Goal: Transaction & Acquisition: Book appointment/travel/reservation

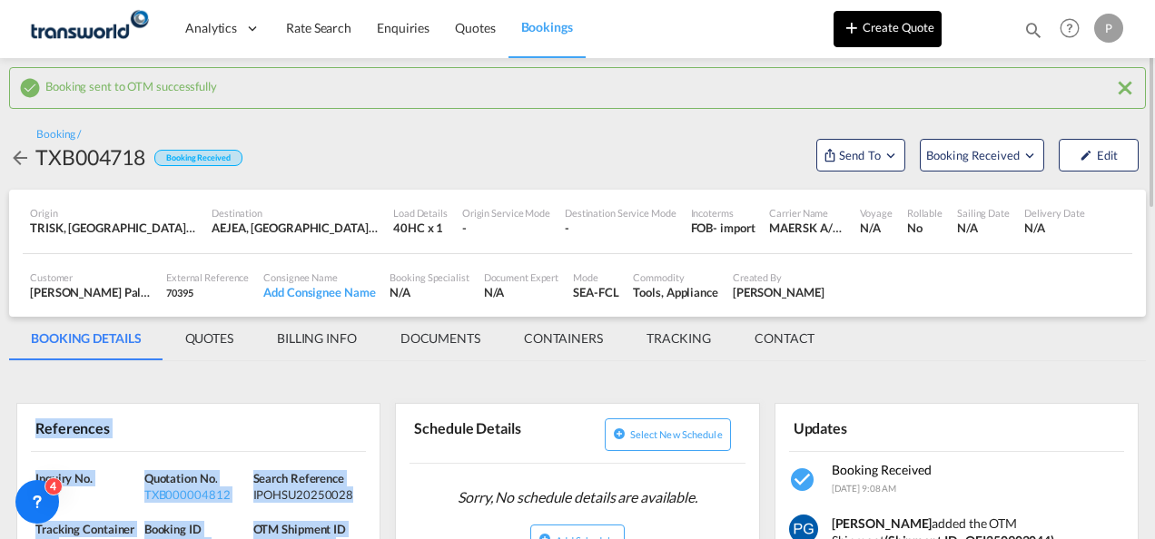
click at [890, 44] on button "Create Quote" at bounding box center [887, 29] width 108 height 36
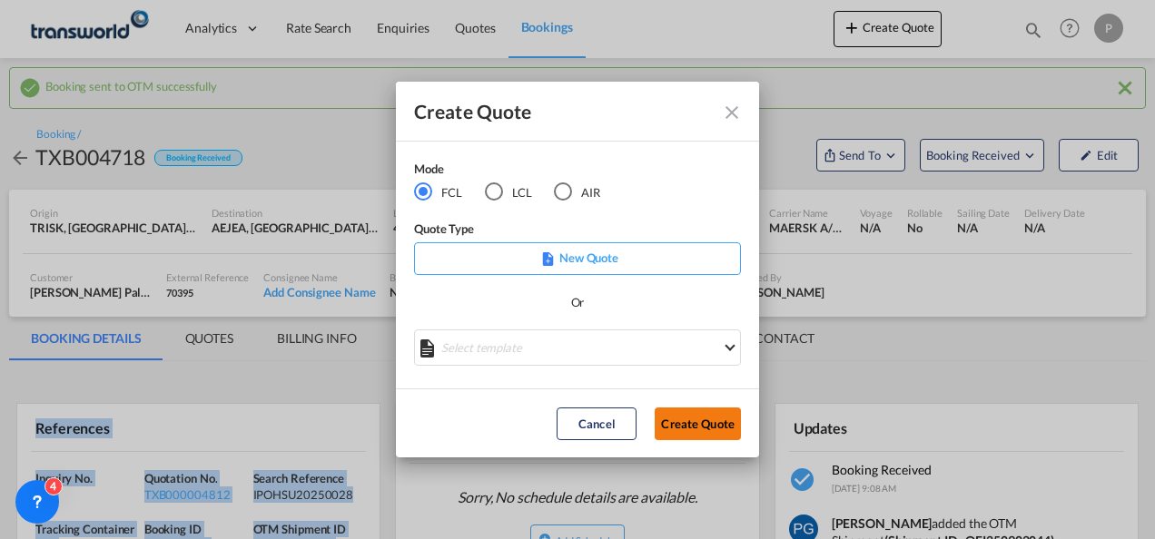
click at [686, 421] on button "Create Quote" at bounding box center [697, 424] width 86 height 33
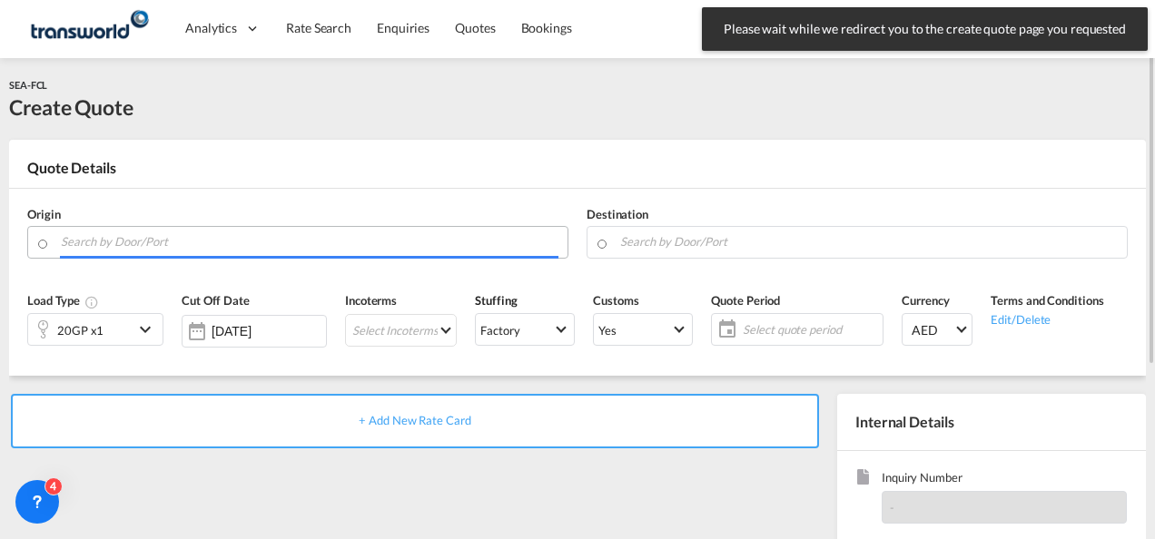
click at [200, 248] on input "Search by Door/Port" at bounding box center [309, 242] width 497 height 32
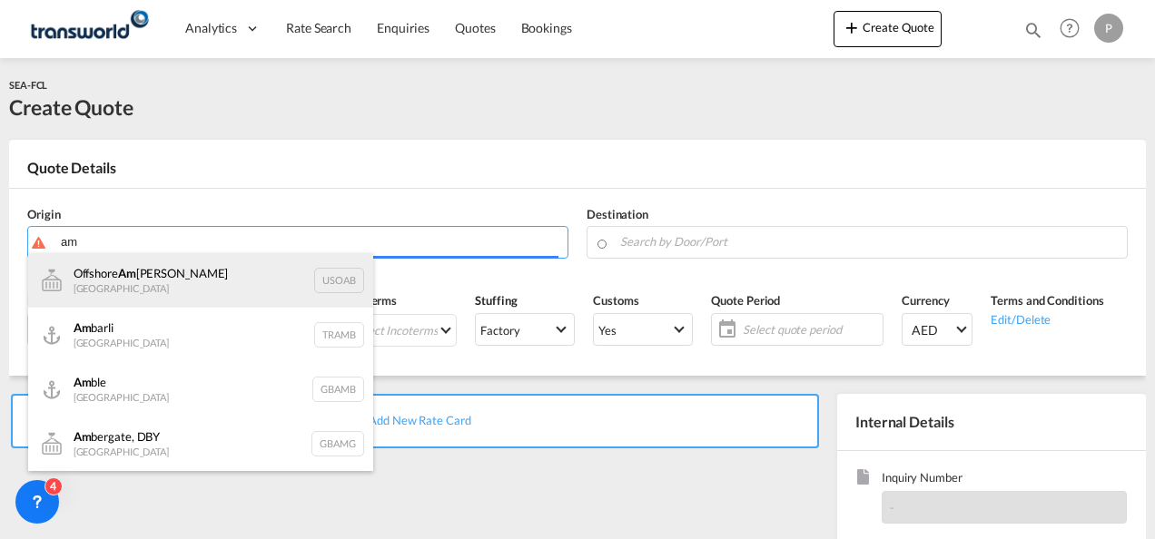
type input "a"
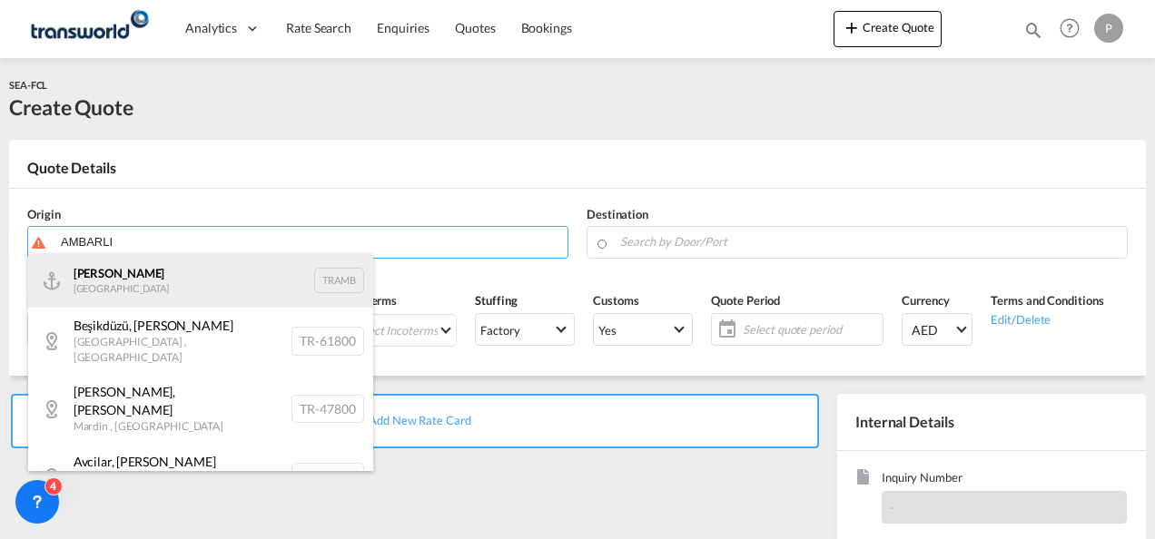
click at [180, 290] on div "Ambarli [GEOGRAPHIC_DATA] TRAMB" at bounding box center [200, 280] width 345 height 54
type input "Ambarli, TRAMB"
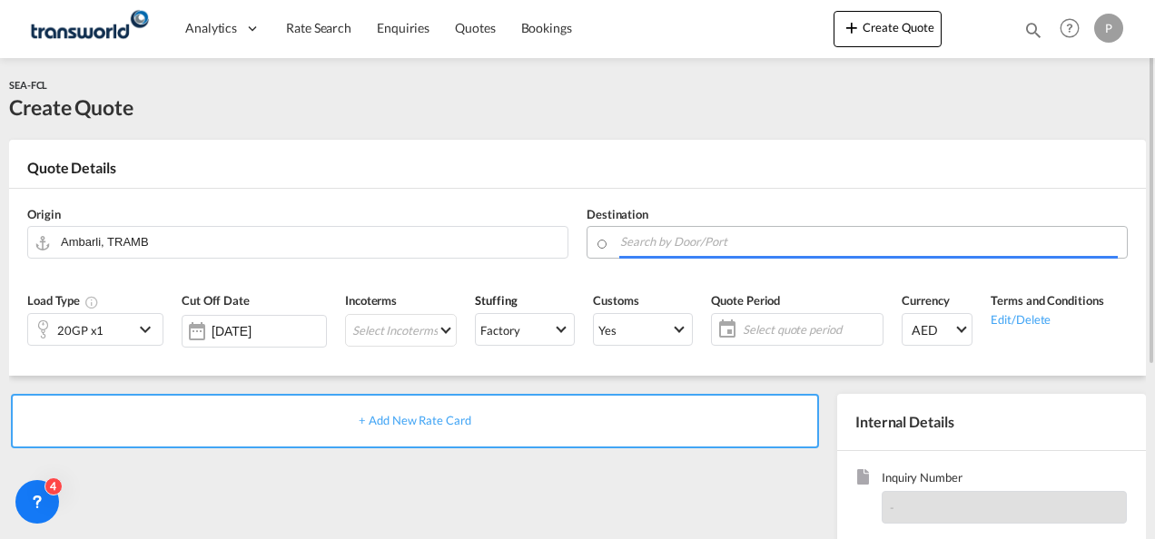
click at [648, 243] on input "Search by Door/Port" at bounding box center [868, 242] width 497 height 32
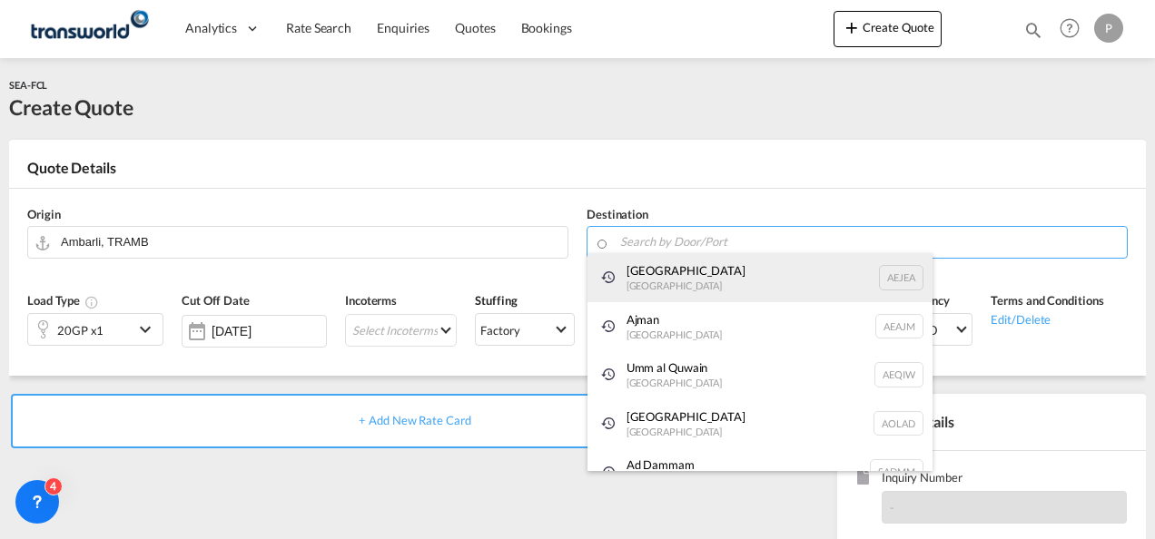
click at [644, 272] on div "[GEOGRAPHIC_DATA] [GEOGRAPHIC_DATA]" at bounding box center [759, 277] width 345 height 49
type input "[GEOGRAPHIC_DATA], [GEOGRAPHIC_DATA]"
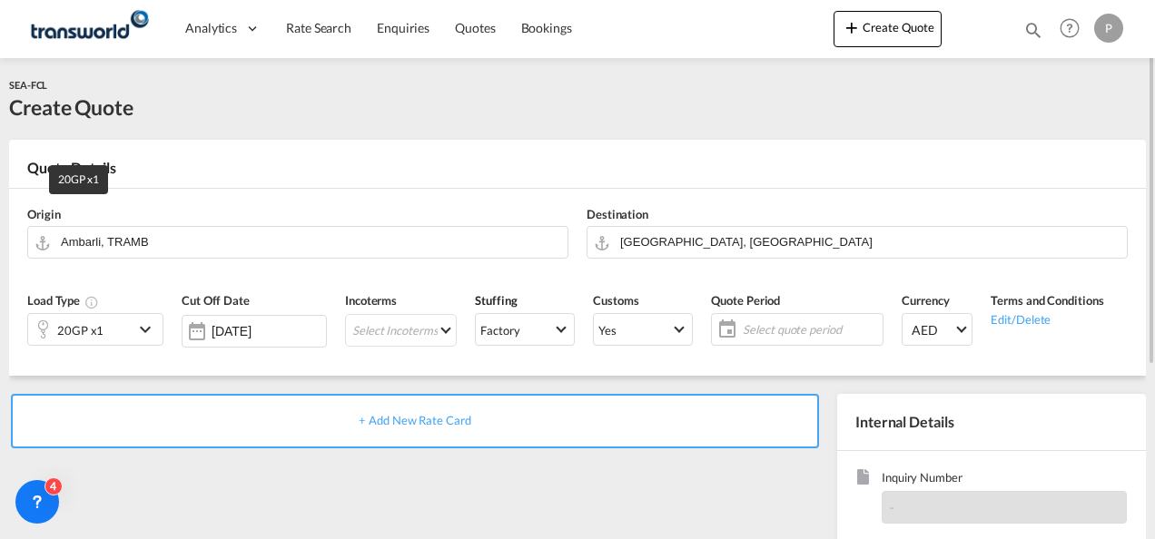
click at [93, 320] on div "20GP x1" at bounding box center [80, 330] width 46 height 25
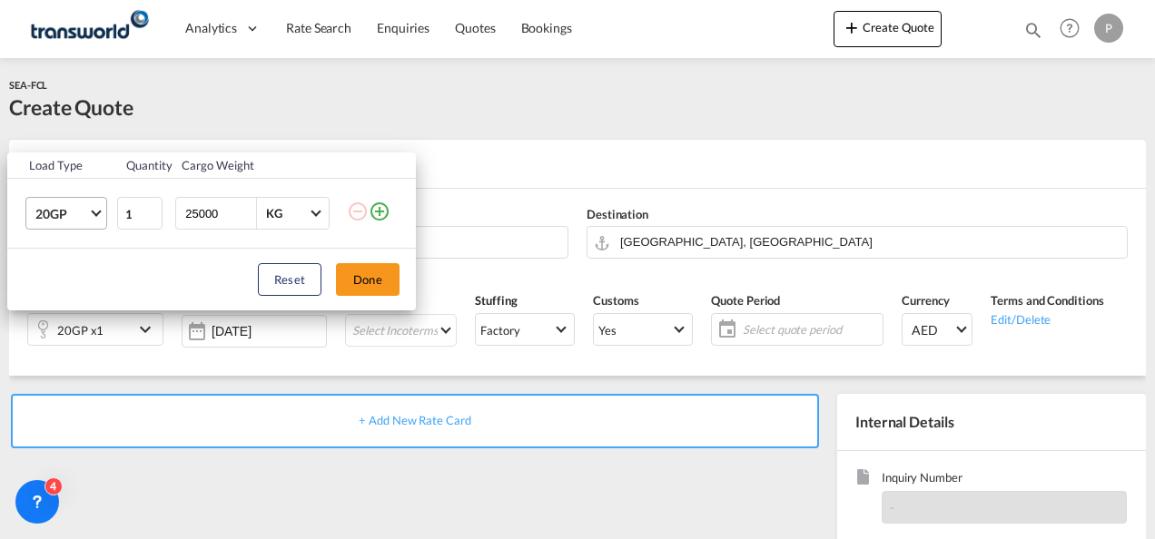
click at [55, 211] on span "20GP" at bounding box center [61, 214] width 53 height 18
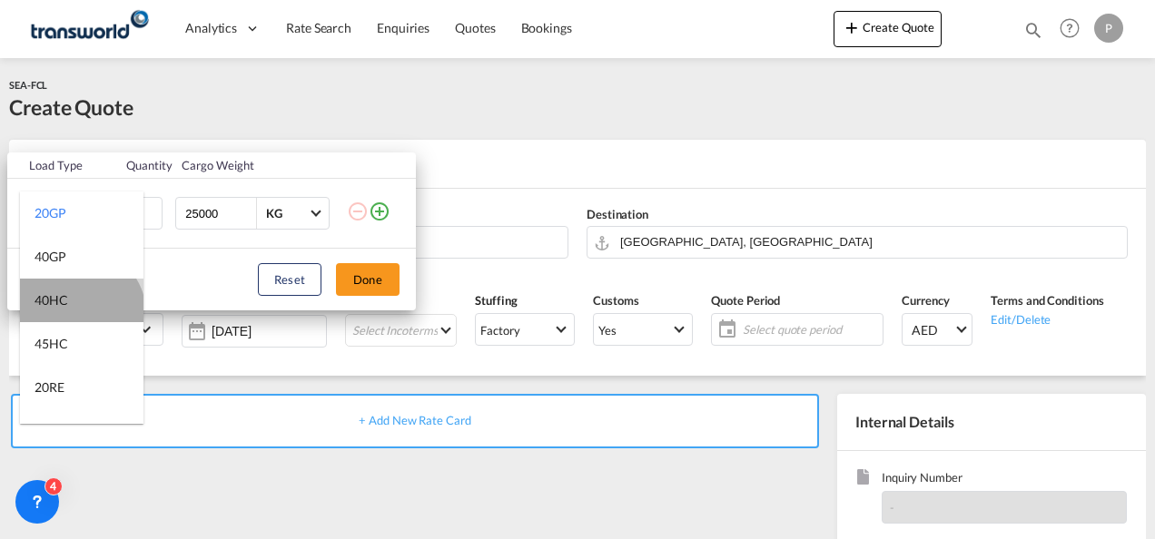
click at [78, 314] on md-option "40HC" at bounding box center [81, 301] width 123 height 44
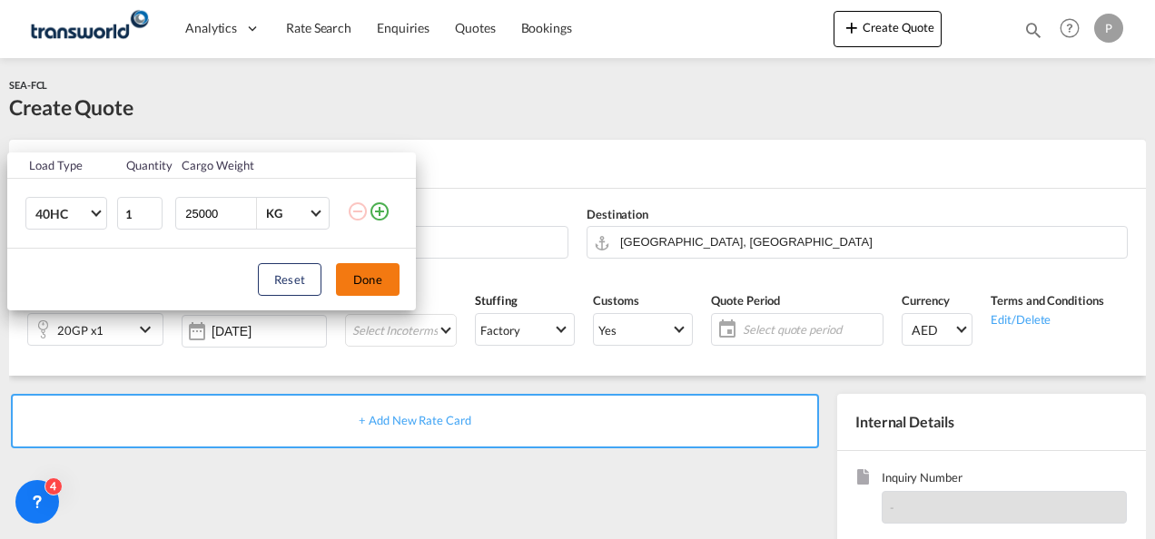
click at [359, 278] on button "Done" at bounding box center [368, 279] width 64 height 33
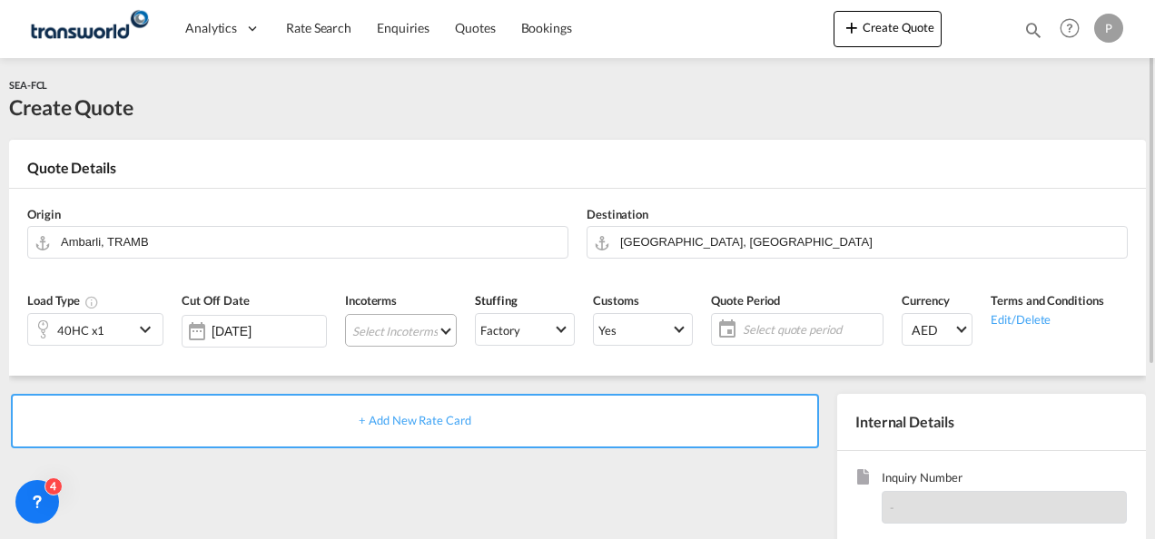
click at [374, 332] on md-select "Select Incoterms CPT - import Carrier Paid to DPU - export Delivery at Place Un…" at bounding box center [401, 330] width 112 height 33
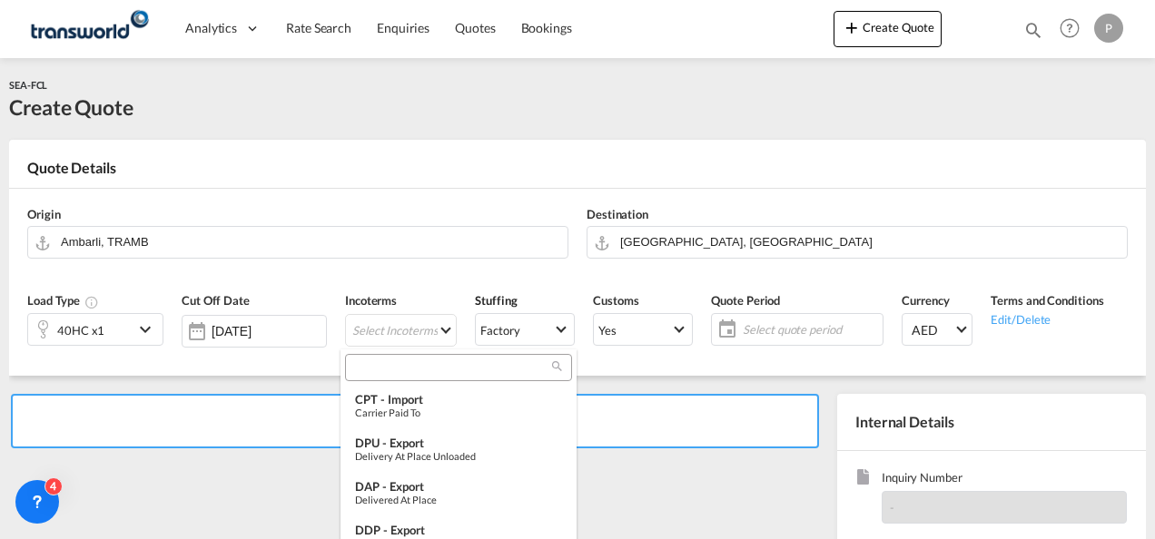
click at [376, 359] on input "search" at bounding box center [451, 367] width 202 height 16
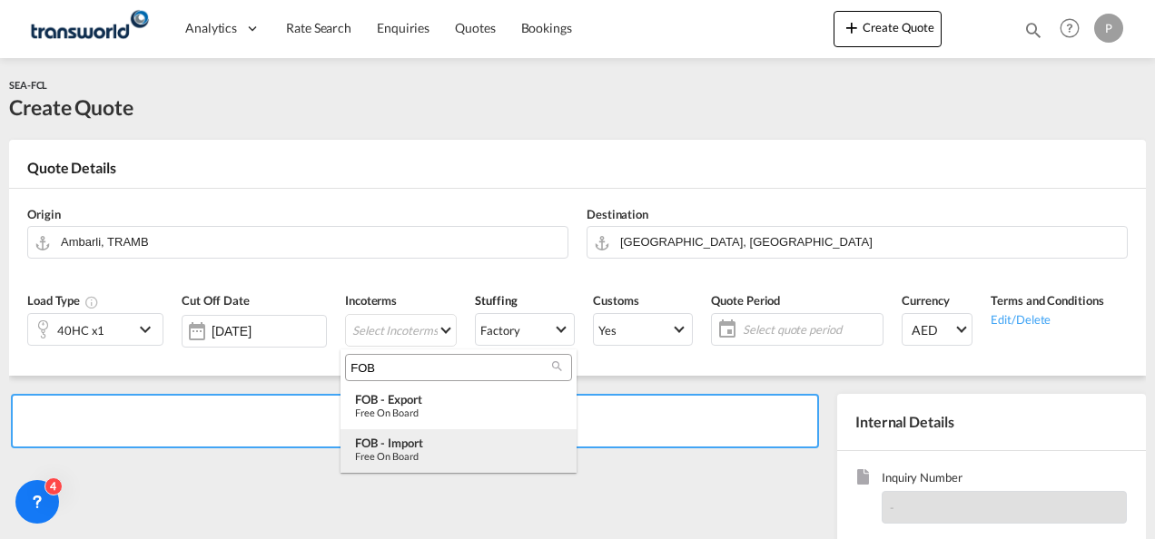
type input "FOB"
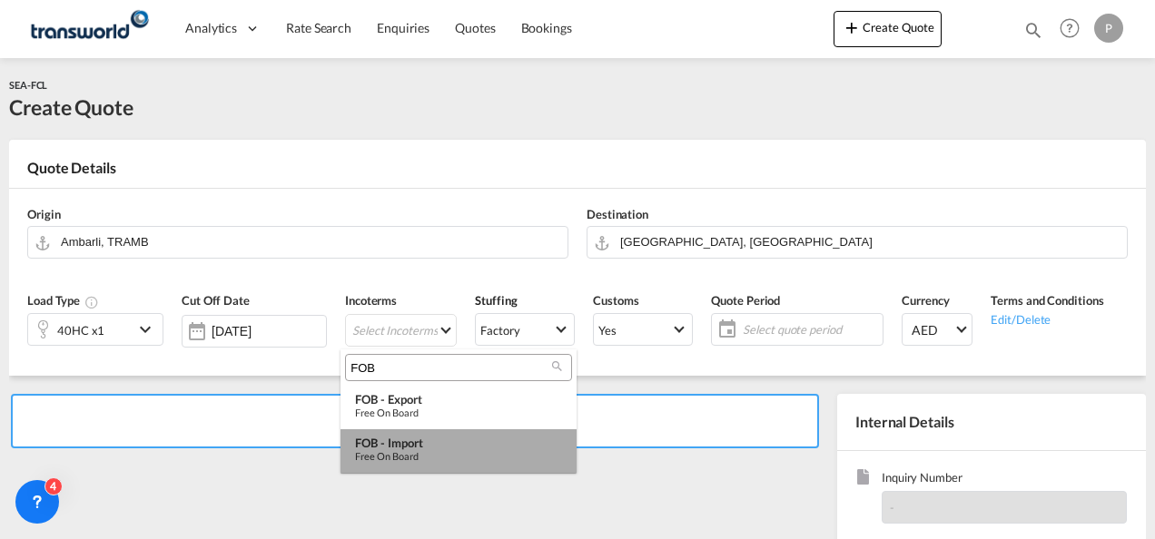
click at [398, 455] on div "Free on Board" at bounding box center [458, 456] width 207 height 12
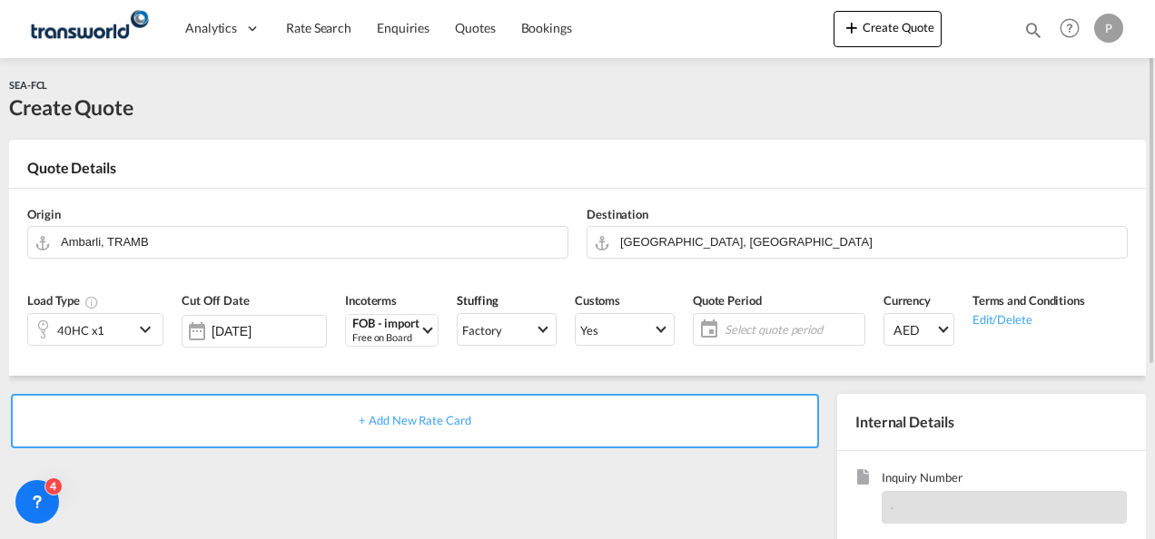
click at [762, 325] on span "Select quote period" at bounding box center [791, 329] width 135 height 16
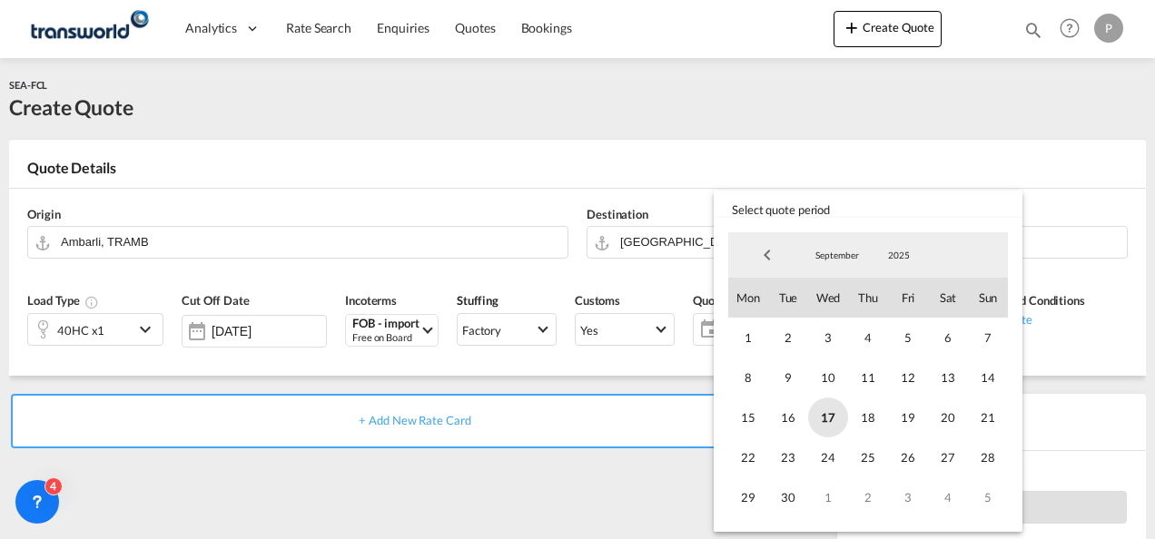
click at [827, 421] on span "17" at bounding box center [828, 418] width 40 height 40
click at [787, 492] on span "30" at bounding box center [788, 497] width 40 height 40
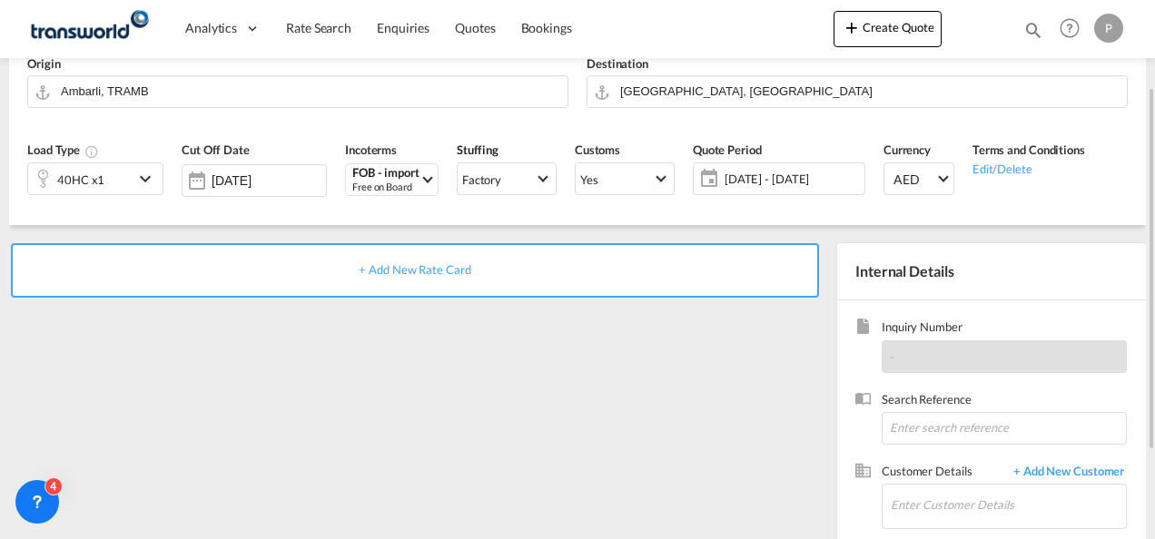
scroll to position [156, 0]
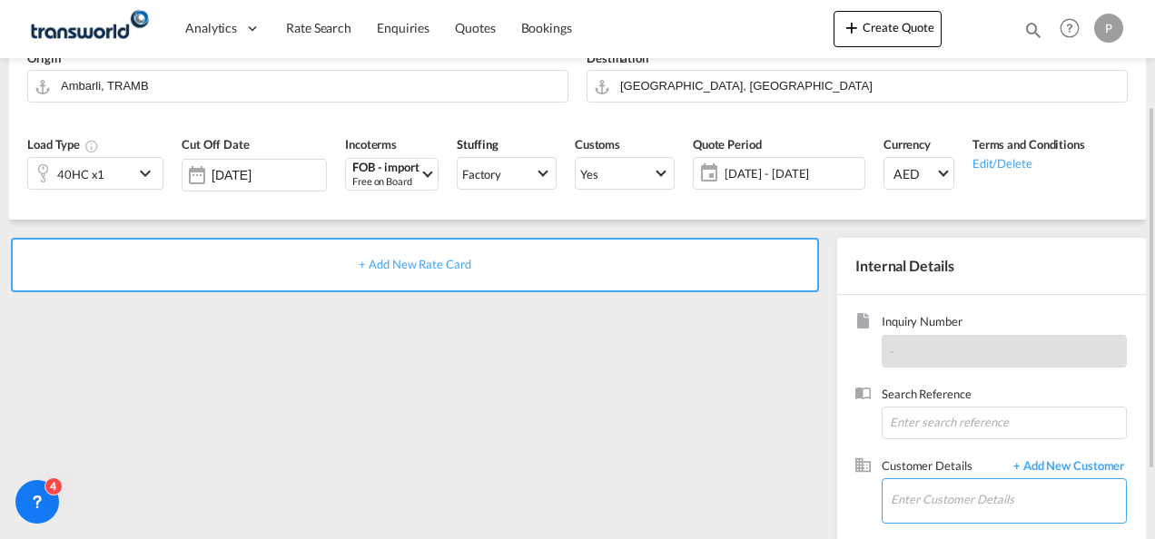
click at [945, 498] on input "Enter Customer Details" at bounding box center [1007, 499] width 235 height 41
click at [913, 423] on input at bounding box center [1003, 423] width 245 height 33
type input "IPOHSU20250028"
click at [914, 508] on input "Enter Customer Details" at bounding box center [1007, 499] width 235 height 41
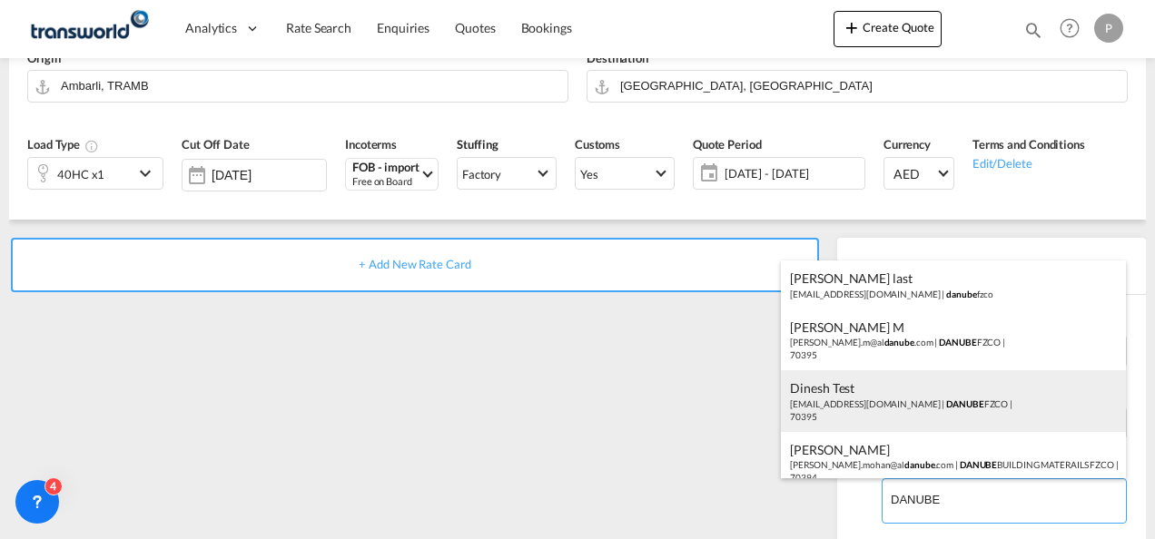
scroll to position [76, 0]
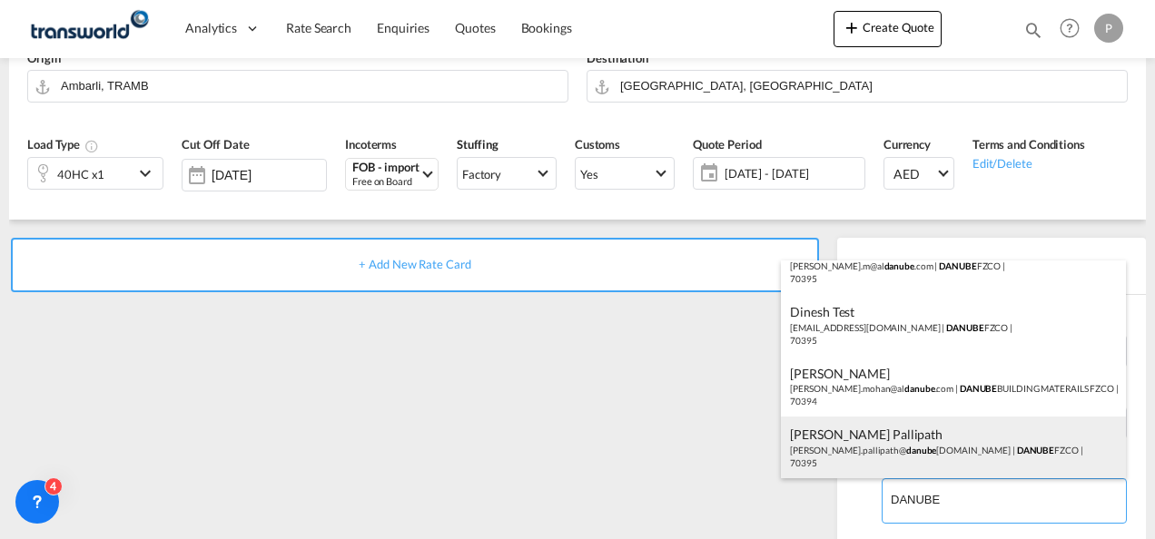
click at [929, 450] on div "[PERSON_NAME] Pallipath [PERSON_NAME].pallipath@ danube [DOMAIN_NAME] | DANUBE …" at bounding box center [953, 448] width 345 height 62
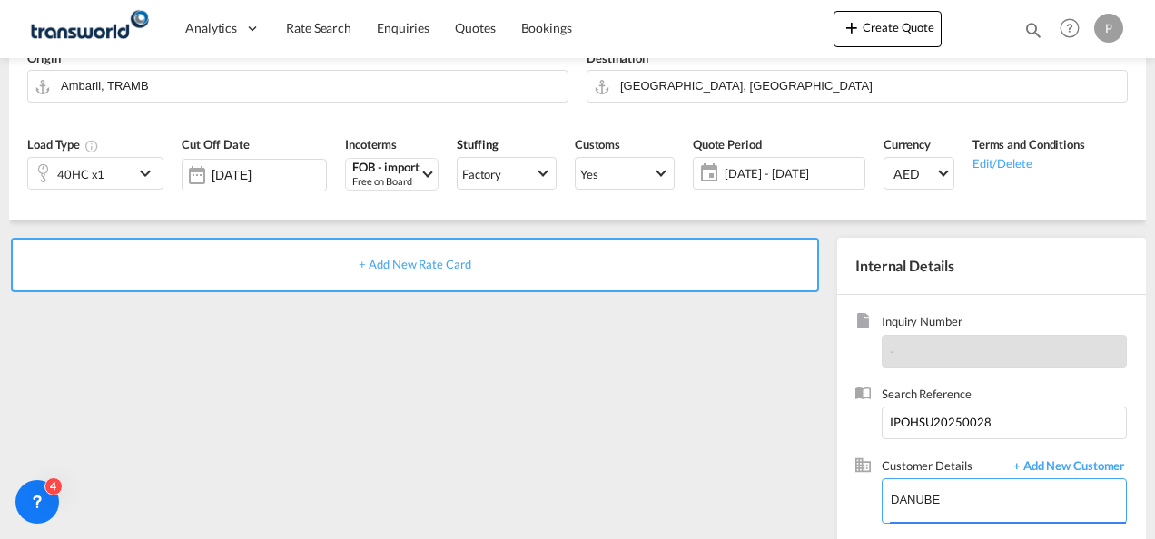
type input "DANUBE FZCO, [PERSON_NAME] Pallipath, [PERSON_NAME][EMAIL_ADDRESS][DOMAIN_NAME]"
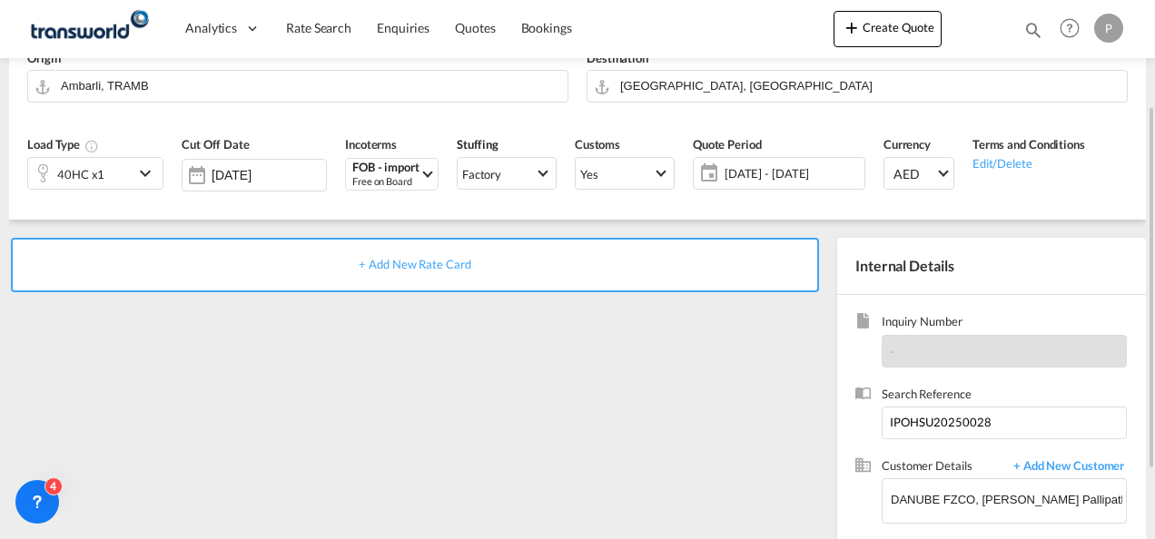
click at [420, 259] on span "+ Add New Rate Card" at bounding box center [415, 264] width 112 height 15
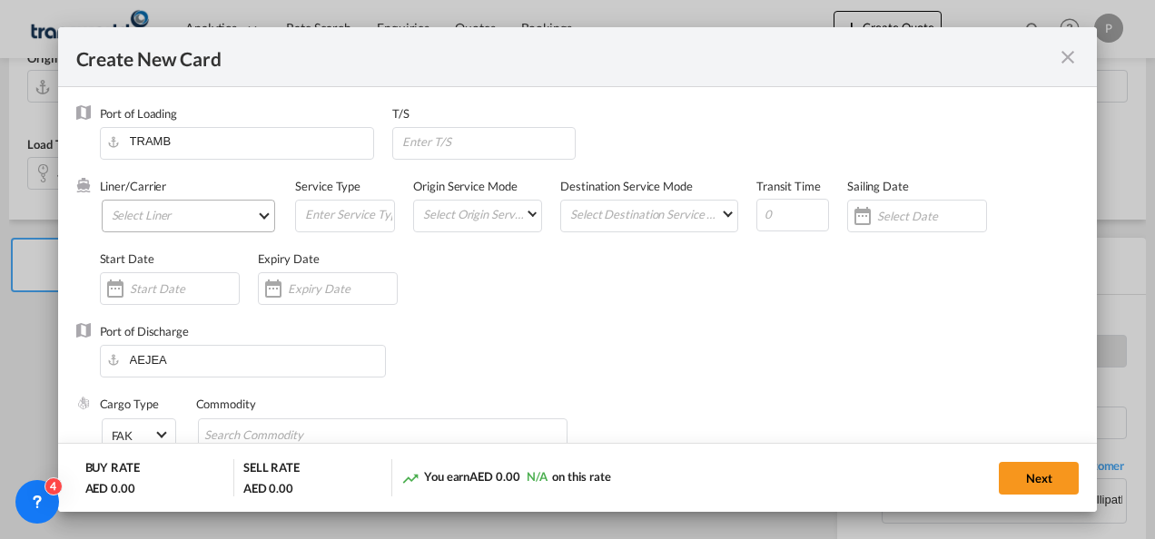
type input "Basic Ocean Freight"
select select "per equipment"
click at [162, 209] on md-select "Select Liner 2HM LOGISTICS D.O.O 2HM LOGISTICS D.O.O. / TDWC-CAPODISTRI 2HM LOG…" at bounding box center [189, 216] width 174 height 33
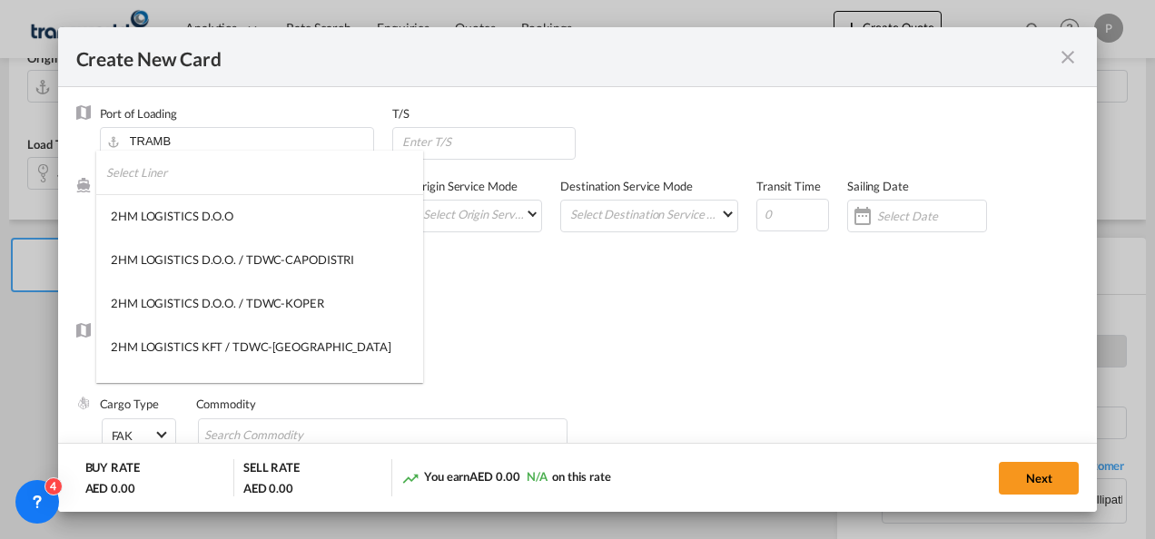
click at [190, 177] on input "search" at bounding box center [264, 173] width 317 height 44
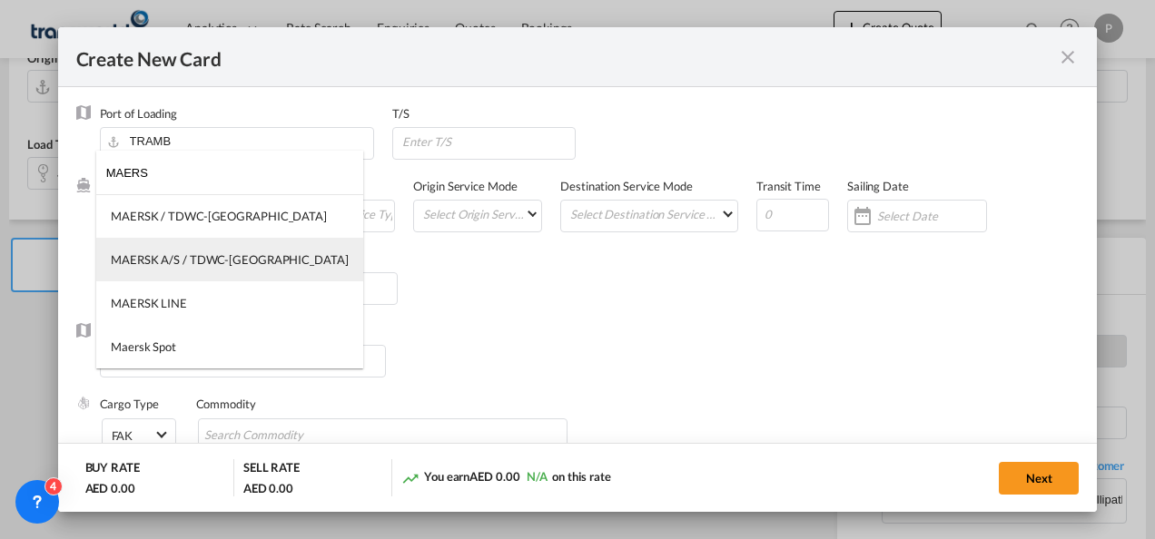
type input "MAERS"
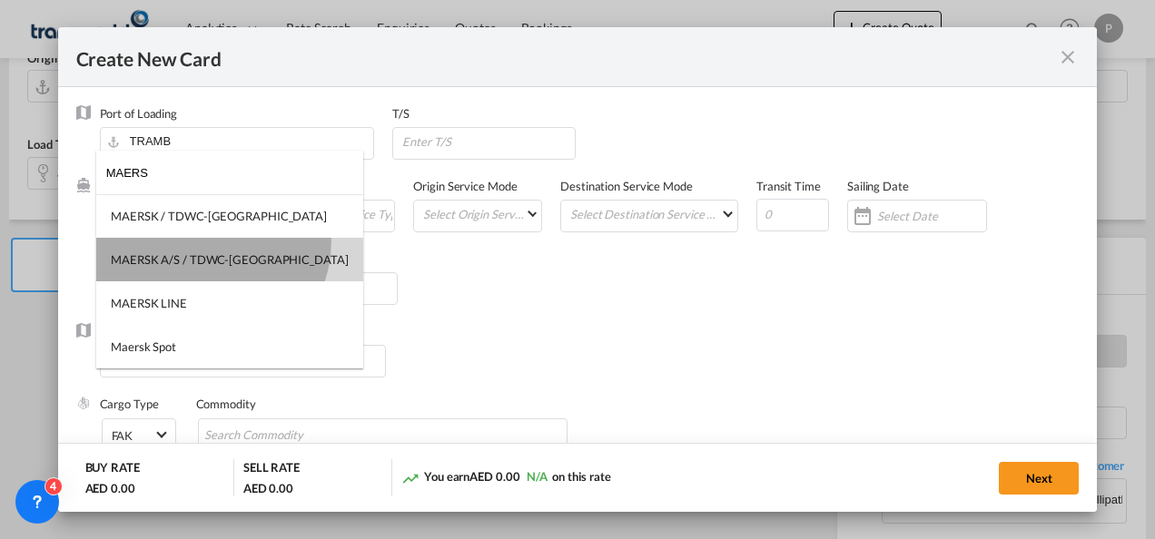
click at [211, 241] on md-option "MAERSK A/S / TDWC-[GEOGRAPHIC_DATA]" at bounding box center [229, 260] width 267 height 44
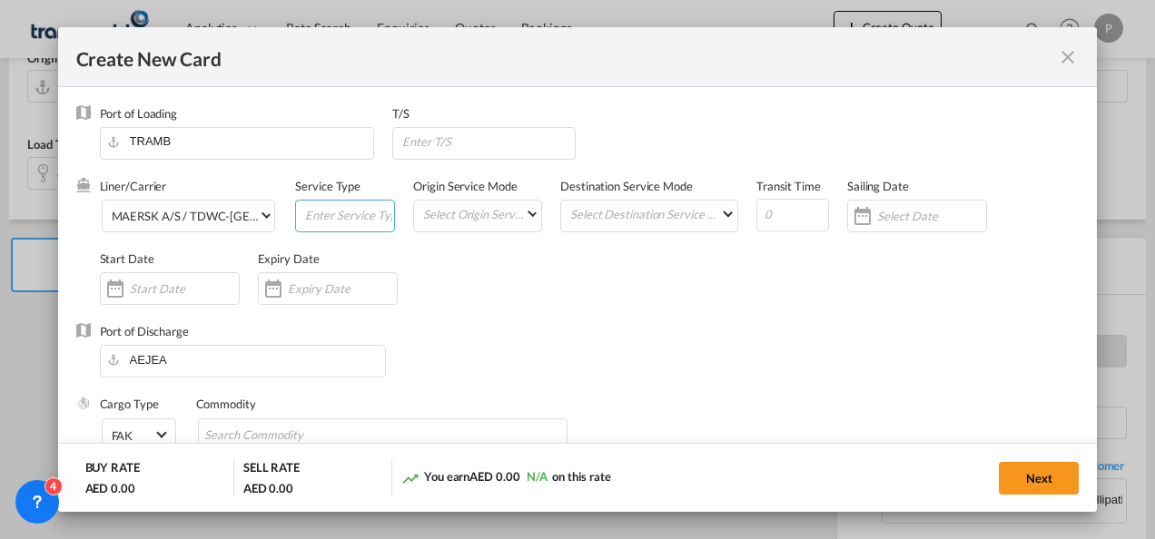
click at [323, 206] on input "Create New Card ..." at bounding box center [348, 214] width 91 height 27
type input "FOB IMPORT"
click at [330, 288] on input "Create New Card ..." at bounding box center [342, 288] width 109 height 15
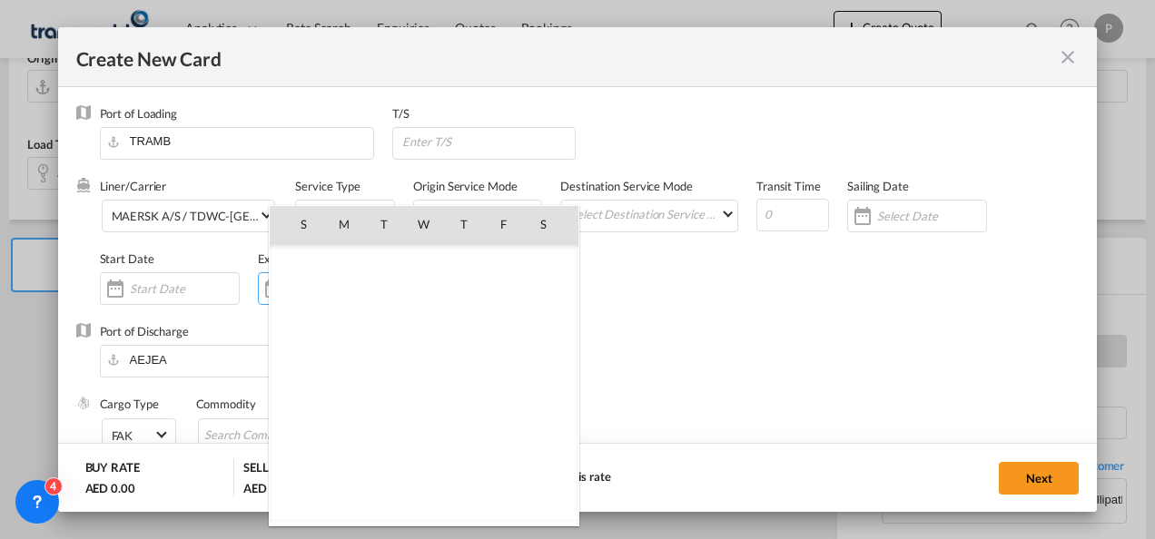
scroll to position [420461, 0]
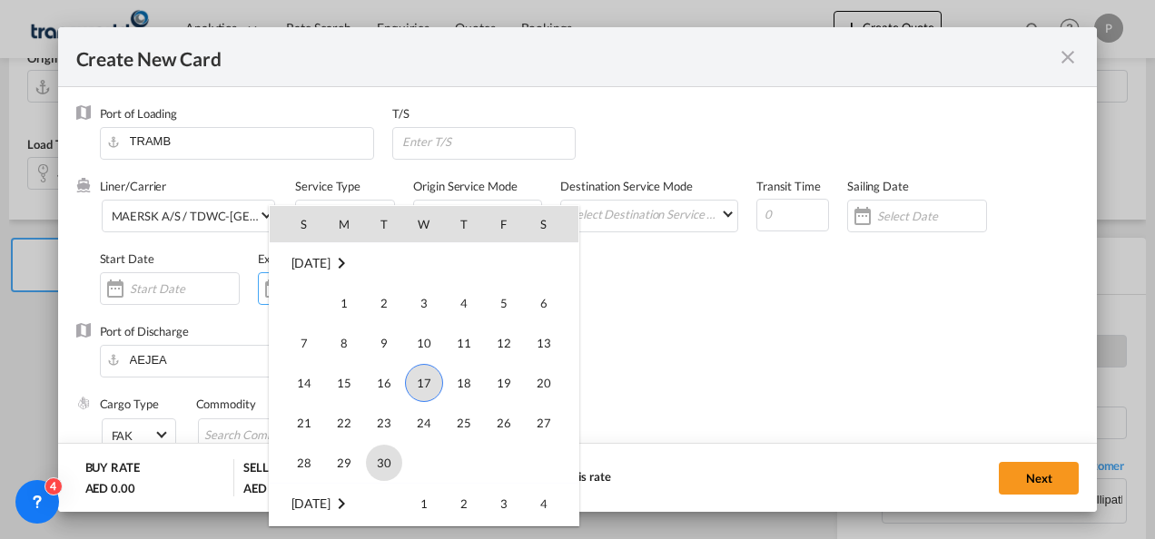
click at [378, 453] on span "30" at bounding box center [384, 463] width 36 height 36
type input "[DATE]"
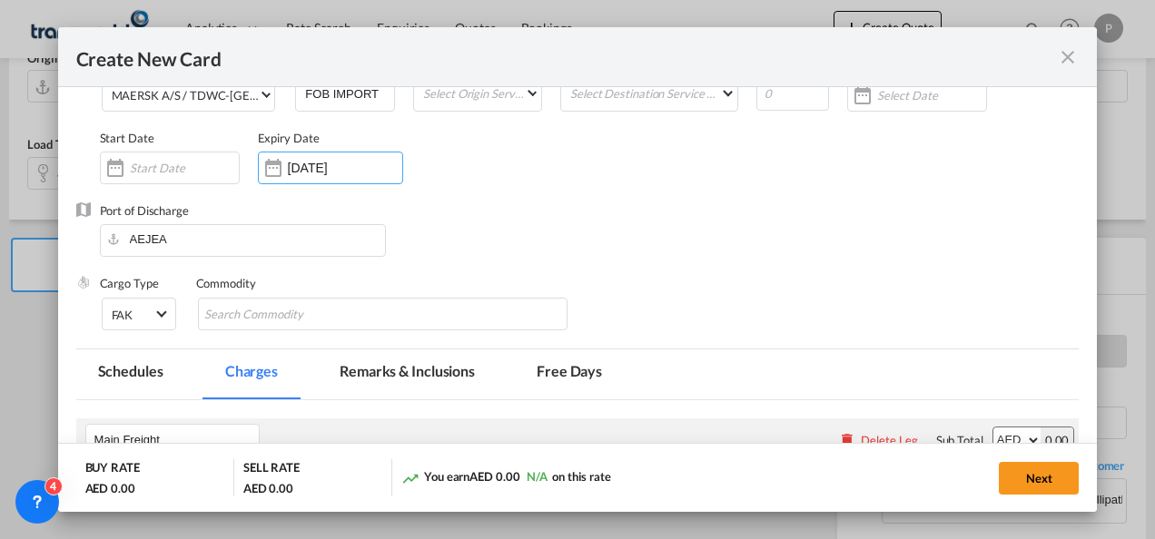
scroll to position [130, 0]
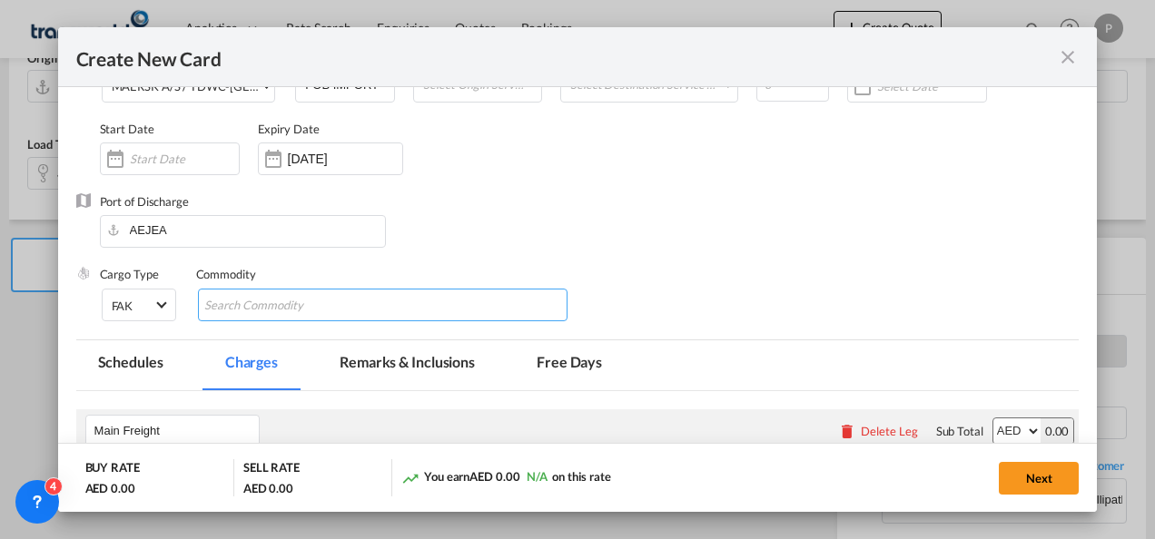
click at [289, 300] on input "Chips input." at bounding box center [287, 305] width 166 height 29
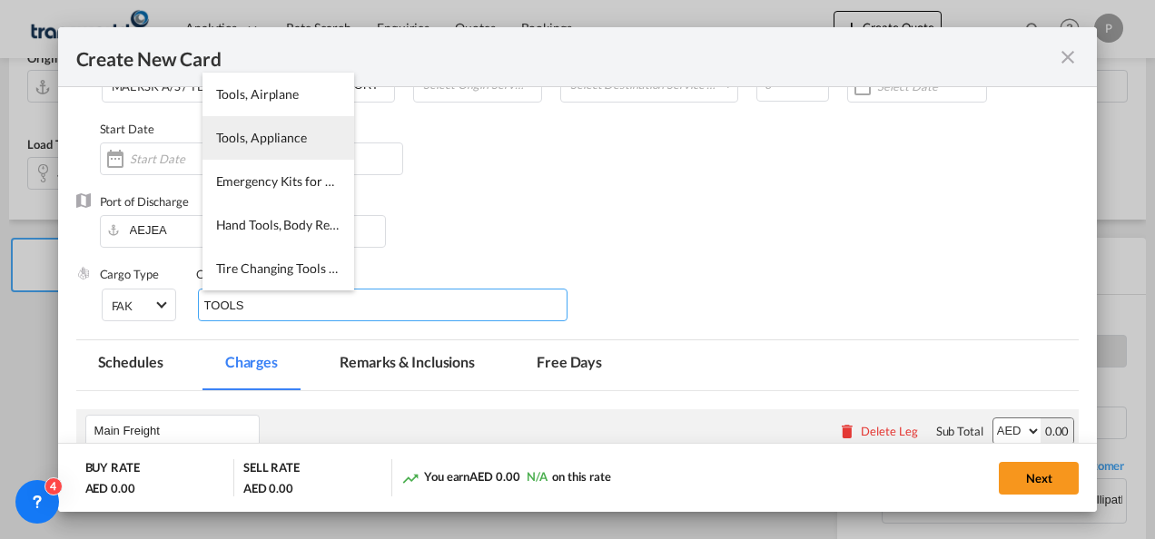
type input "TOOLS"
click at [292, 132] on span "Tools, Appliance" at bounding box center [261, 137] width 91 height 15
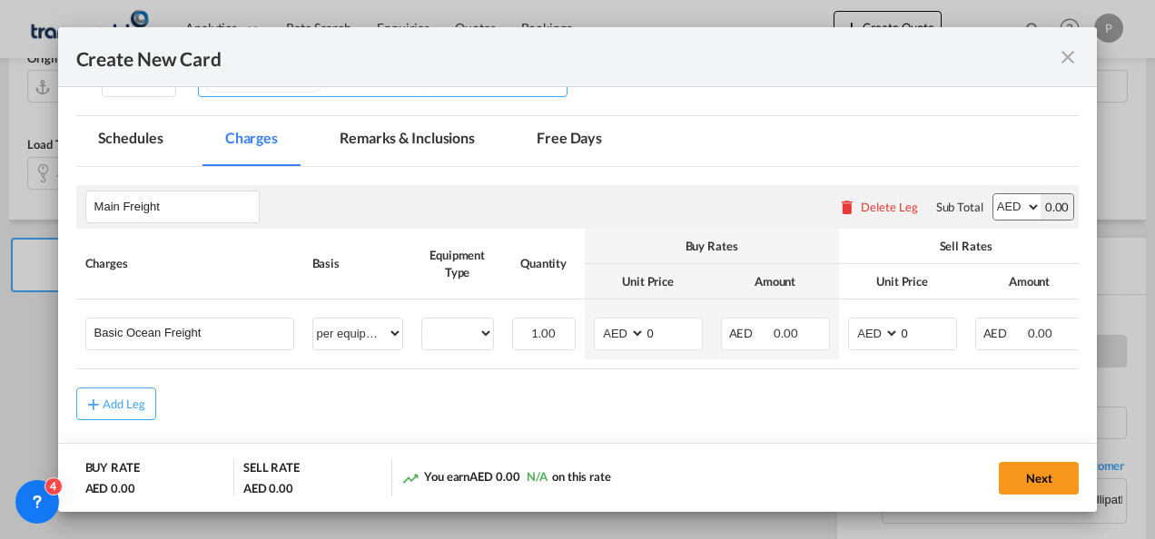
scroll to position [359, 0]
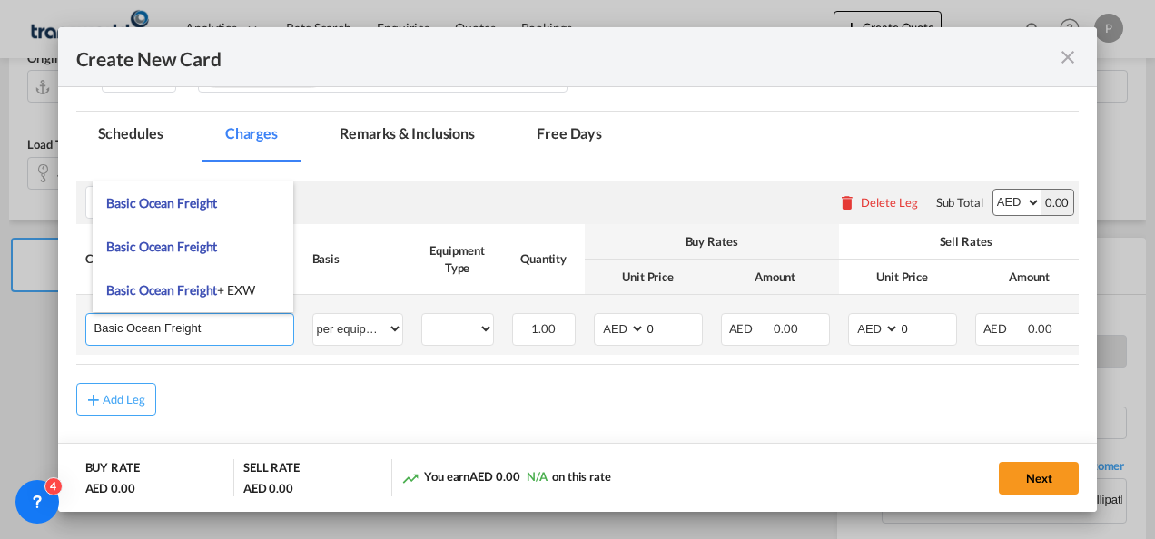
click at [231, 327] on input "Basic Ocean Freight" at bounding box center [193, 327] width 199 height 27
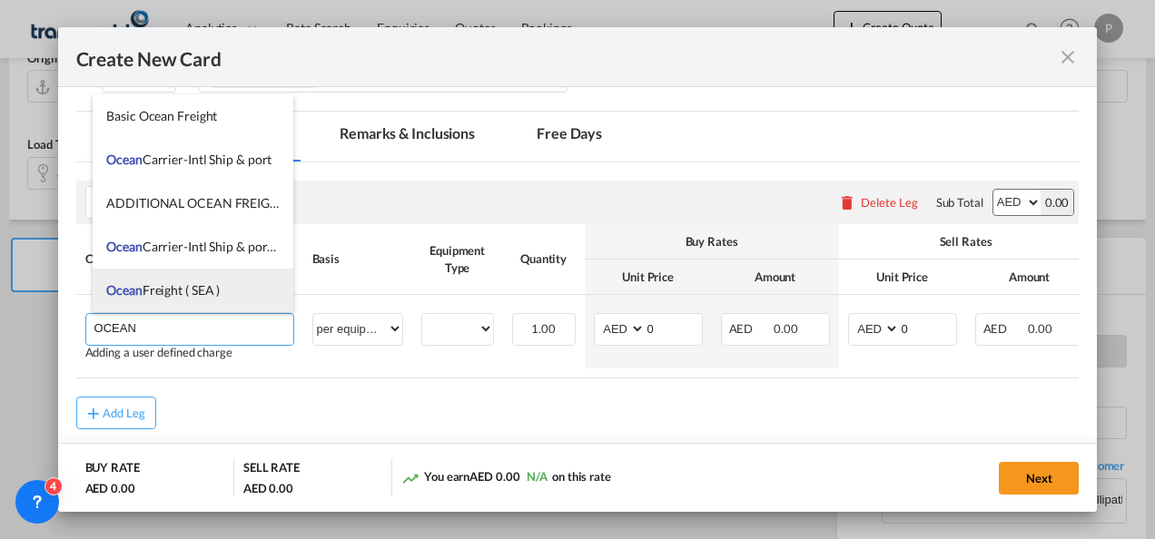
click at [203, 273] on li "Ocean Freight ( SEA )" at bounding box center [193, 291] width 201 height 44
type input "Ocean Freight ( SEA )"
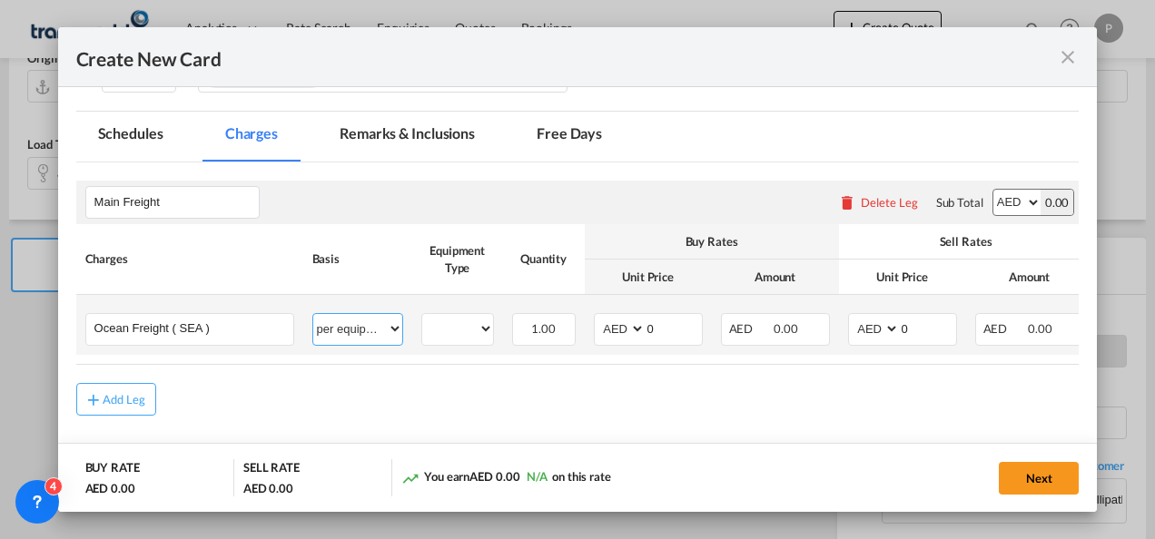
click at [347, 329] on select "per equipment per container per B/L per shipping bill per shipment % on freight…" at bounding box center [357, 328] width 89 height 29
select select "per shipment"
click at [313, 314] on select "per equipment per container per B/L per shipping bill per shipment % on freight…" at bounding box center [357, 328] width 89 height 29
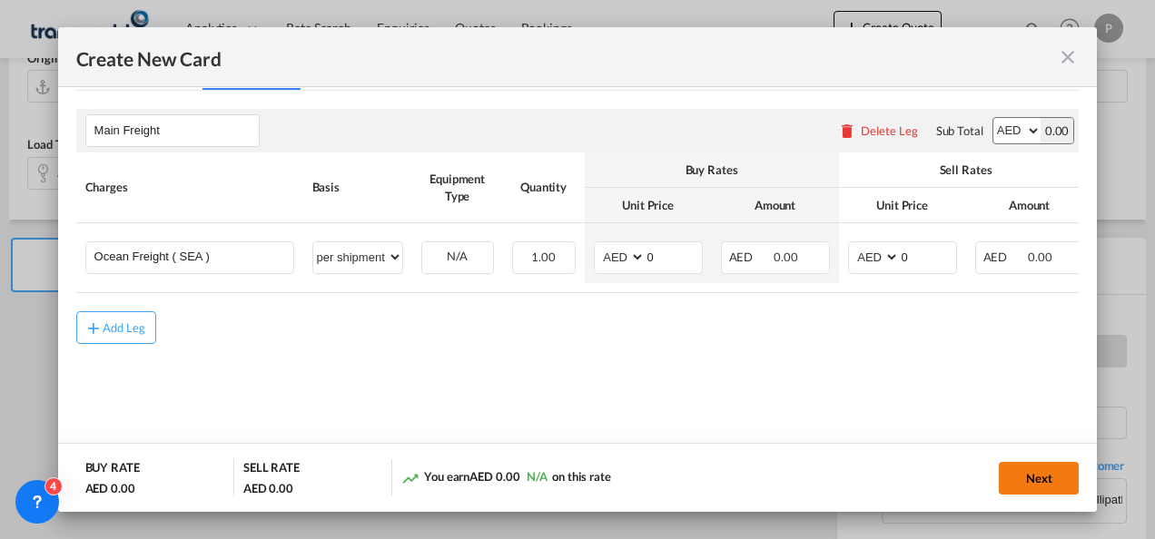
click at [1029, 473] on button "Next" at bounding box center [1038, 478] width 80 height 33
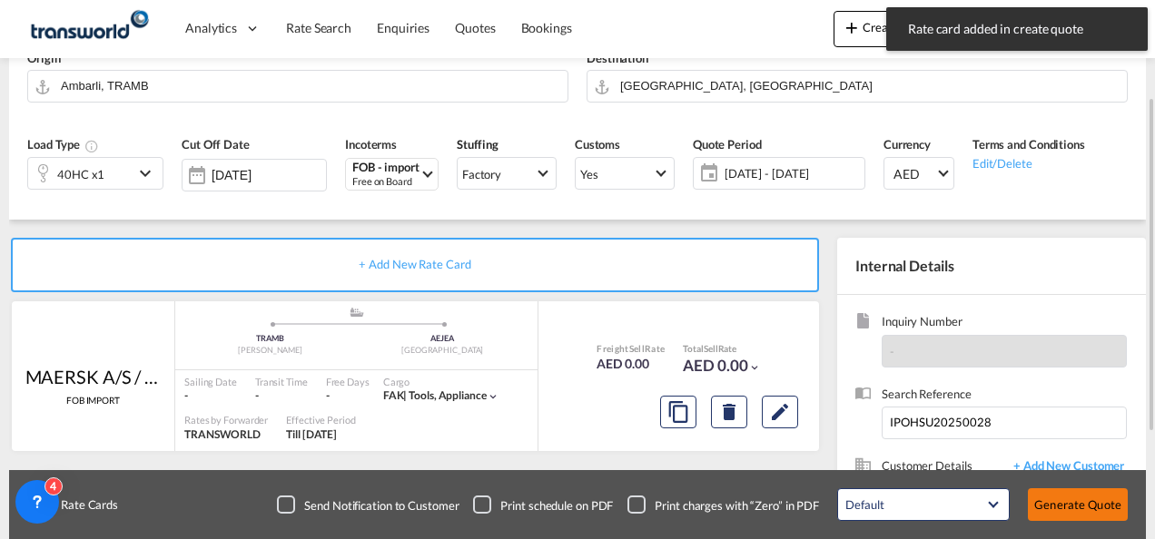
click at [1065, 499] on button "Generate Quote" at bounding box center [1078, 504] width 100 height 33
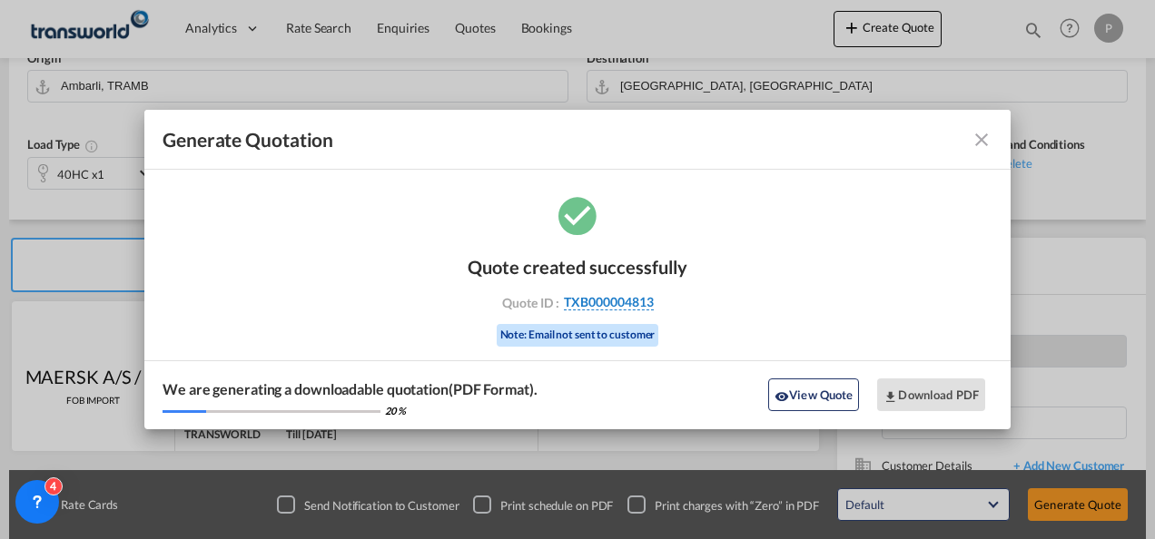
click at [639, 303] on span "TXB000004813" at bounding box center [609, 302] width 90 height 16
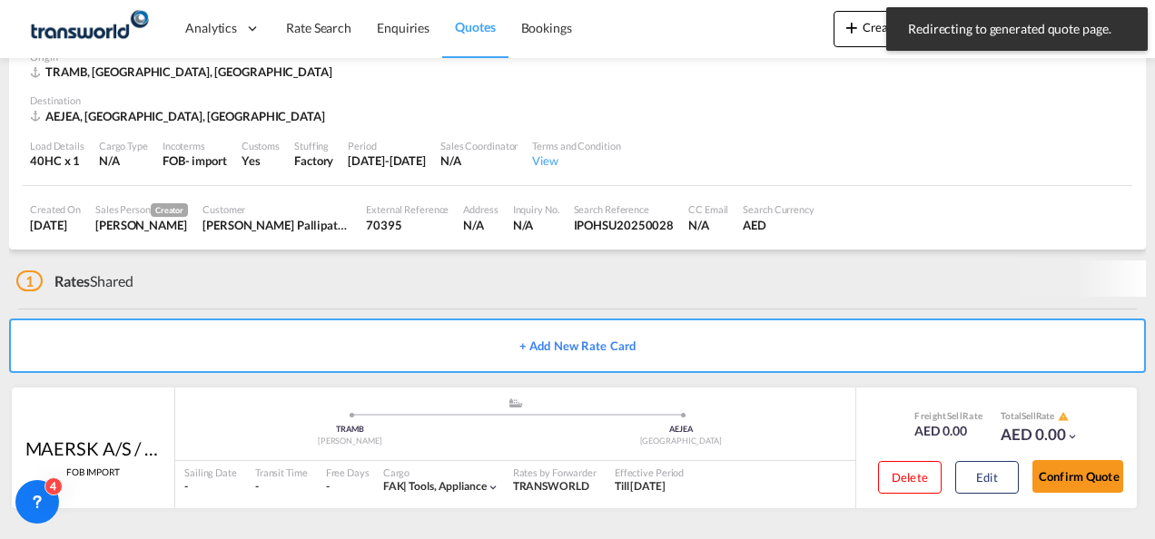
scroll to position [91, 0]
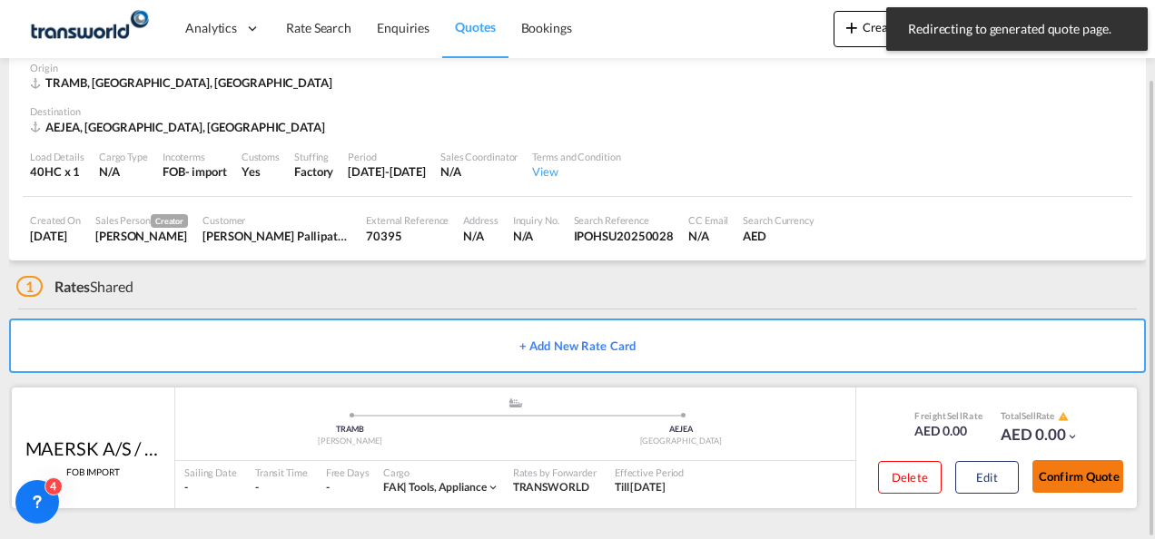
click at [1059, 480] on button "Confirm Quote" at bounding box center [1077, 476] width 91 height 33
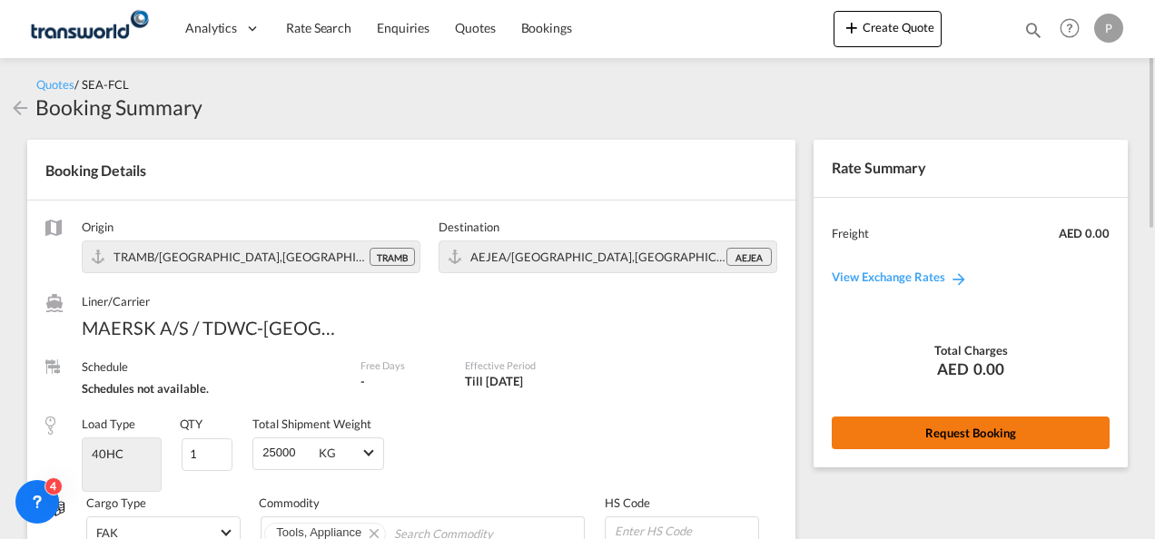
click at [914, 421] on button "Request Booking" at bounding box center [970, 433] width 278 height 33
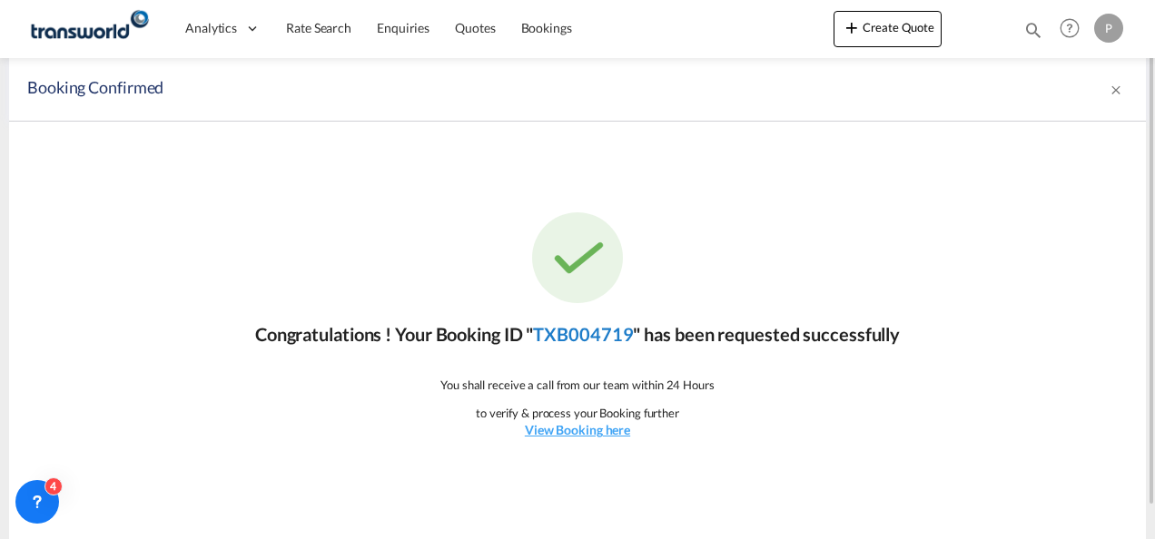
click at [620, 332] on link "TXB004719" at bounding box center [583, 334] width 100 height 22
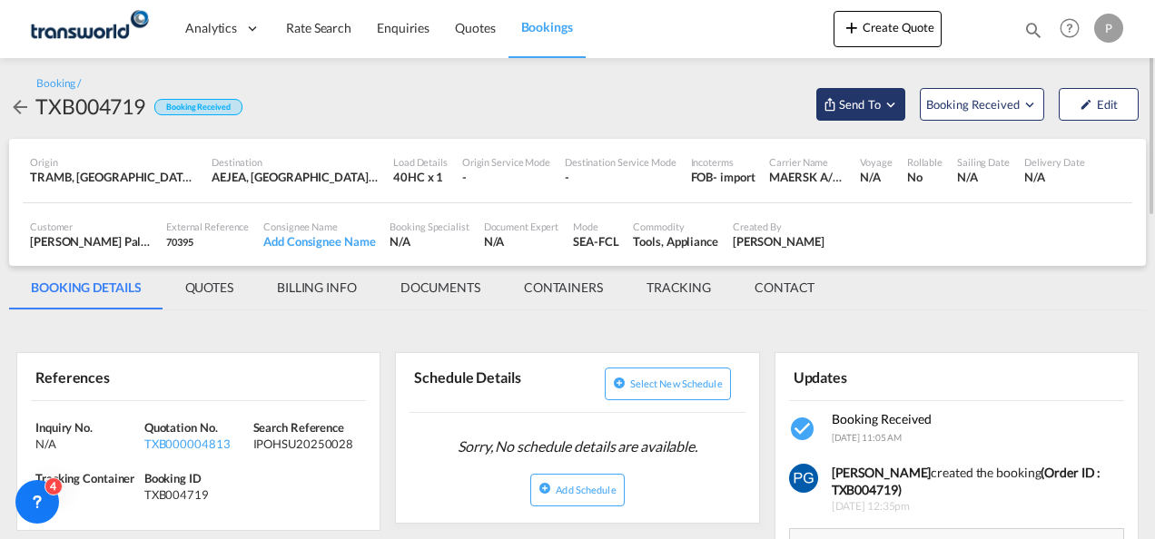
click at [873, 107] on span "Send To" at bounding box center [859, 104] width 45 height 18
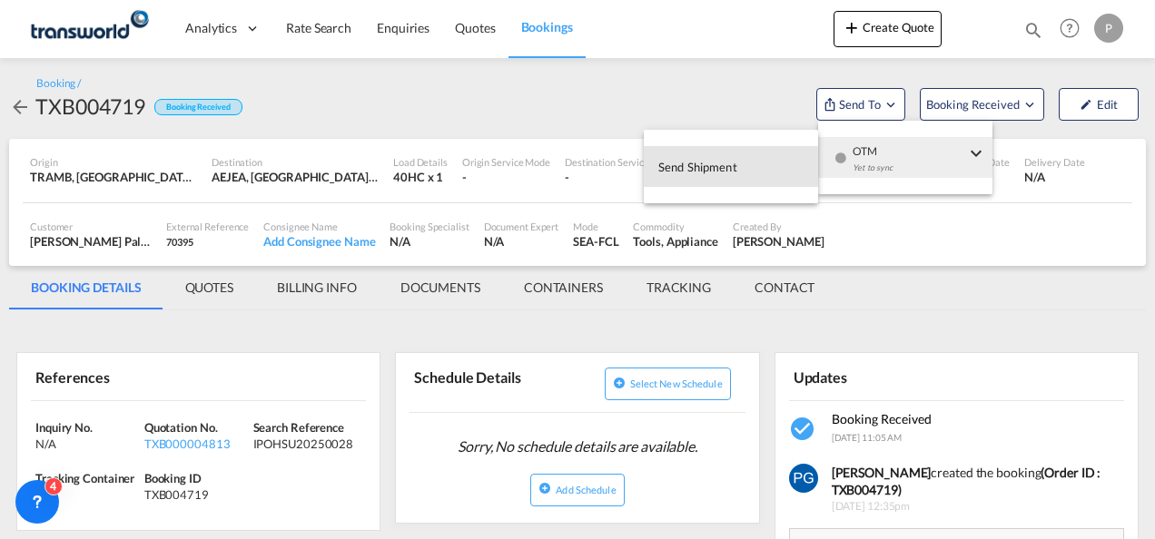
click at [775, 149] on button "Send Shipment" at bounding box center [731, 166] width 174 height 41
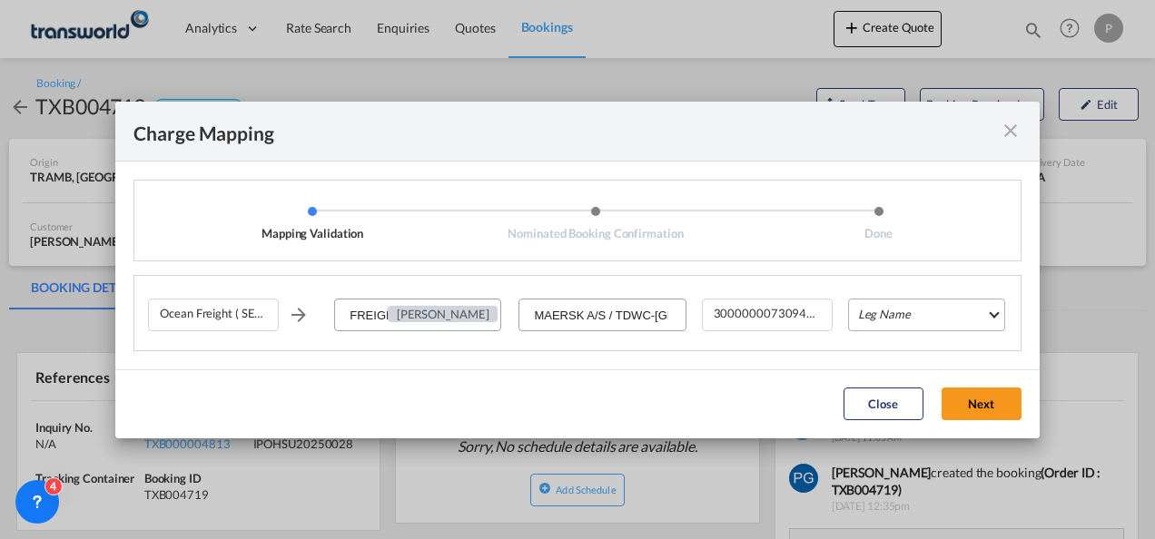
click at [917, 327] on md-select "Leg Name HANDLING ORIGIN VESSEL HANDLING DESTINATION OTHERS TL PICK UP CUSTOMS …" at bounding box center [926, 315] width 157 height 33
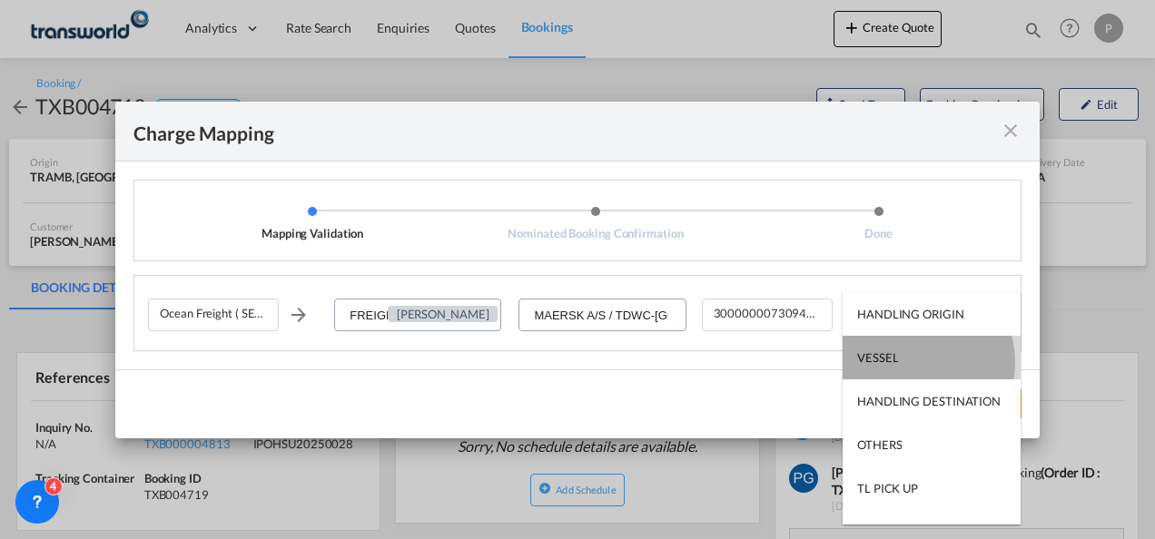
click at [917, 362] on md-option "VESSEL" at bounding box center [931, 358] width 178 height 44
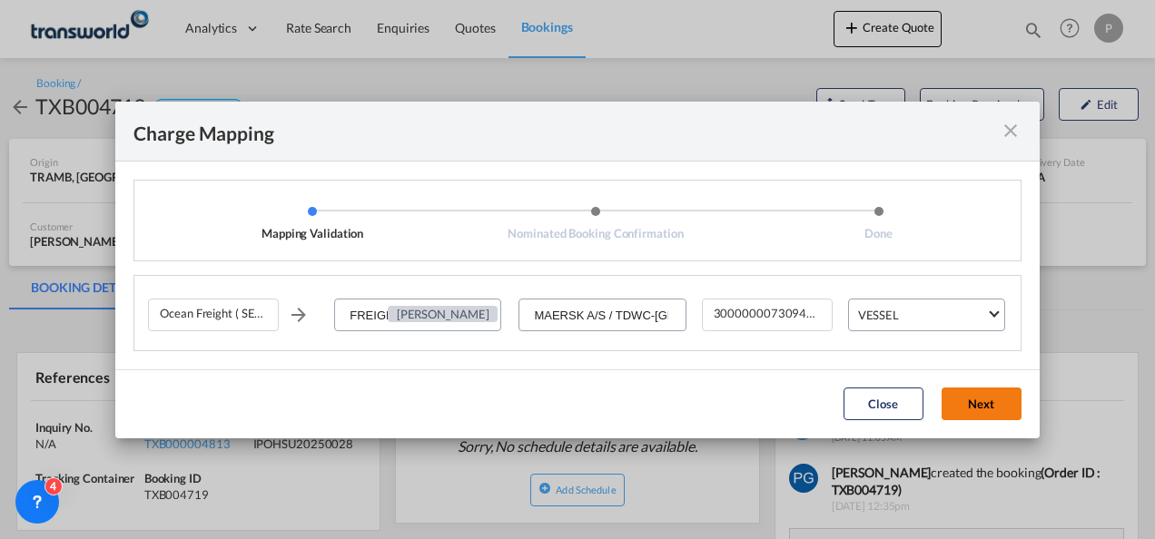
click at [988, 391] on button "Next" at bounding box center [981, 404] width 80 height 33
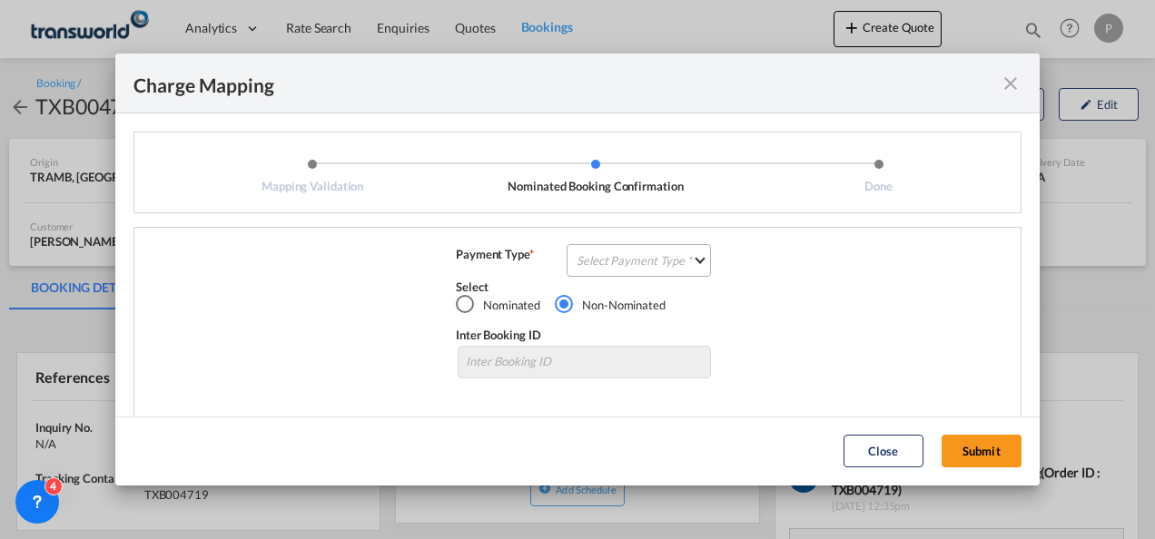
click at [657, 260] on md-select "Select Payment Type COLLECT PREPAID" at bounding box center [638, 260] width 144 height 33
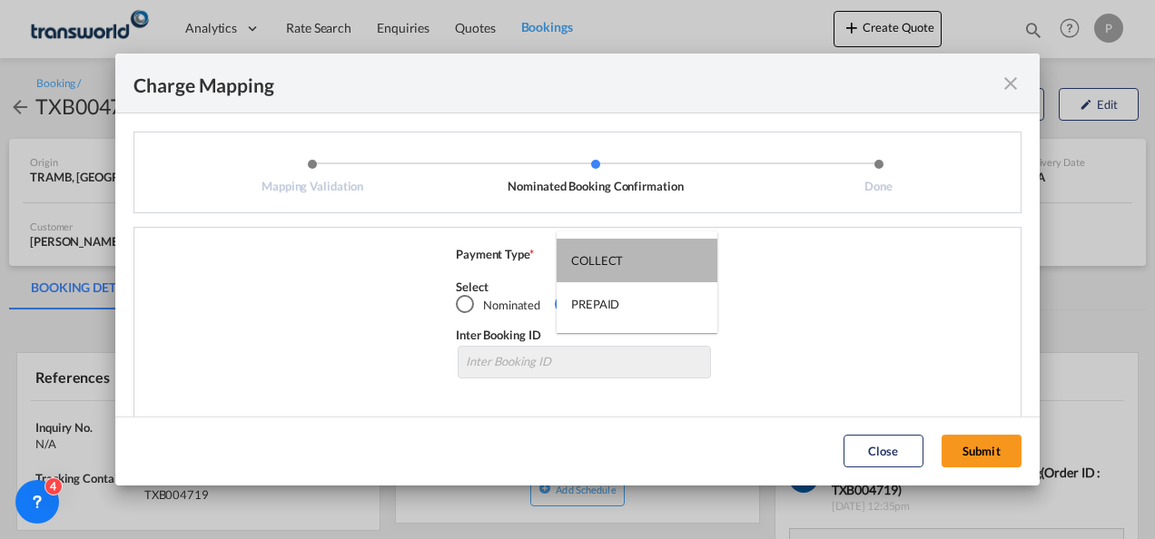
click at [657, 260] on md-option "COLLECT" at bounding box center [636, 261] width 161 height 44
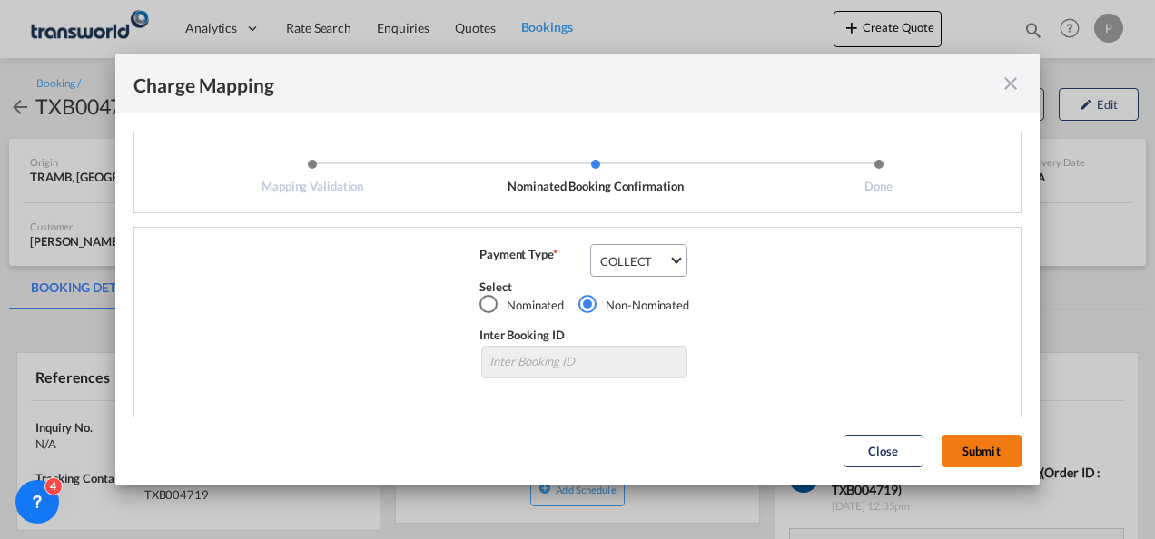
click at [978, 442] on button "Submit" at bounding box center [981, 451] width 80 height 33
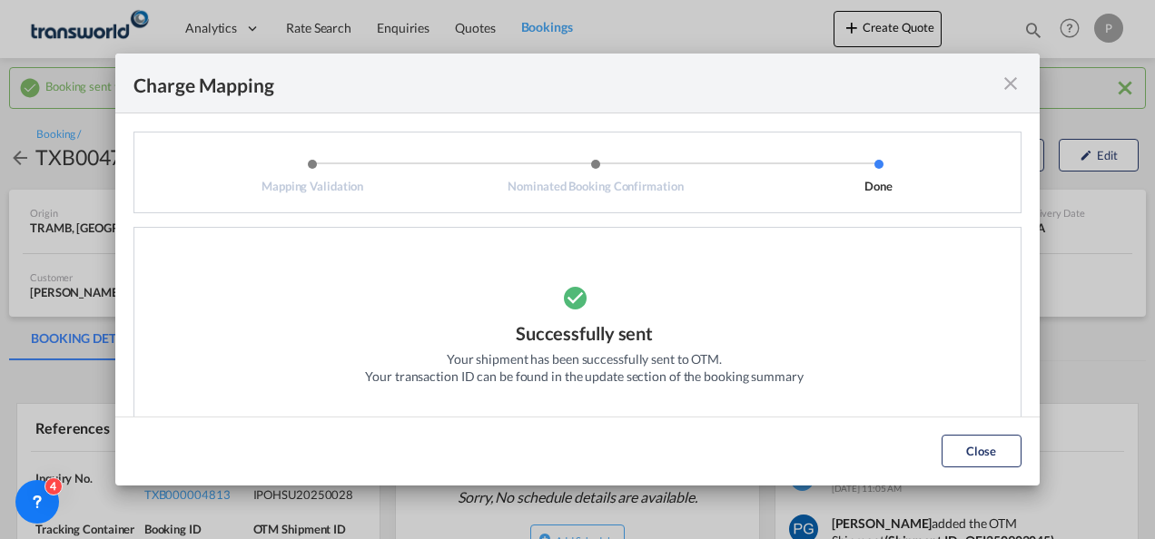
click at [1012, 92] on md-icon "icon-close fg-AAA8AD cursor" at bounding box center [1010, 84] width 22 height 22
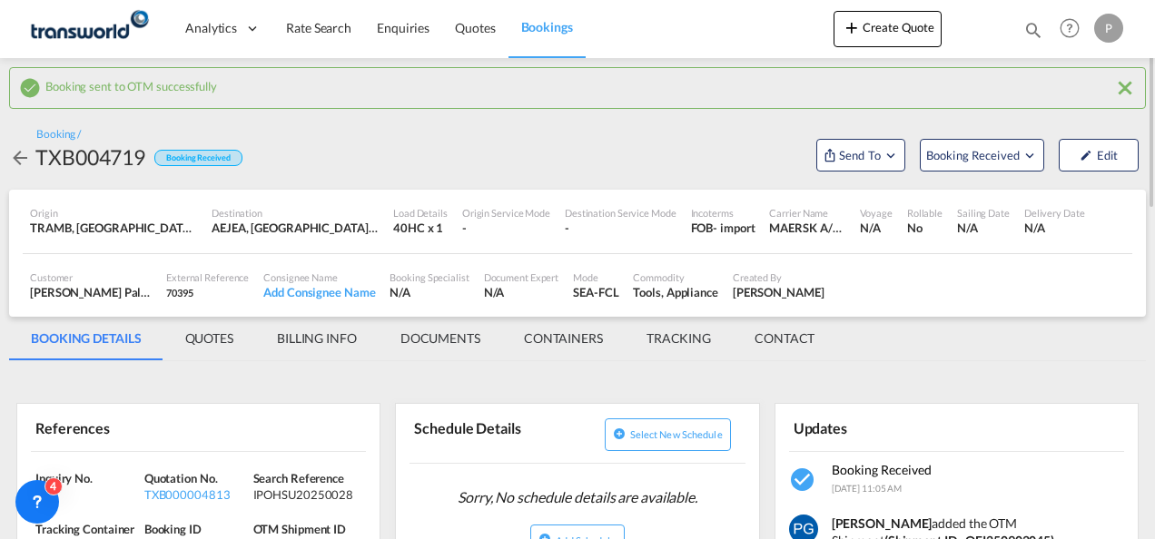
scroll to position [109, 0]
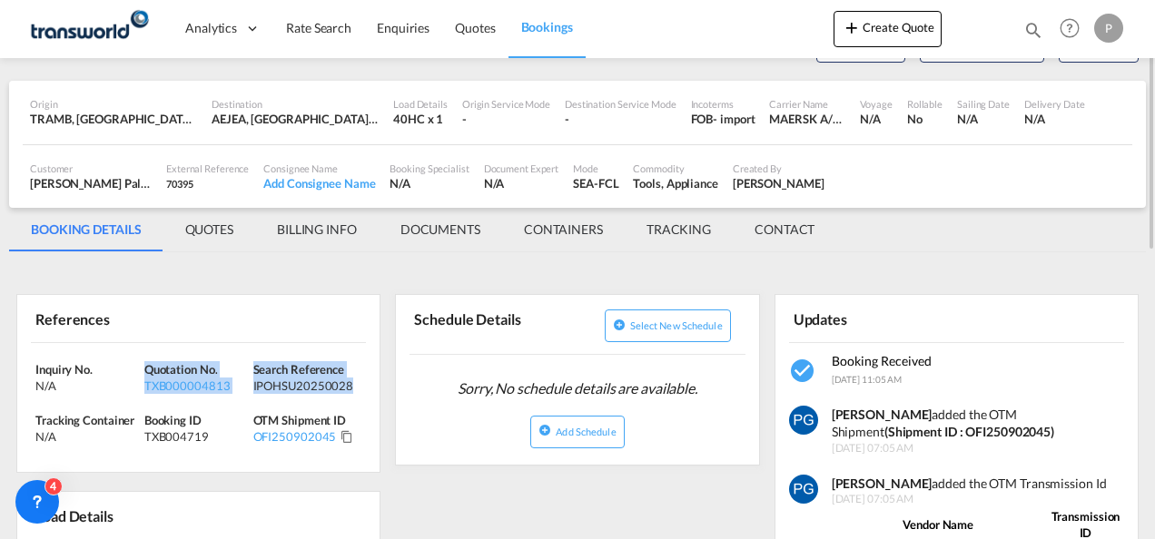
drag, startPoint x: 251, startPoint y: 361, endPoint x: 359, endPoint y: 385, distance: 111.5
click at [359, 385] on div "Inquiry No. N/A Quotation No. TXB000004813 Search Reference IPOHSU20250028 Trac…" at bounding box center [198, 408] width 362 height 130
click at [359, 385] on div "Search Reference IPOHSU20250028" at bounding box center [307, 377] width 109 height 33
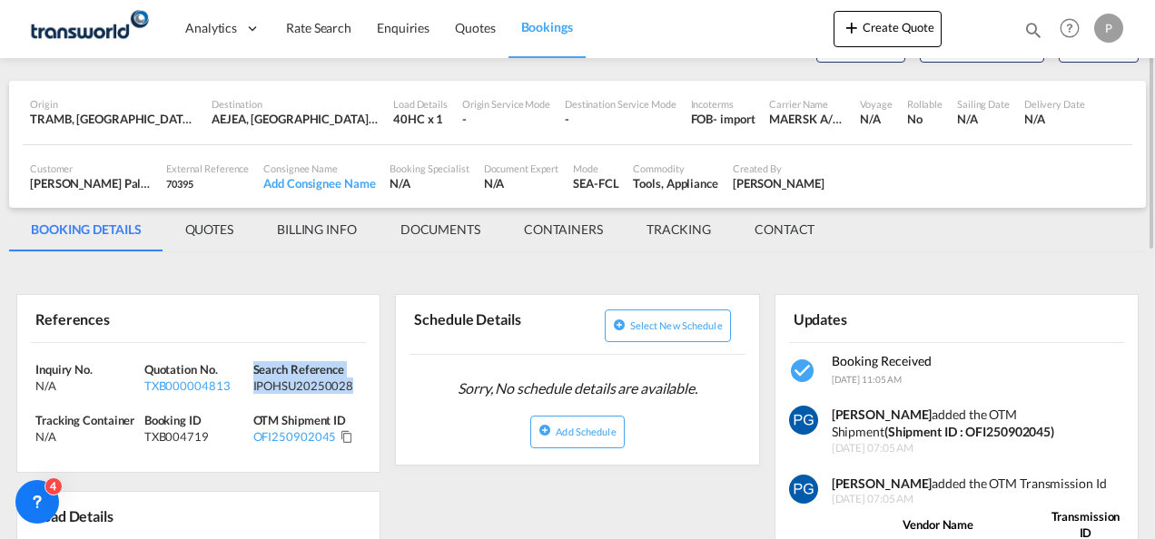
drag, startPoint x: 359, startPoint y: 385, endPoint x: 286, endPoint y: 370, distance: 74.9
click at [286, 370] on div "Search Reference IPOHSU20250028" at bounding box center [307, 377] width 109 height 33
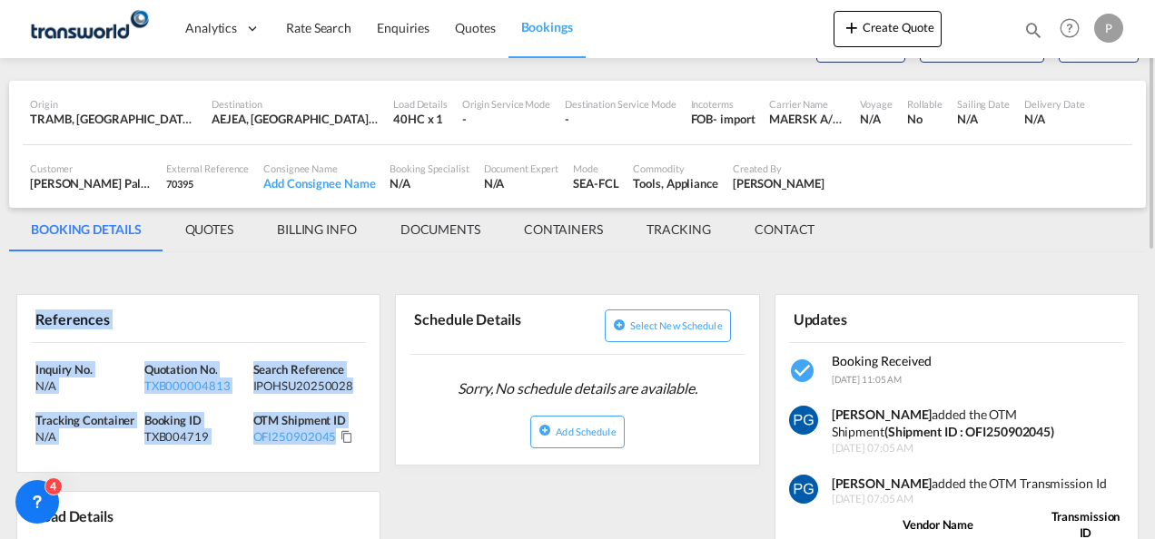
drag, startPoint x: 33, startPoint y: 315, endPoint x: 341, endPoint y: 452, distance: 337.7
click at [341, 452] on div "References Inquiry No. N/A Quotation No. TXB000004813 Search Reference IPOHSU20…" at bounding box center [198, 383] width 364 height 179
copy div "References Inquiry No. N/A Quotation No. TXB000004813 Search Reference IPOHSU20…"
click at [866, 31] on button "Create Quote" at bounding box center [887, 29] width 108 height 36
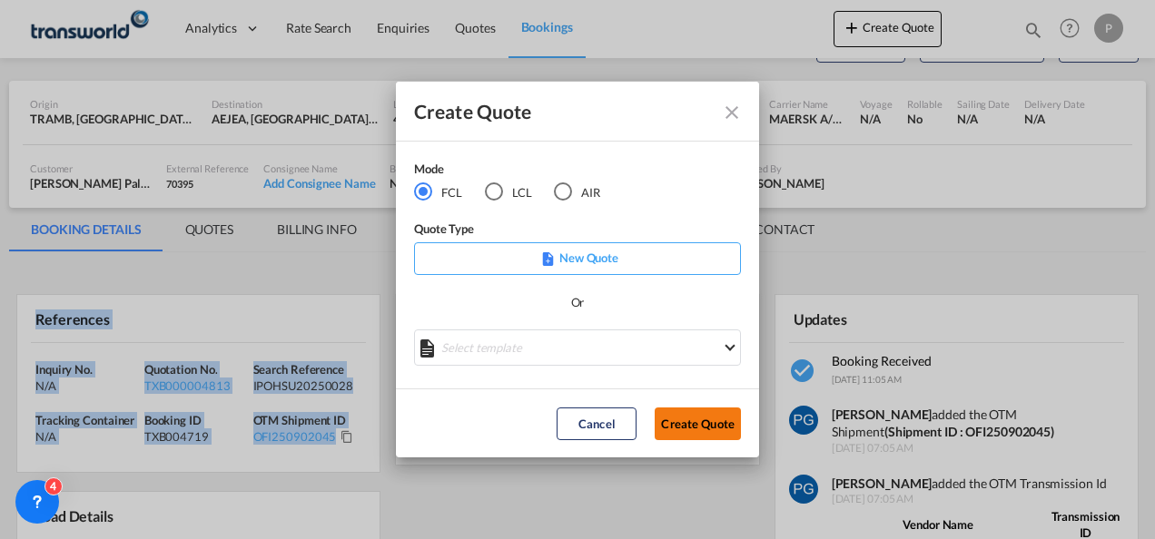
click at [682, 419] on button "Create Quote" at bounding box center [697, 424] width 86 height 33
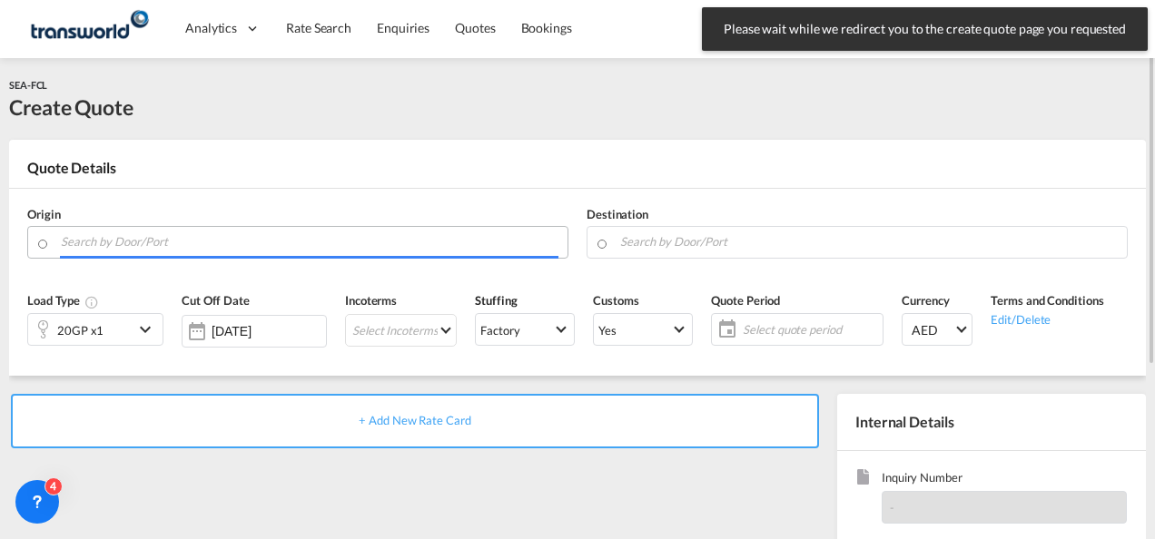
click at [196, 239] on input "Search by Door/Port" at bounding box center [309, 242] width 497 height 32
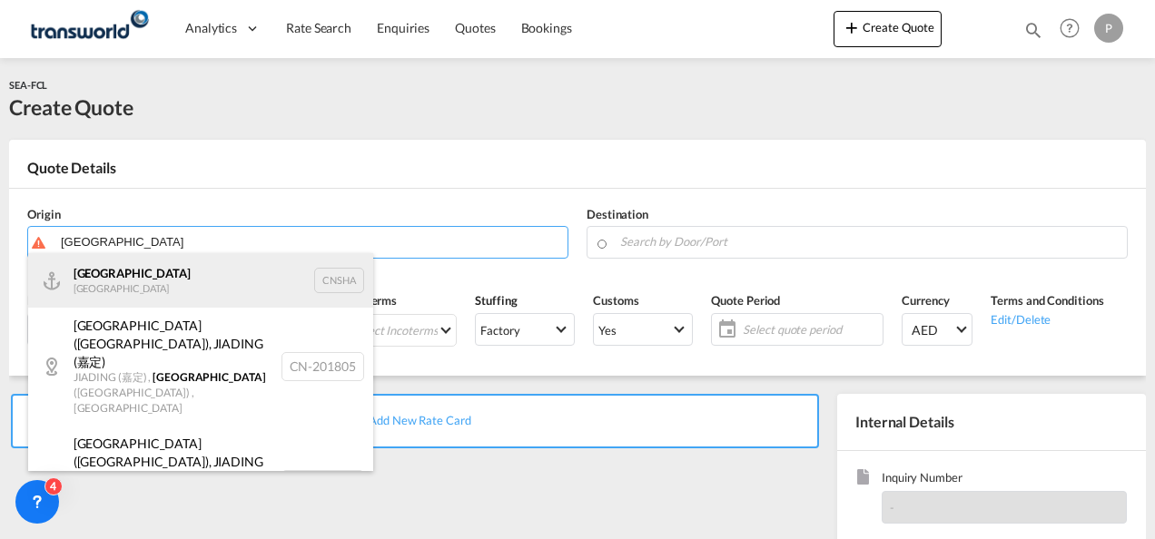
click at [161, 265] on div "Shanghai [GEOGRAPHIC_DATA] CNSHA" at bounding box center [200, 280] width 345 height 54
type input "[GEOGRAPHIC_DATA], [GEOGRAPHIC_DATA]"
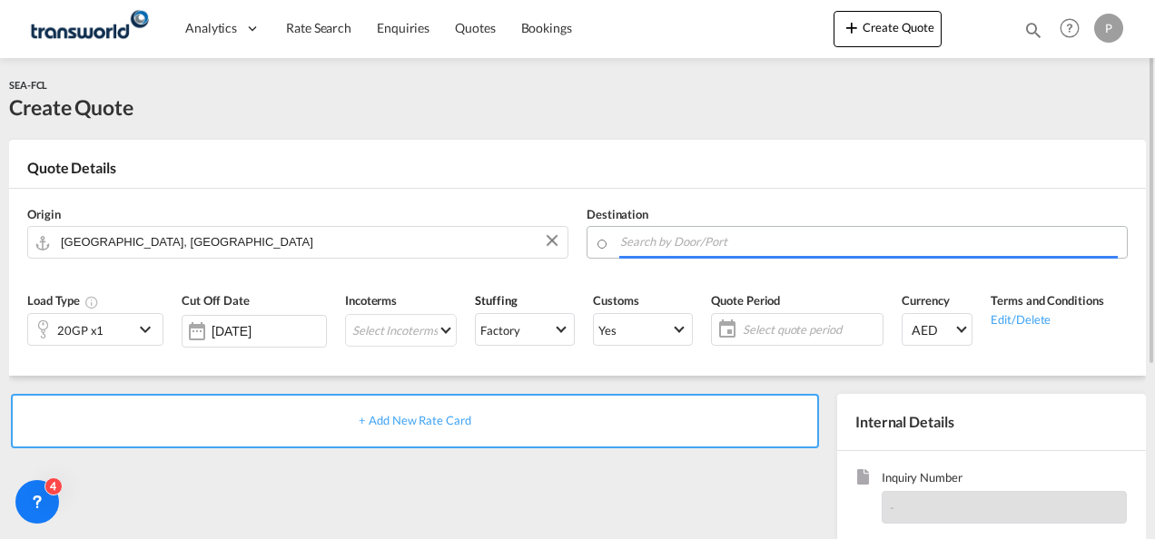
click at [688, 237] on input "Search by Door/Port" at bounding box center [868, 242] width 497 height 32
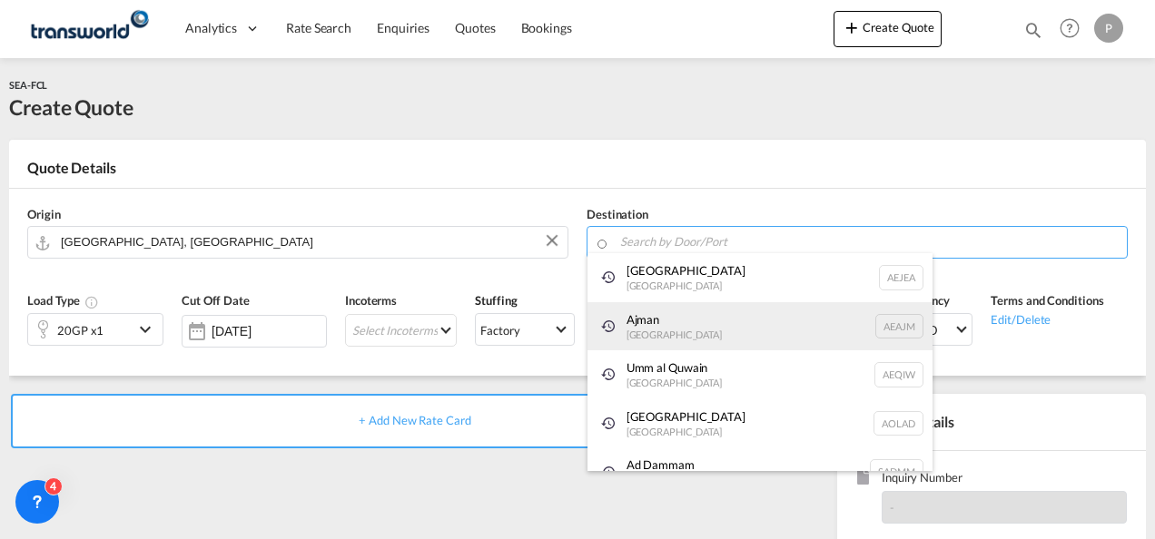
click at [691, 320] on div "Ajman [GEOGRAPHIC_DATA] [GEOGRAPHIC_DATA]" at bounding box center [759, 326] width 345 height 49
type input "Ajman, AEAJM"
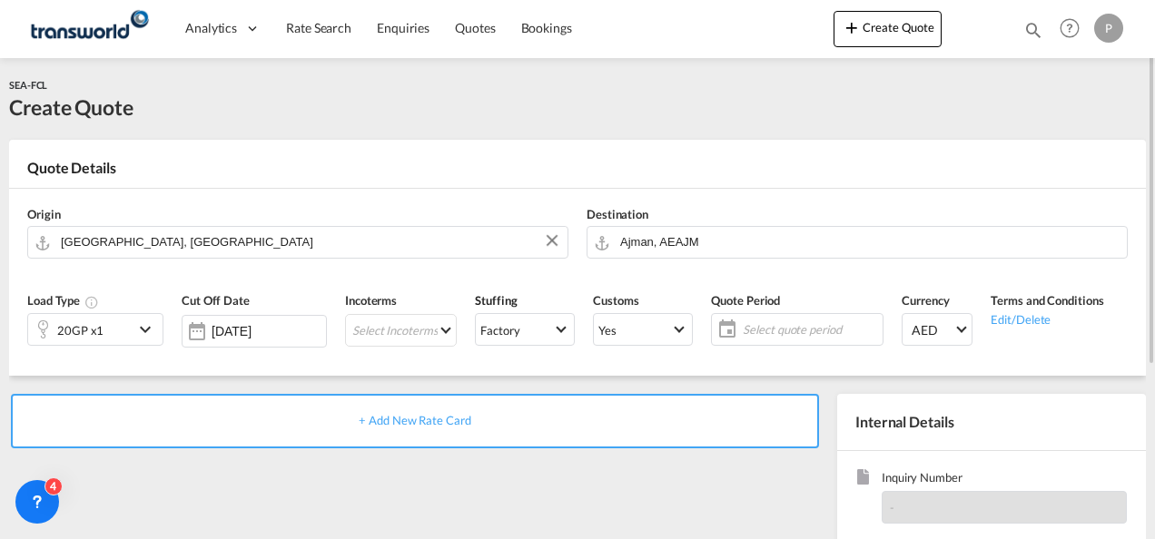
click at [120, 329] on div "20GP x1" at bounding box center [80, 329] width 105 height 31
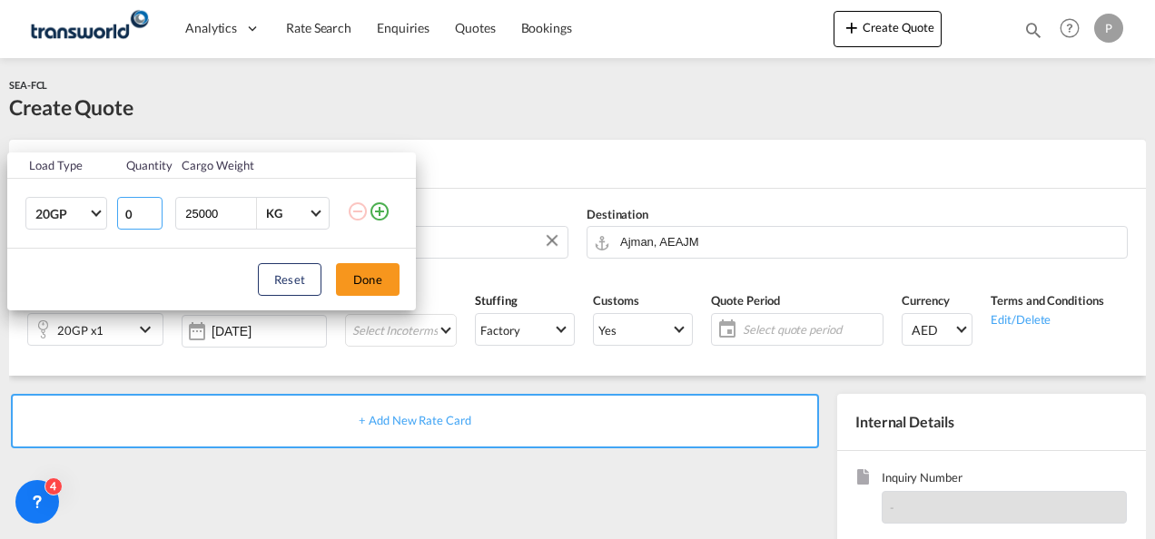
click at [147, 214] on input "0" at bounding box center [139, 213] width 45 height 33
type input "0"
type input "2"
click at [68, 210] on span "20GP" at bounding box center [61, 214] width 53 height 18
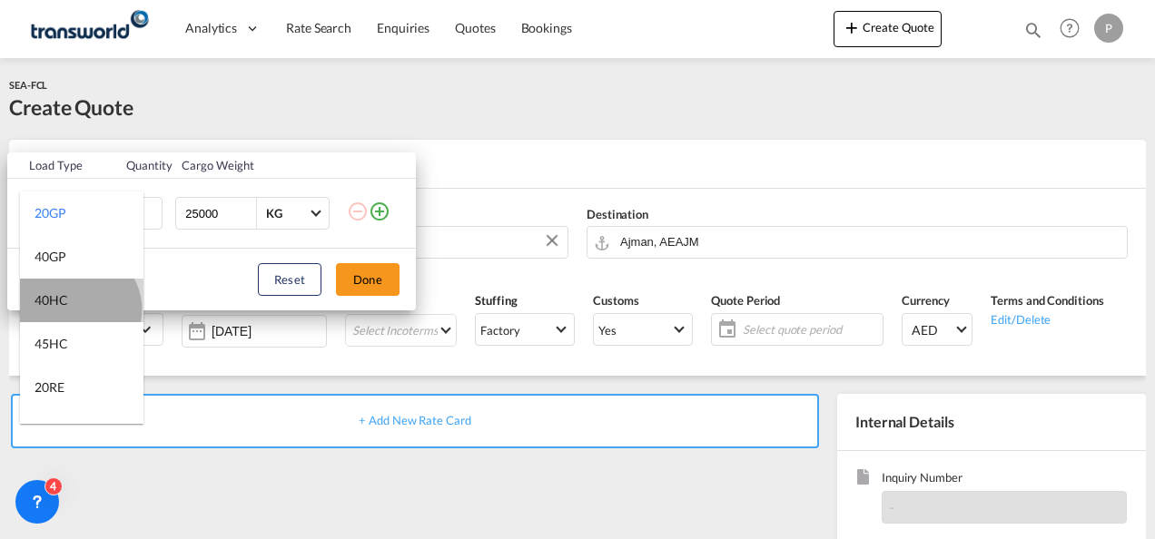
click at [77, 309] on md-option "40HC" at bounding box center [81, 301] width 123 height 44
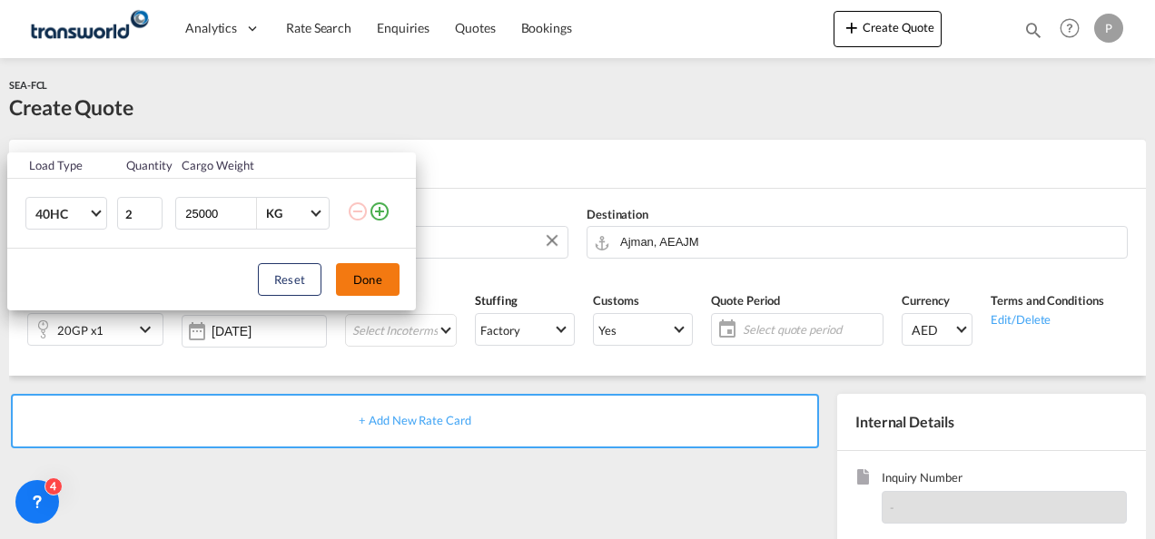
click at [367, 277] on button "Done" at bounding box center [368, 279] width 64 height 33
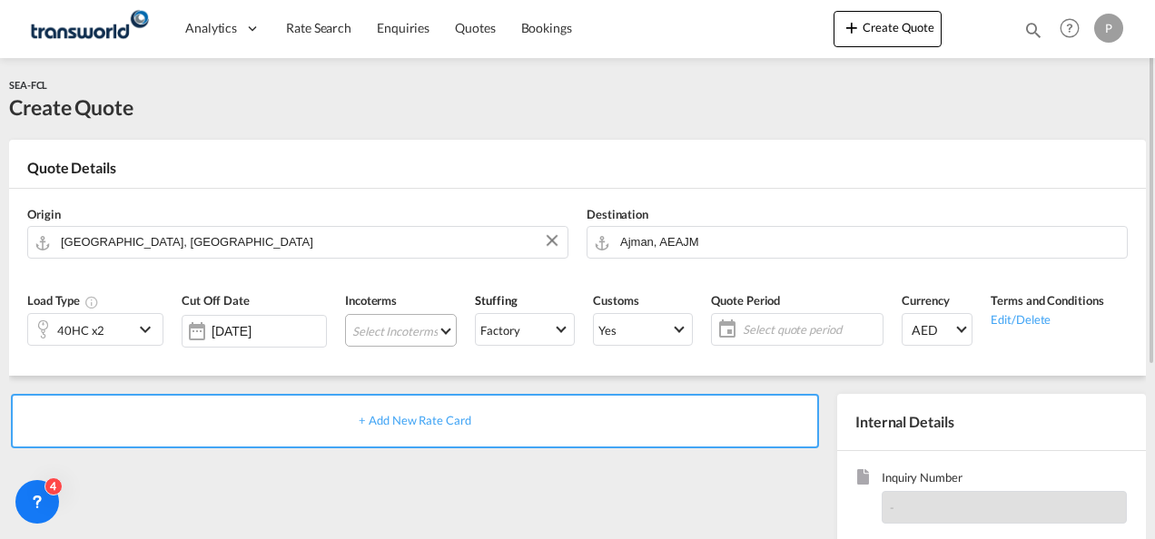
click at [387, 325] on md-select "Select Incoterms CPT - import Carrier Paid to DPU - export Delivery at Place Un…" at bounding box center [401, 330] width 112 height 33
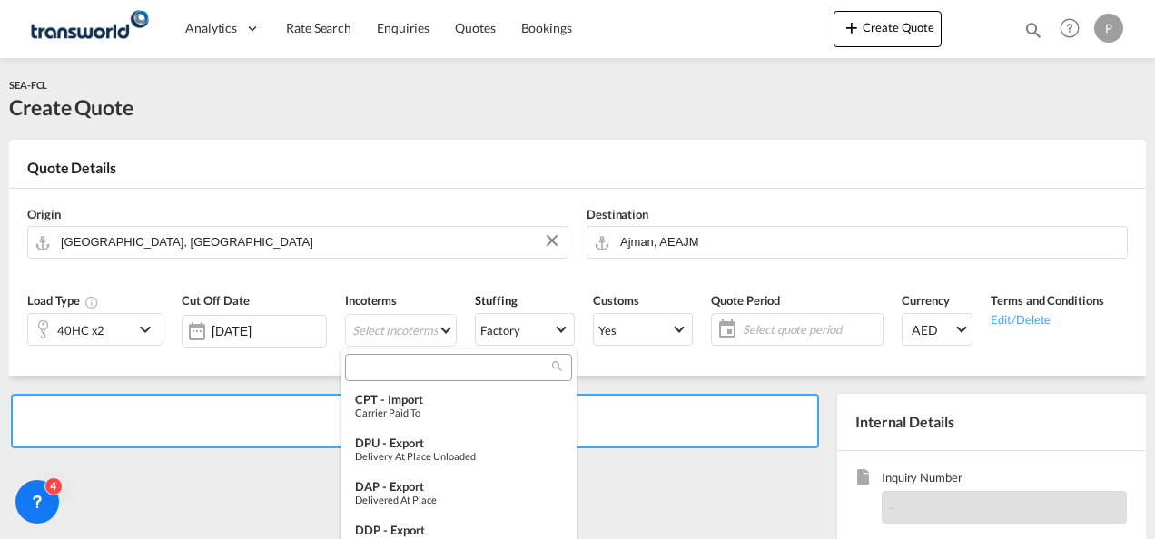
click at [388, 362] on input "search" at bounding box center [451, 367] width 202 height 16
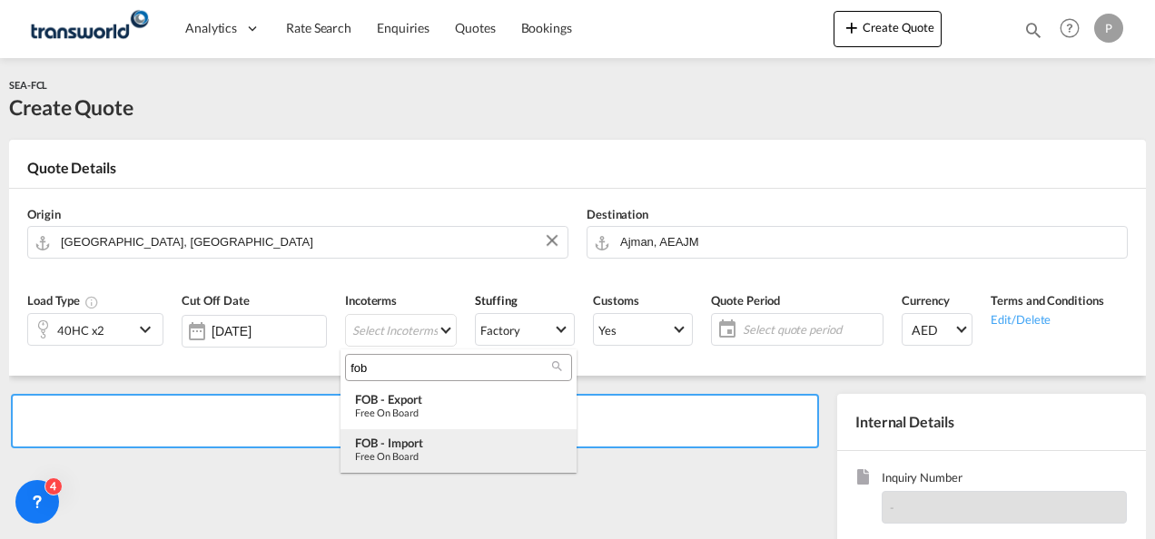
type input "fob"
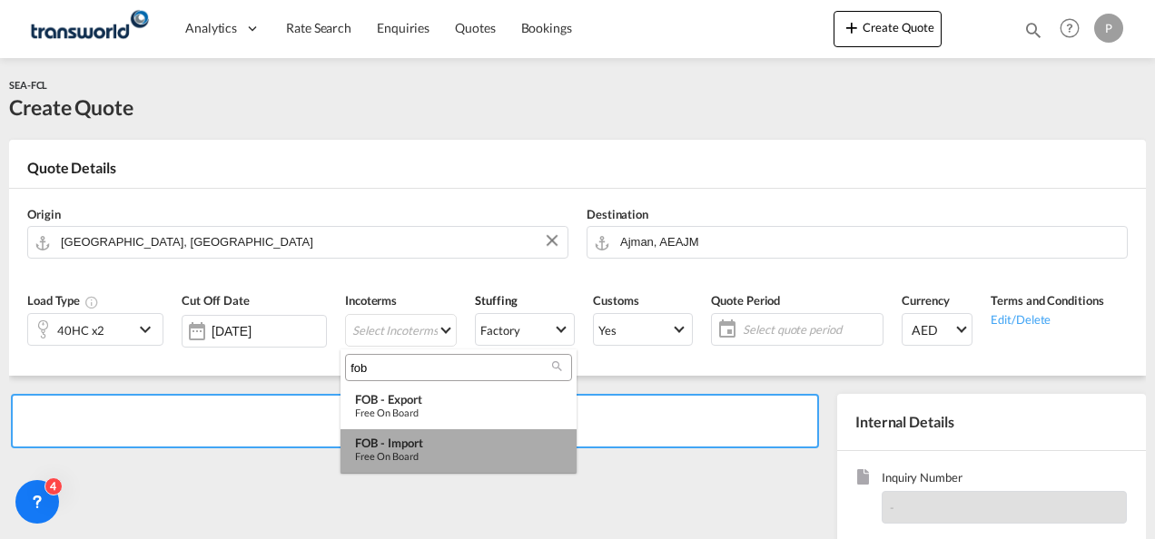
click at [390, 452] on div "Free on Board" at bounding box center [458, 456] width 207 height 12
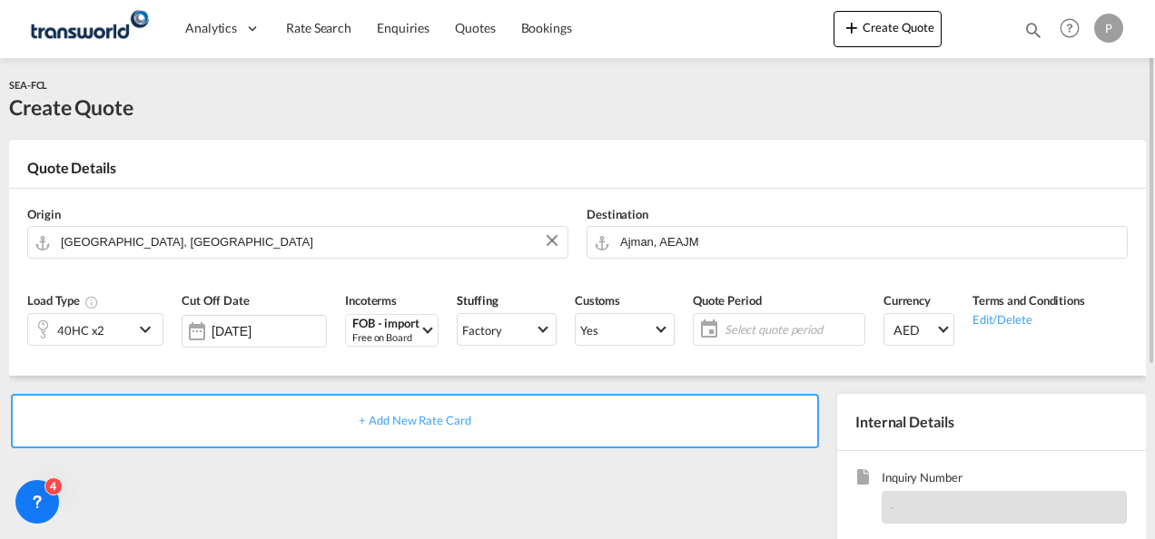
click at [747, 321] on span "Select quote period" at bounding box center [791, 329] width 135 height 16
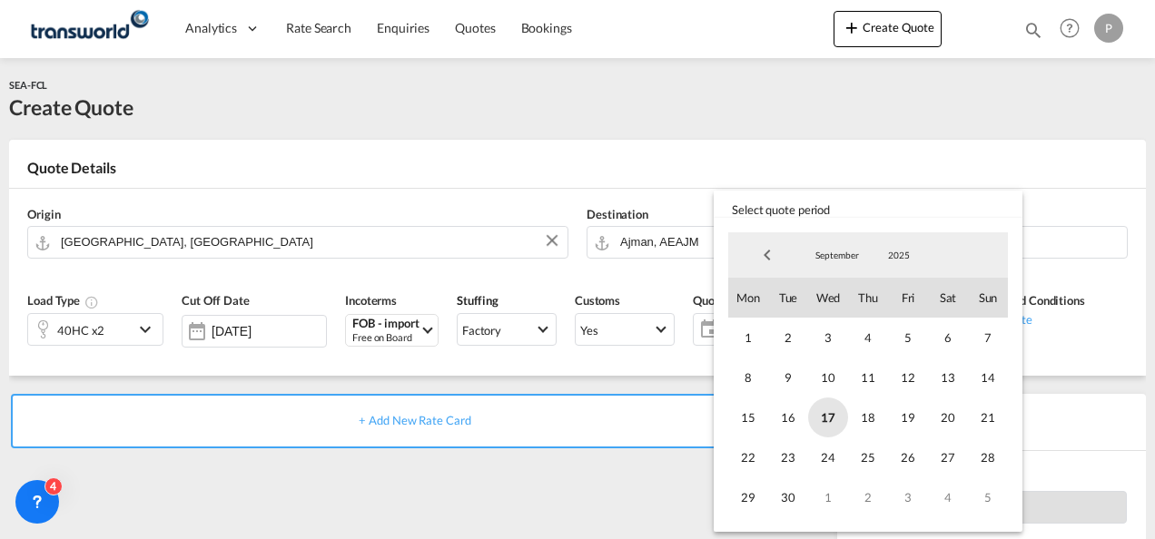
click at [819, 413] on span "17" at bounding box center [828, 418] width 40 height 40
click at [777, 512] on span "30" at bounding box center [788, 497] width 40 height 40
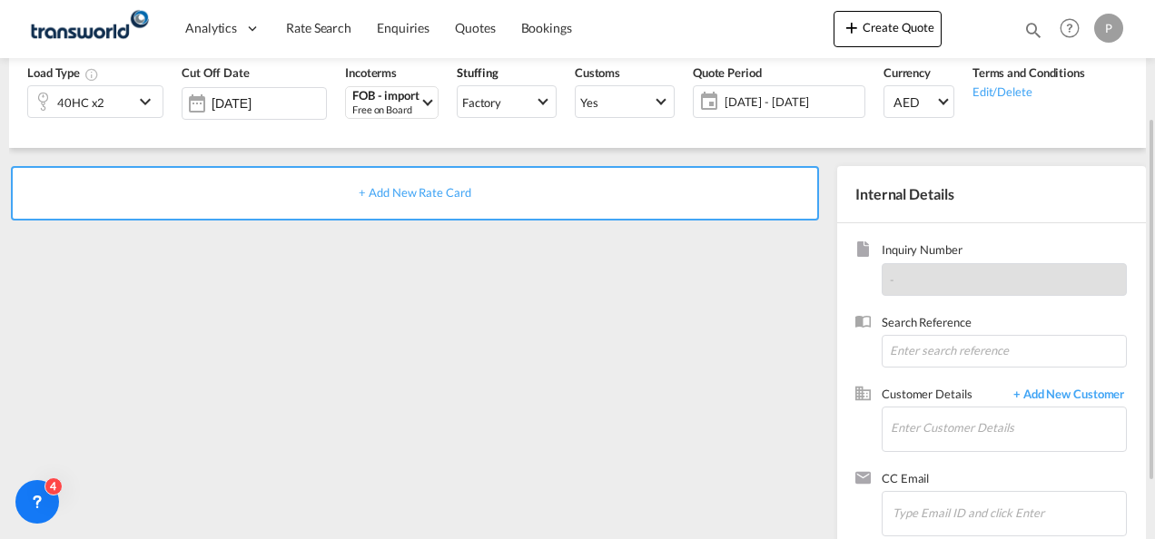
scroll to position [238, 0]
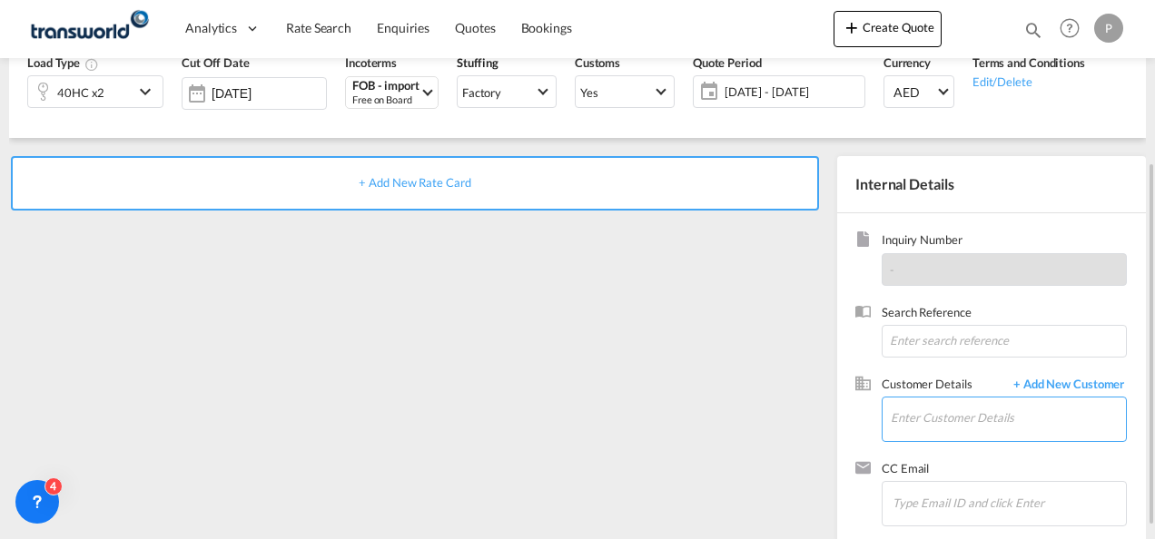
click at [937, 418] on input "Enter Customer Details" at bounding box center [1007, 418] width 235 height 41
click at [924, 338] on input at bounding box center [1003, 341] width 245 height 33
type input "u"
type input "U/25B/F110"
click at [926, 415] on input "Enter Customer Details" at bounding box center [1007, 418] width 235 height 41
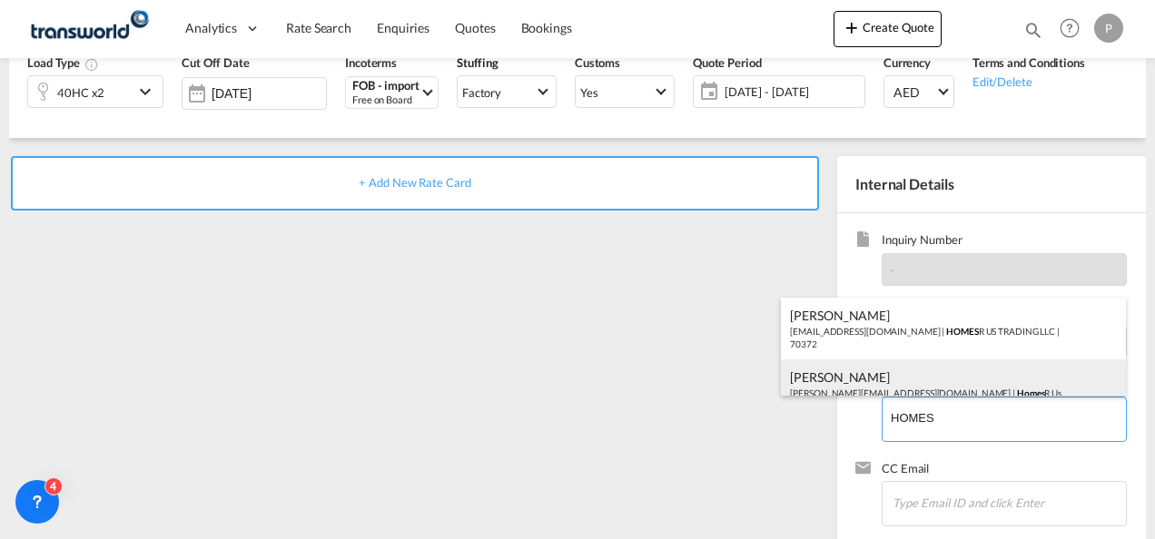
click at [911, 387] on div "[PERSON_NAME] [PERSON_NAME][EMAIL_ADDRESS][DOMAIN_NAME] | Homes R Us" at bounding box center [953, 383] width 345 height 49
type input "Homes R Us, [PERSON_NAME], [PERSON_NAME][EMAIL_ADDRESS][DOMAIN_NAME]"
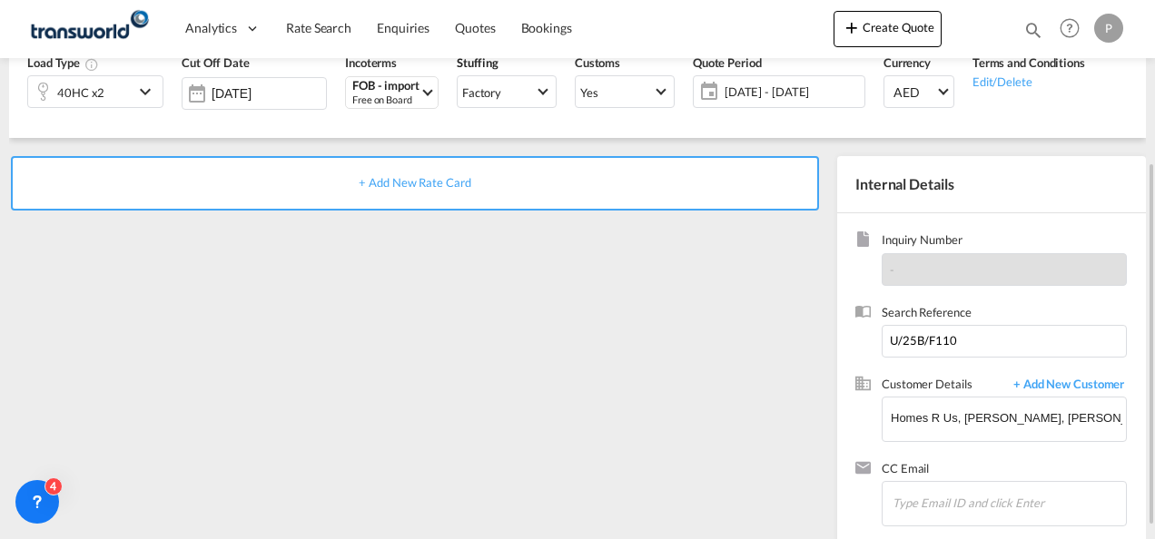
click at [392, 183] on span "+ Add New Rate Card" at bounding box center [415, 182] width 112 height 15
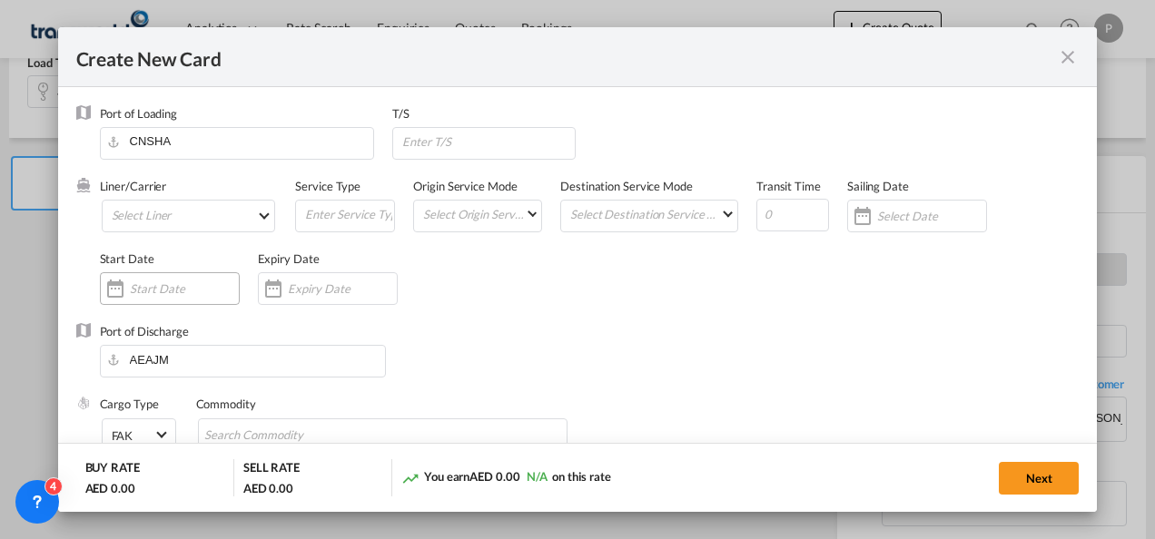
type input "Basic Ocean Freight"
select select "per equipment"
click at [152, 215] on md-select "Select Liner 2HM LOGISTICS D.O.O 2HM LOGISTICS D.O.O. / TDWC-CAPODISTRI 2HM LOG…" at bounding box center [189, 216] width 174 height 33
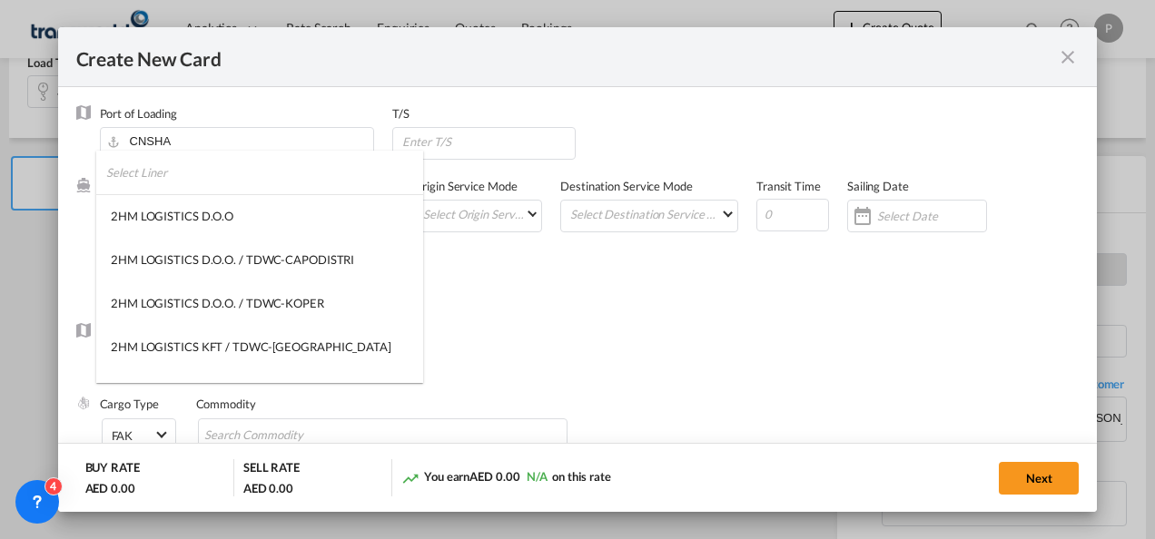
click at [200, 172] on input "search" at bounding box center [264, 173] width 317 height 44
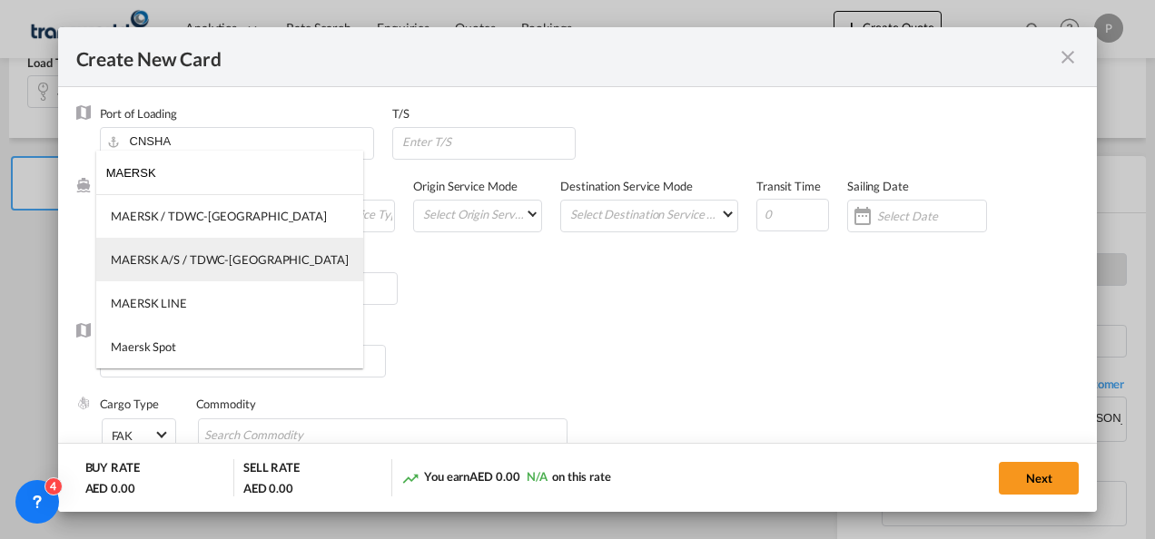
type input "MAERSK"
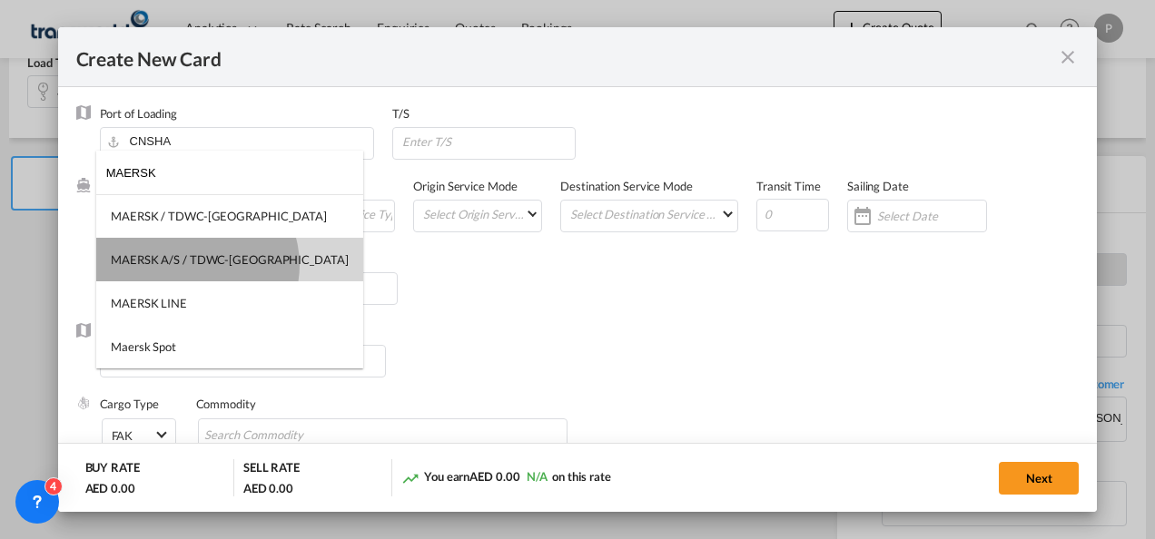
click at [196, 265] on div "MAERSK A/S / TDWC-[GEOGRAPHIC_DATA]" at bounding box center [230, 259] width 238 height 16
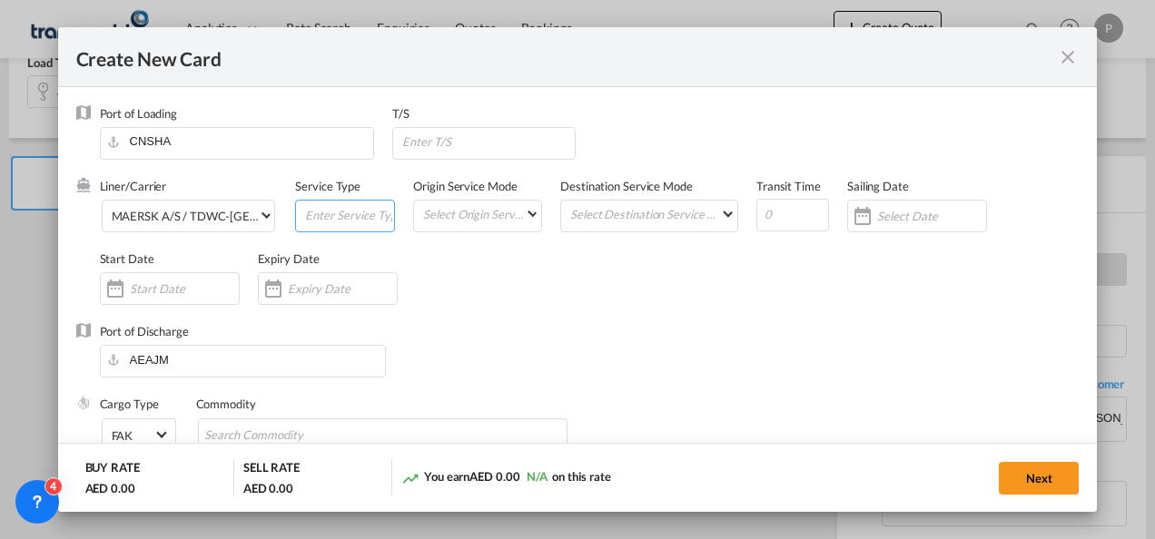
click at [336, 212] on input "Create New Card ..." at bounding box center [348, 214] width 91 height 27
type input "FOB IMPORT"
click at [325, 294] on input "Create New Card ..." at bounding box center [342, 288] width 109 height 15
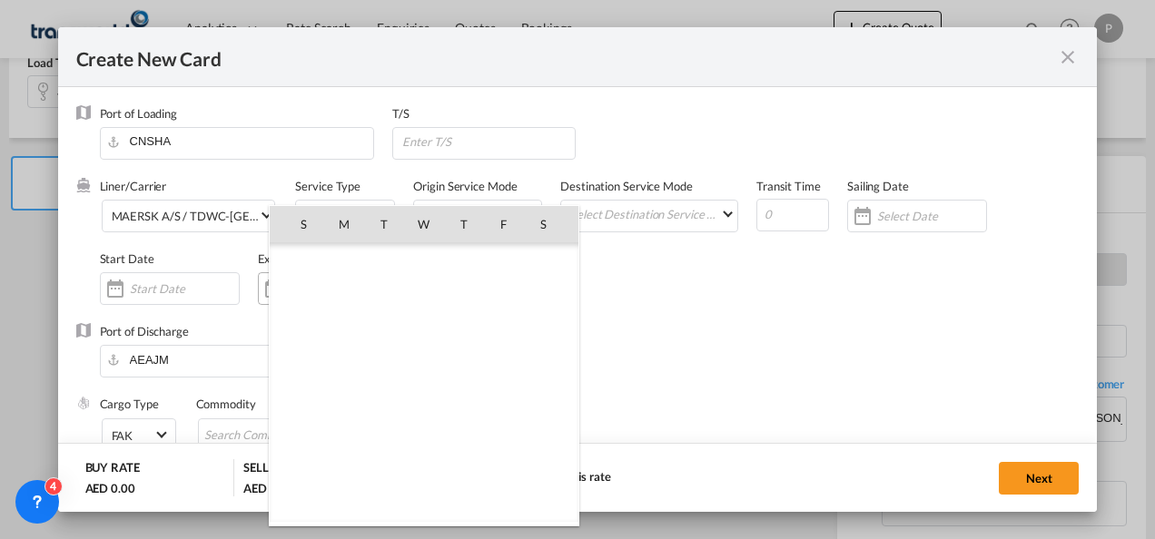
scroll to position [420461, 0]
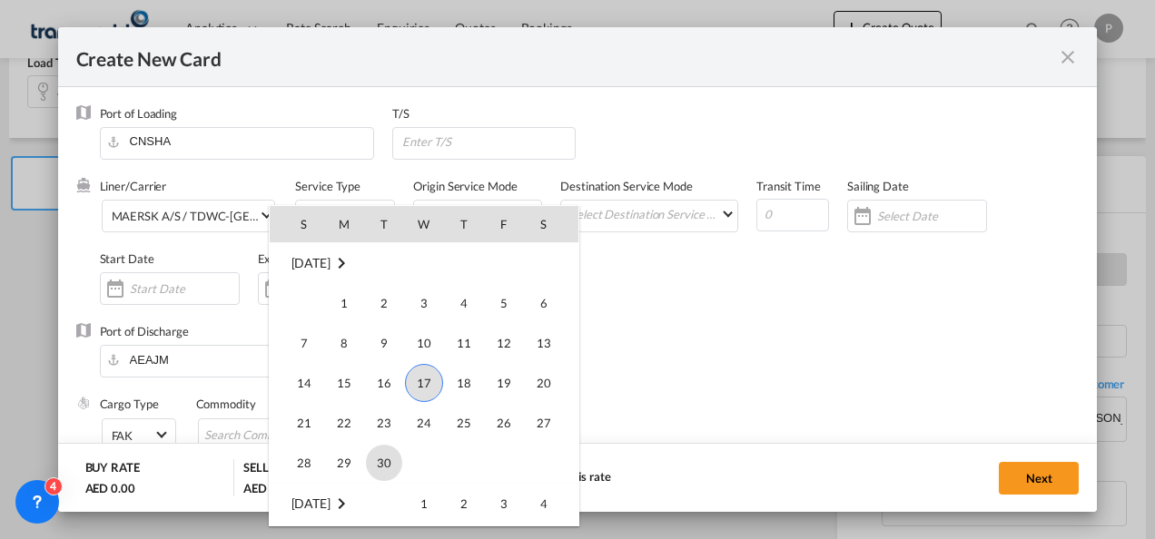
click at [386, 459] on span "30" at bounding box center [384, 463] width 36 height 36
type input "[DATE]"
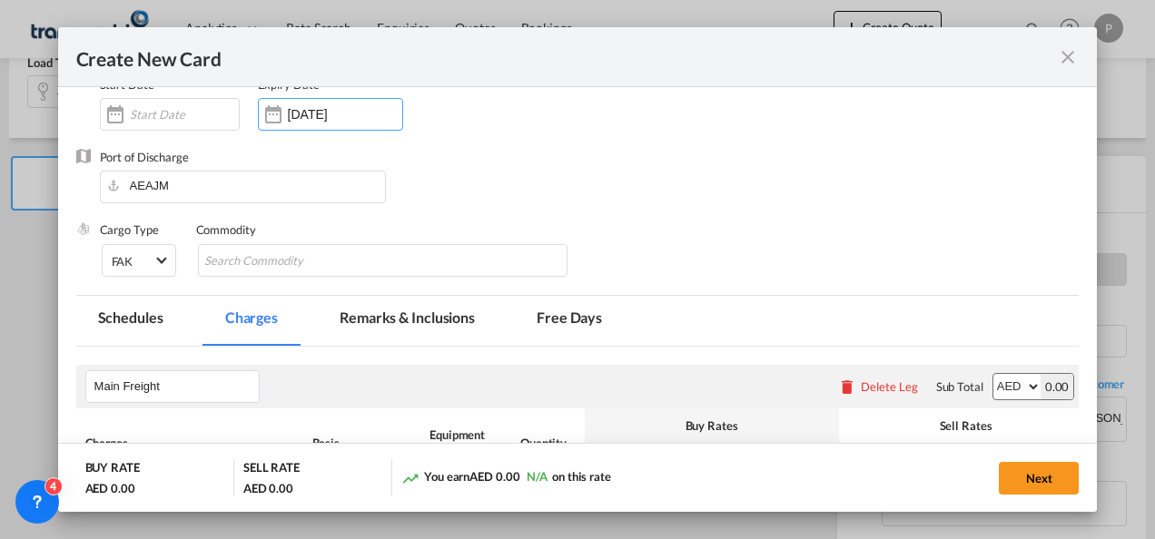
scroll to position [184, 0]
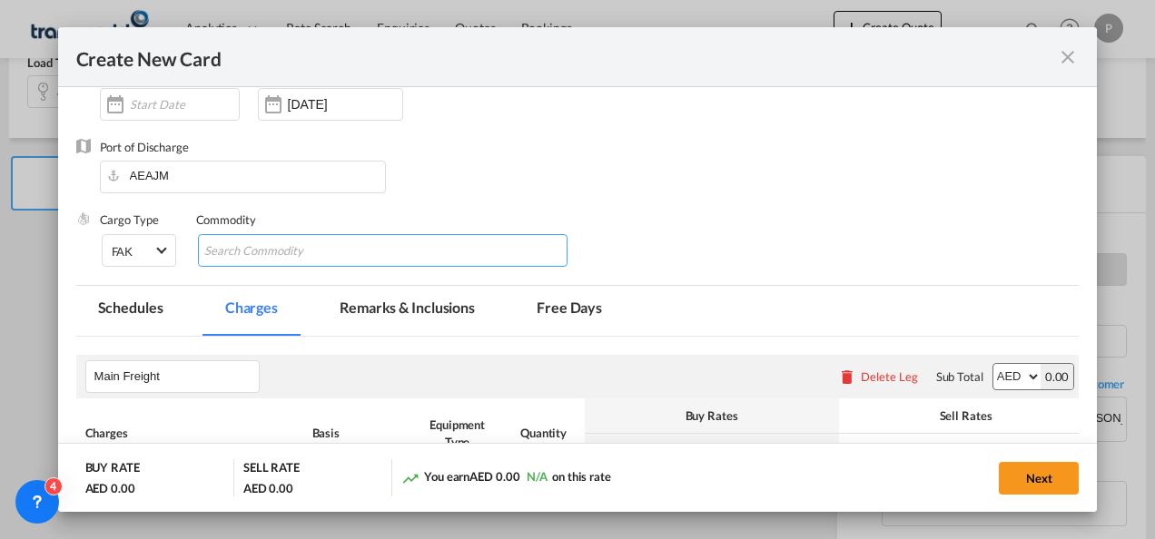
click at [304, 251] on input "Chips input." at bounding box center [287, 251] width 166 height 29
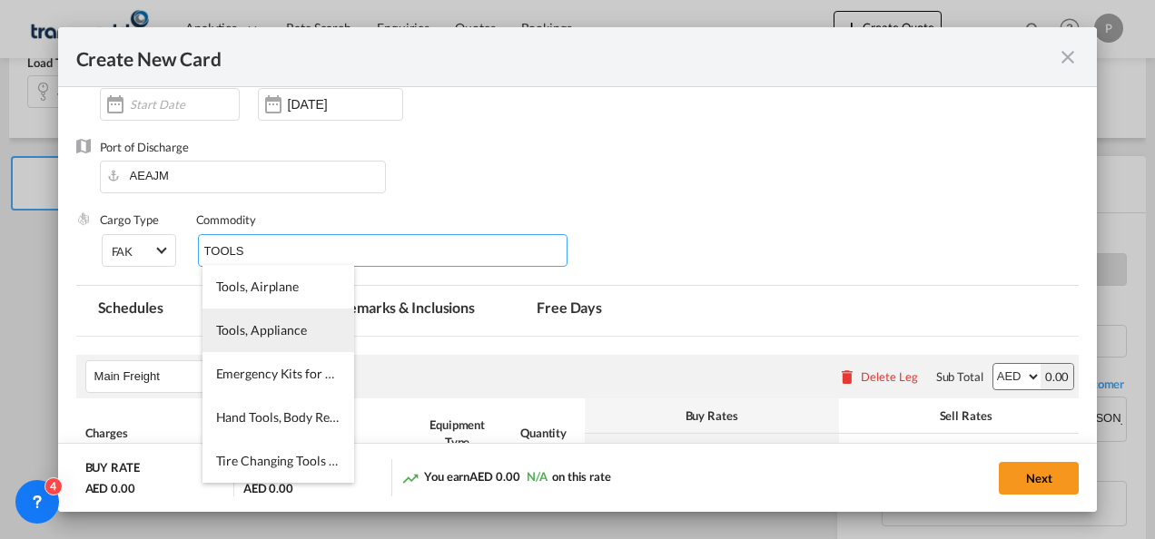
type input "TOOLS"
click at [280, 331] on span "Tools, Appliance" at bounding box center [261, 329] width 91 height 15
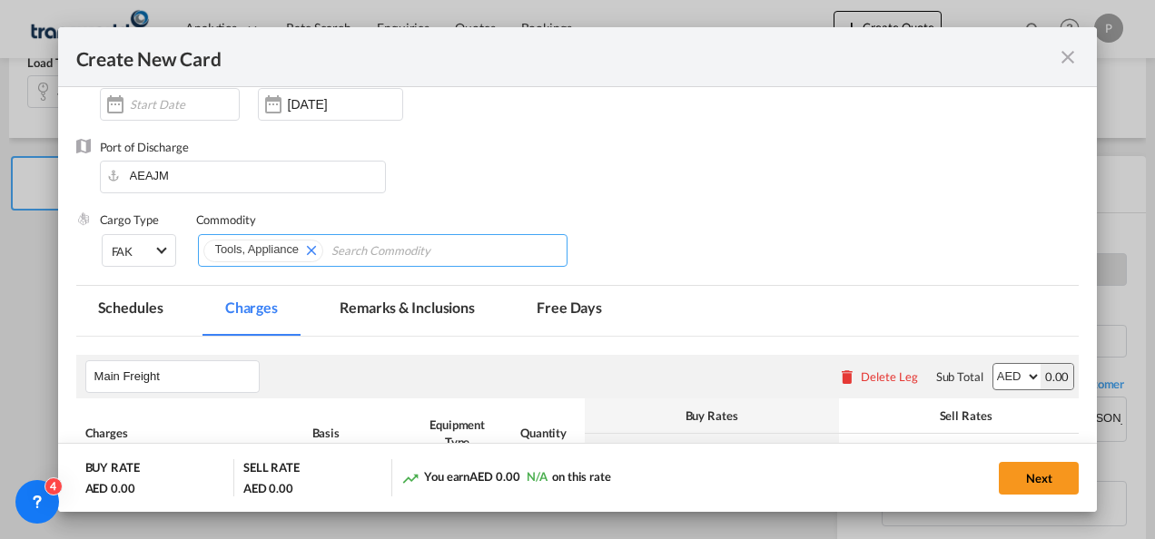
scroll to position [408, 0]
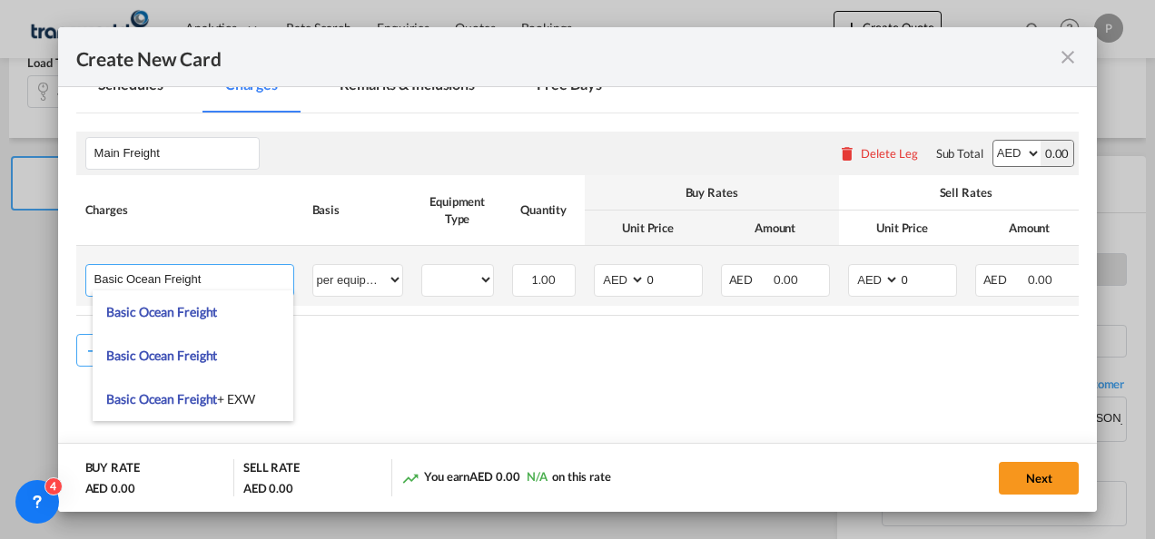
click at [228, 276] on input "Basic Ocean Freight" at bounding box center [193, 278] width 199 height 27
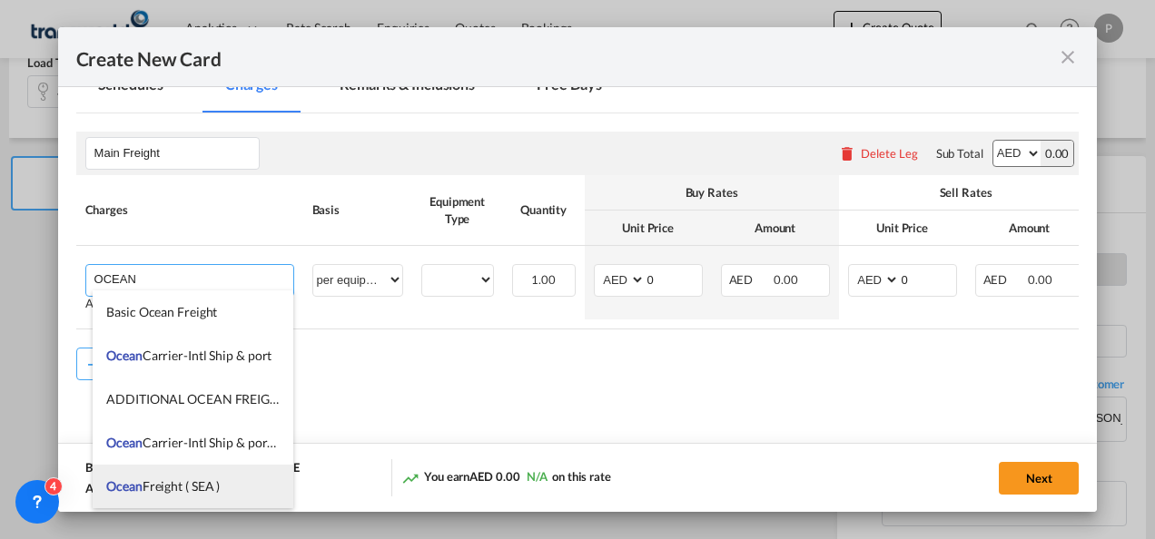
click at [192, 487] on span "Ocean Freight ( SEA )" at bounding box center [162, 485] width 113 height 15
type input "Ocean Freight ( SEA )"
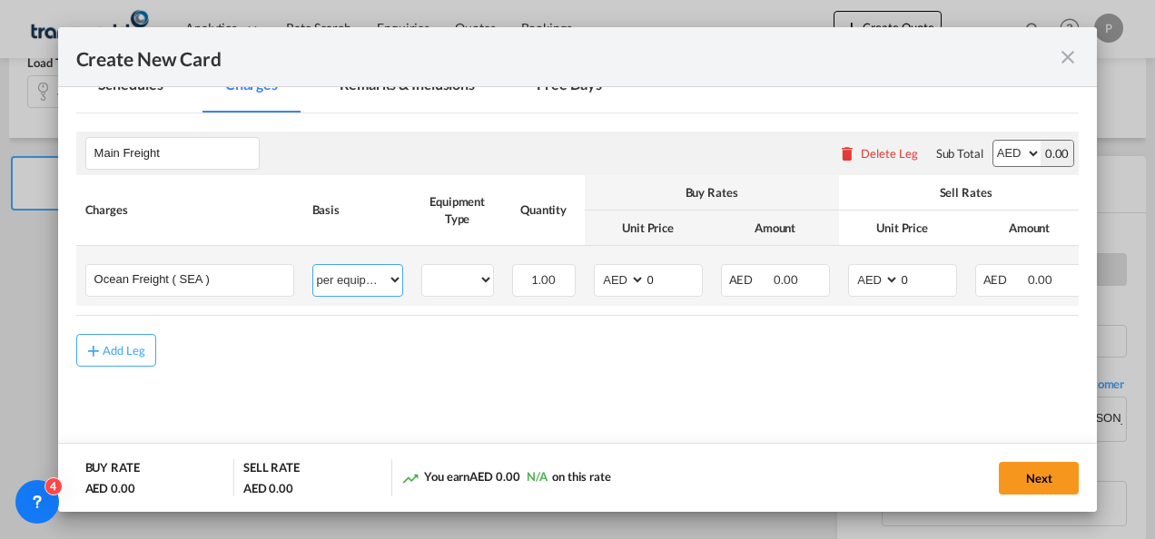
click at [377, 278] on select "per equipment per container per B/L per shipping bill per shipment % on freight…" at bounding box center [357, 279] width 89 height 29
select select "per shipment"
click at [313, 265] on select "per equipment per container per B/L per shipping bill per shipment % on freight…" at bounding box center [357, 279] width 89 height 29
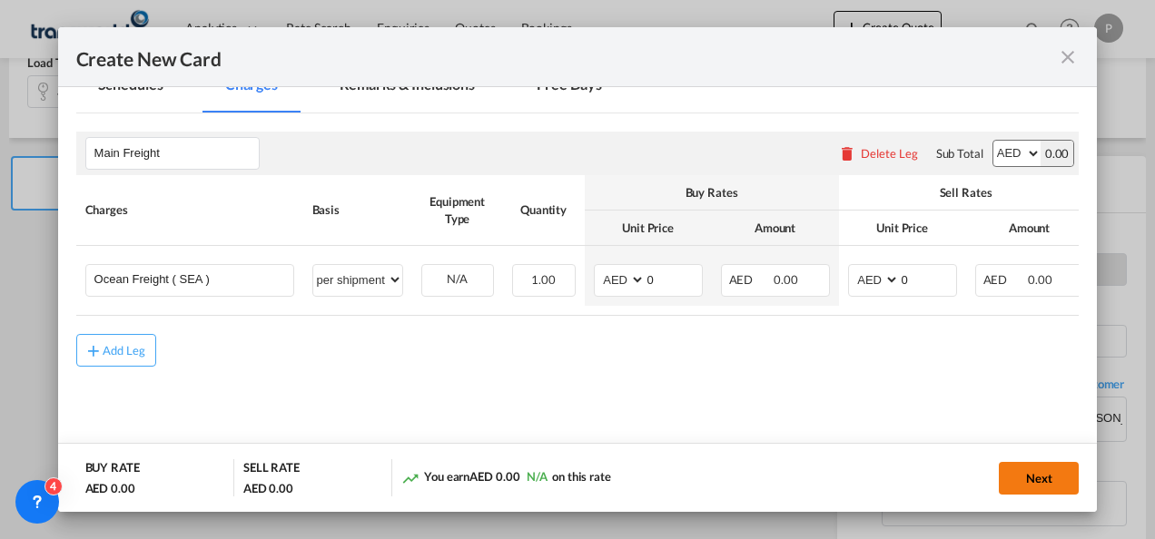
click at [1044, 475] on button "Next" at bounding box center [1038, 478] width 80 height 33
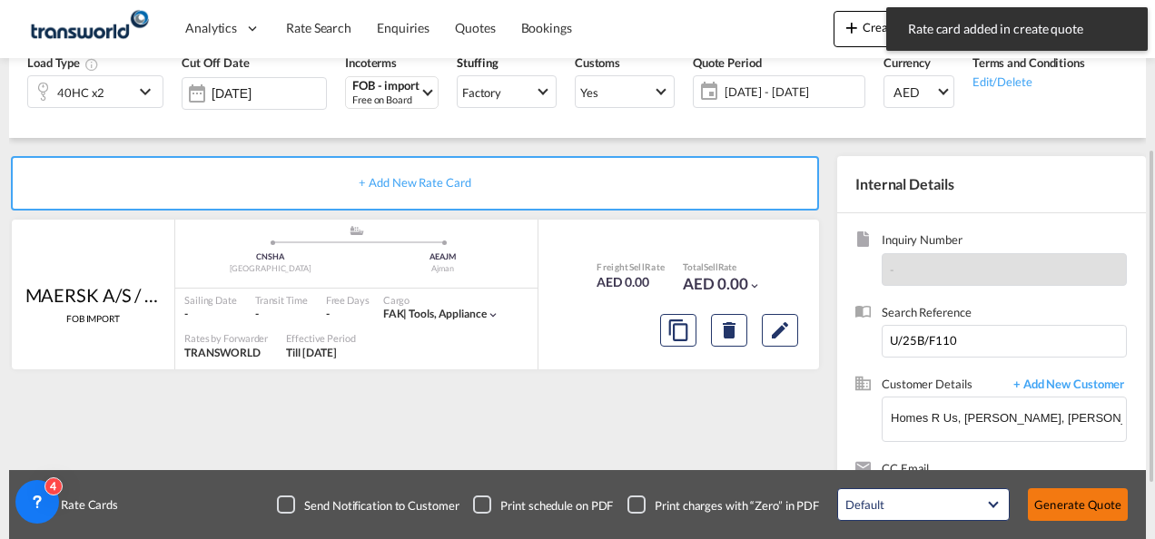
click at [1073, 507] on button "Generate Quote" at bounding box center [1078, 504] width 100 height 33
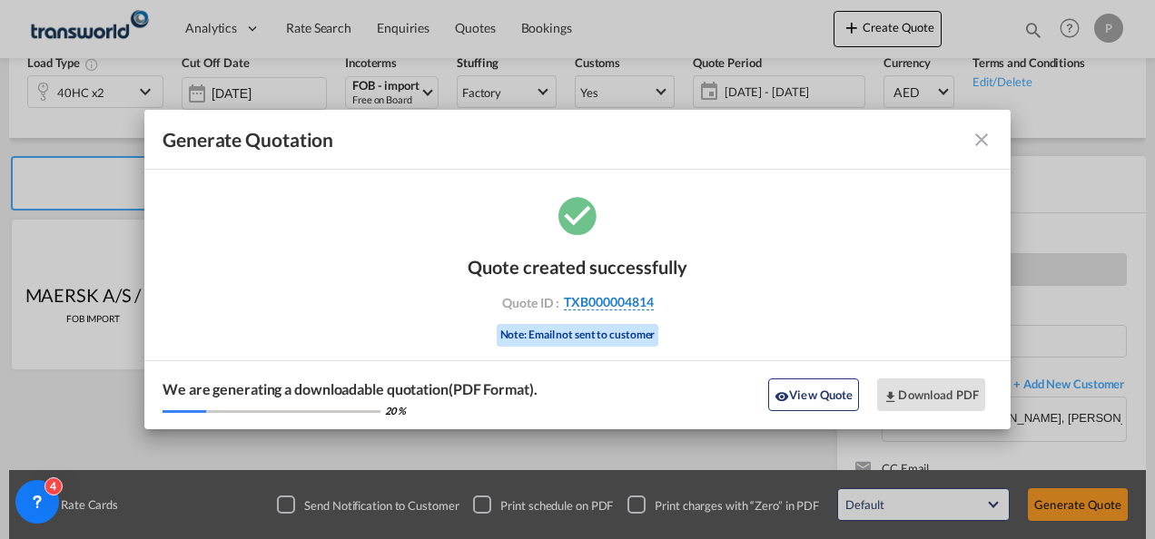
click at [587, 302] on span "TXB000004814" at bounding box center [609, 302] width 90 height 16
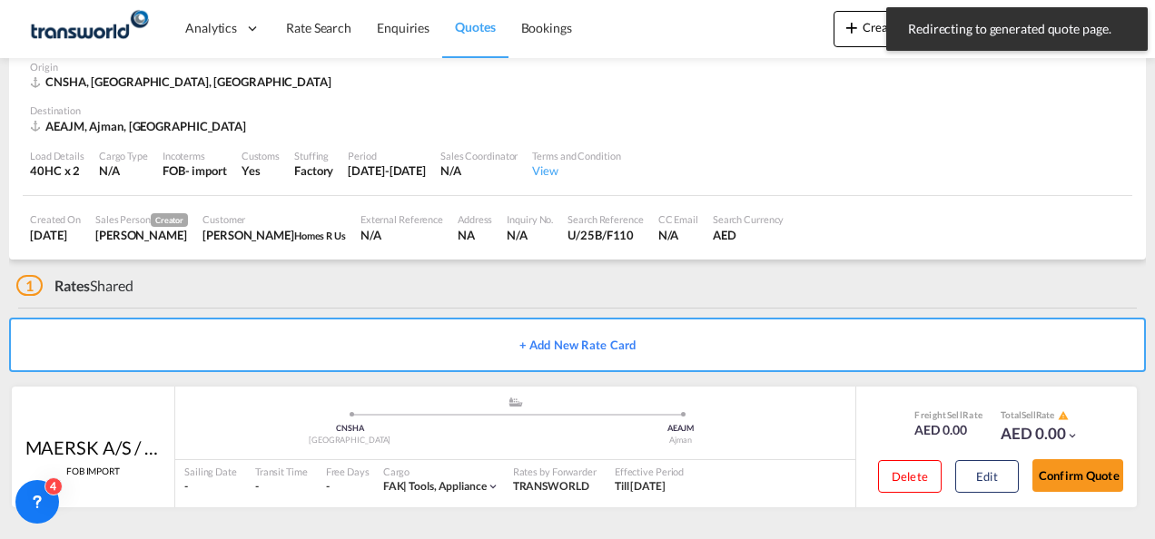
scroll to position [91, 0]
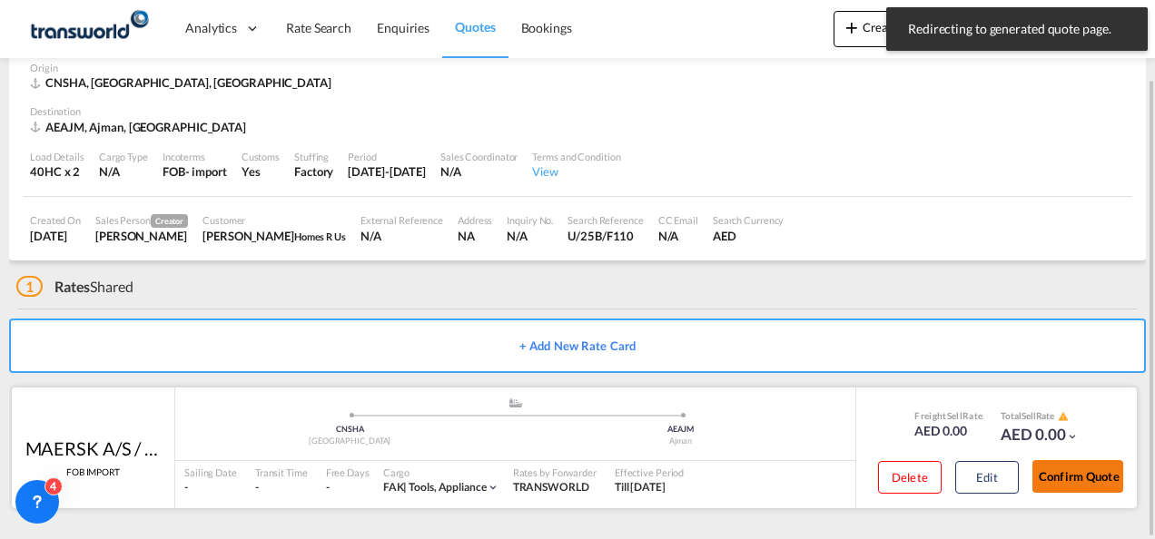
click at [1068, 483] on button "Confirm Quote" at bounding box center [1077, 476] width 91 height 33
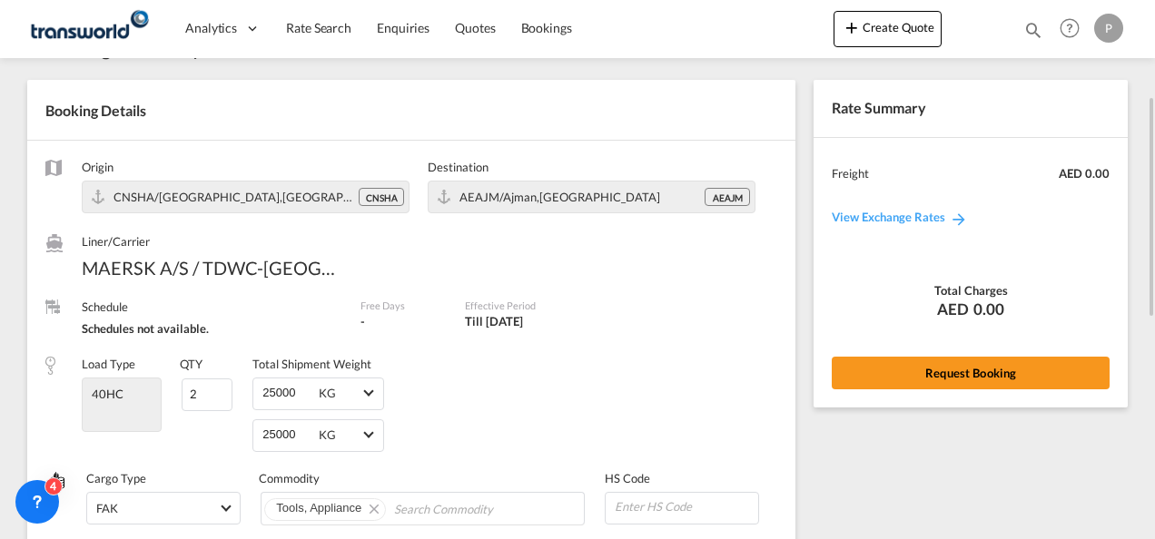
scroll to position [38, 0]
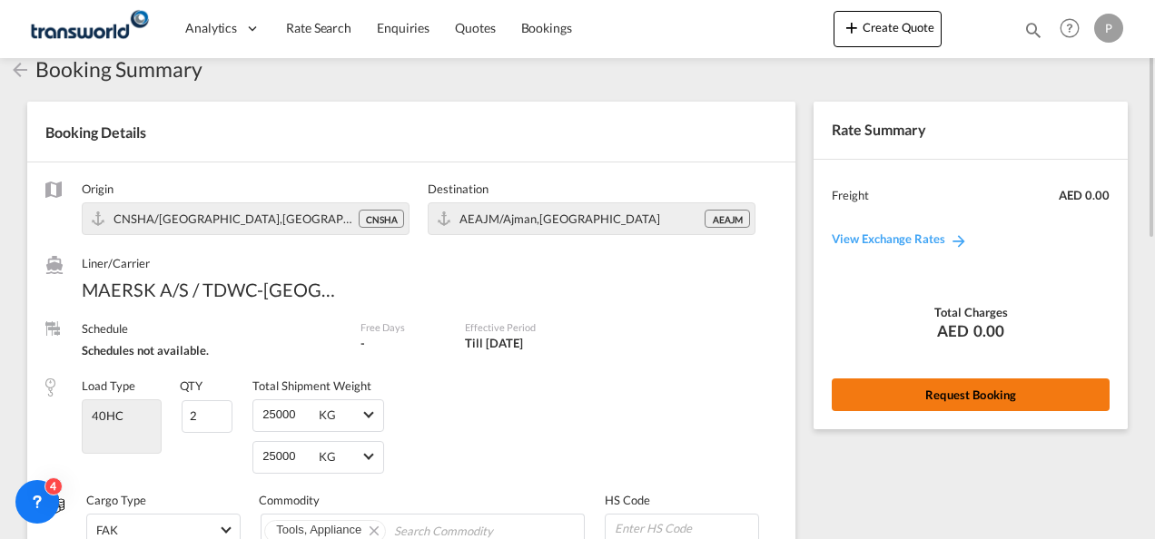
click at [939, 394] on button "Request Booking" at bounding box center [970, 395] width 278 height 33
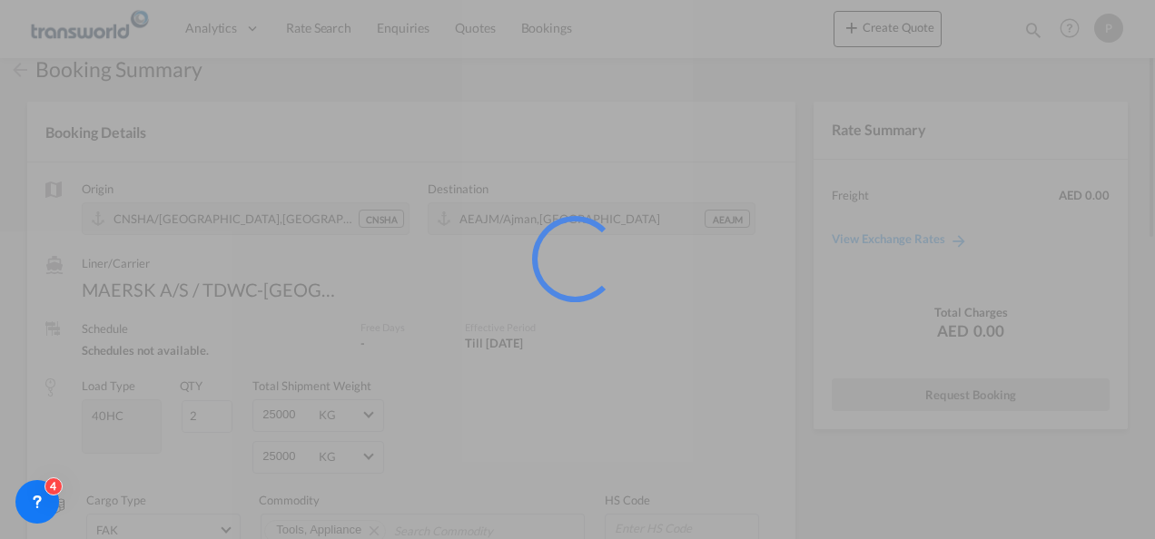
scroll to position [34, 0]
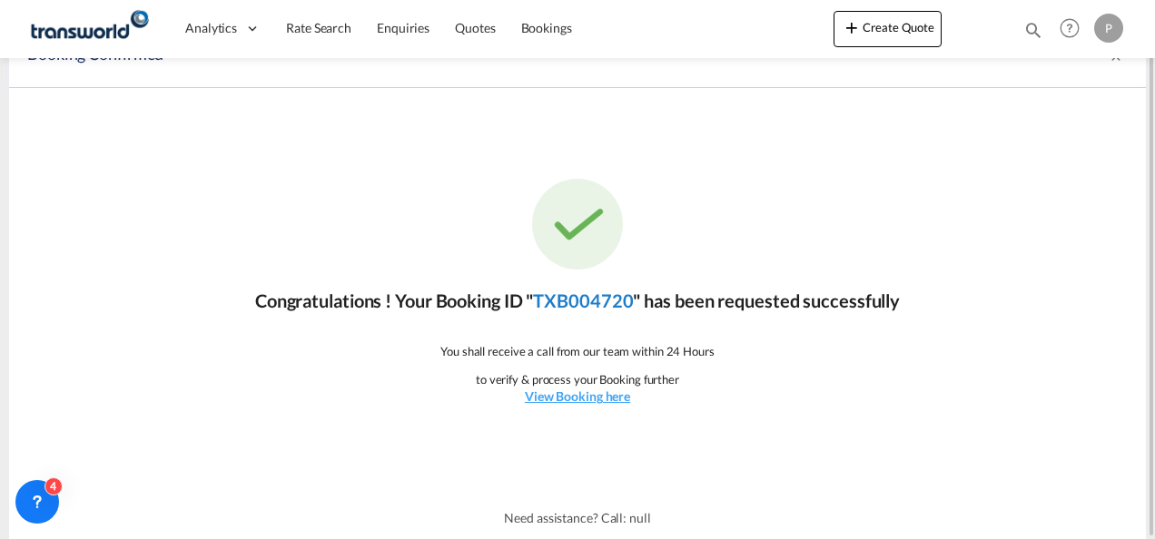
click at [595, 304] on link "TXB004720" at bounding box center [583, 301] width 100 height 22
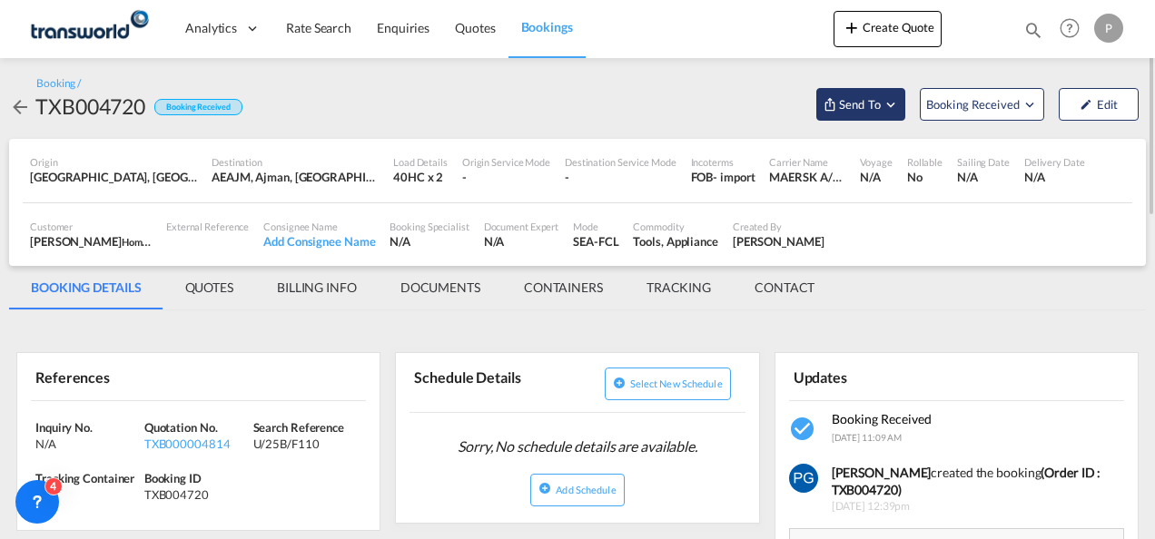
click at [858, 106] on span "Send To" at bounding box center [859, 104] width 45 height 18
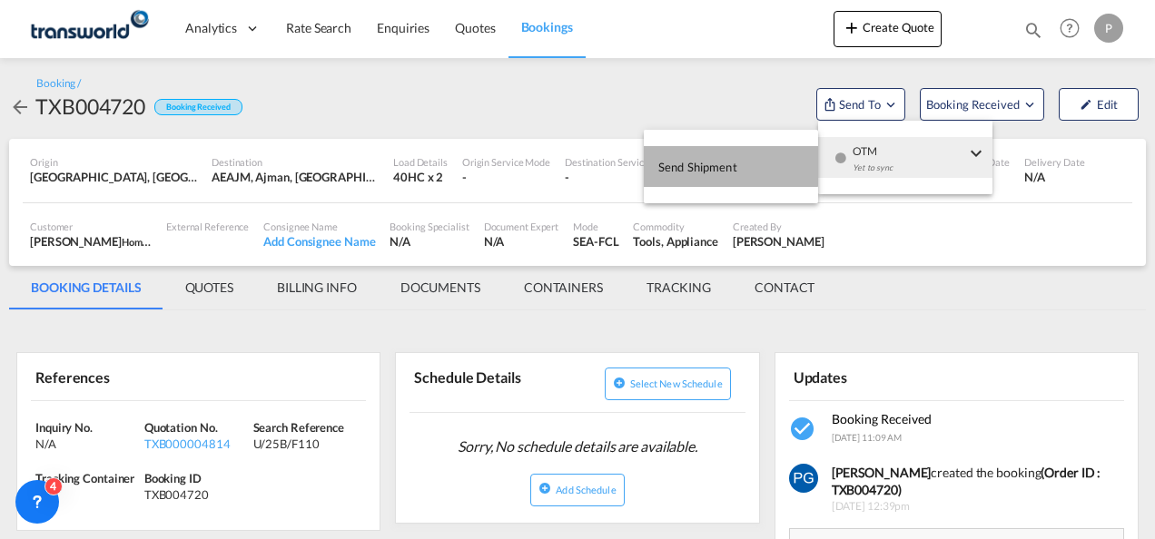
click at [729, 164] on span "Send Shipment" at bounding box center [697, 166] width 79 height 29
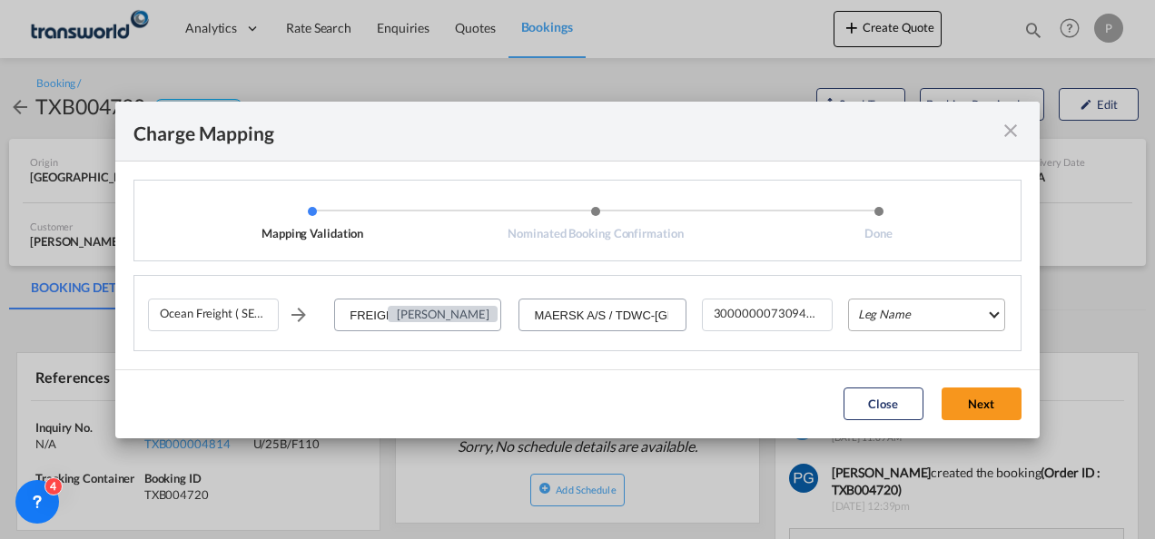
click at [867, 310] on md-select "Leg Name HANDLING ORIGIN VESSEL HANDLING DESTINATION OTHERS TL PICK UP CUSTOMS …" at bounding box center [926, 315] width 157 height 33
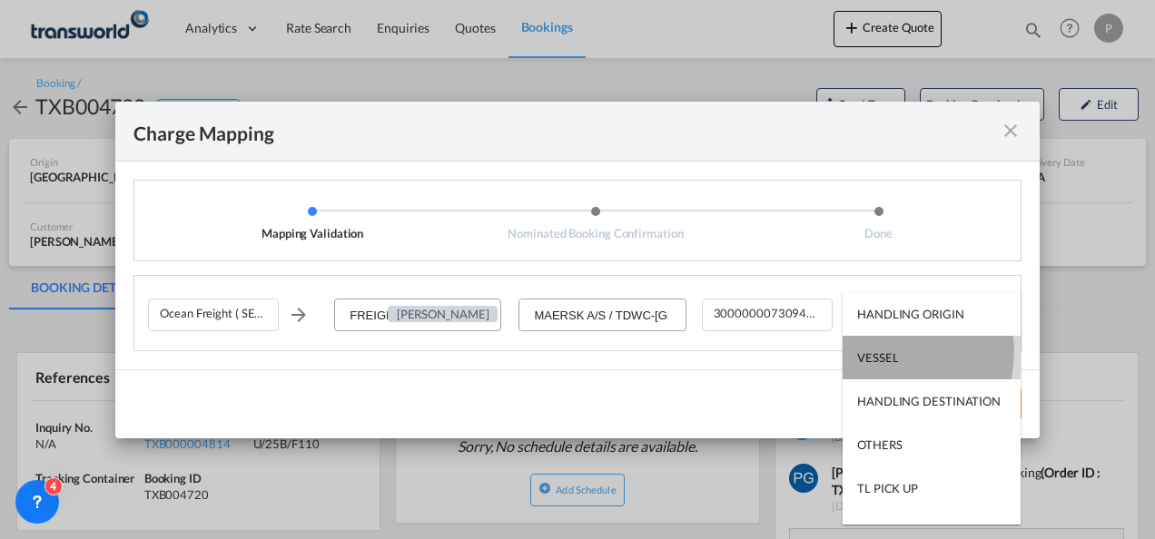
click at [880, 352] on div "VESSEL" at bounding box center [877, 357] width 41 height 16
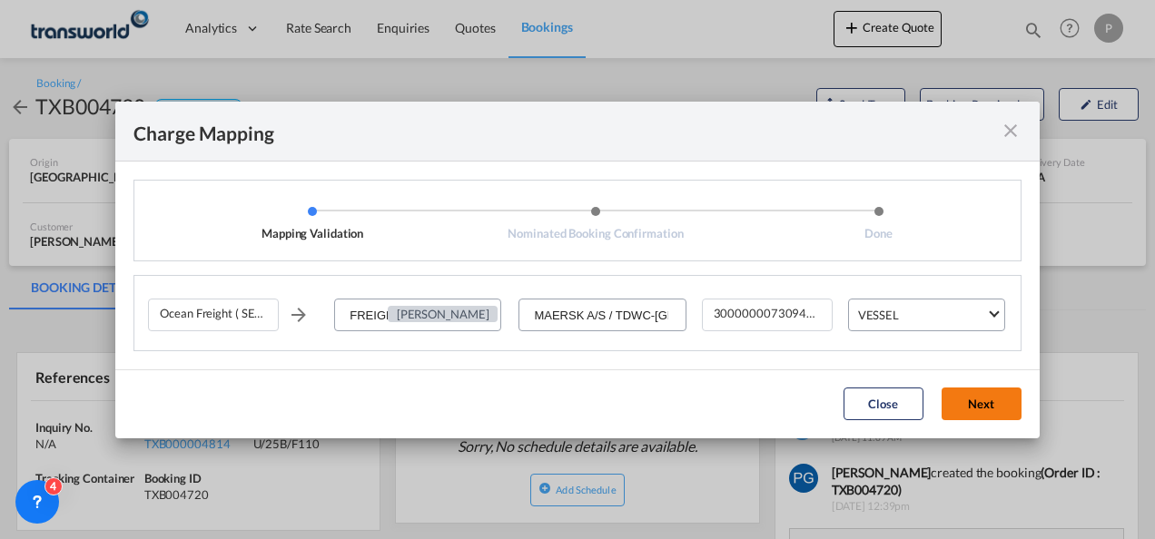
click at [989, 396] on button "Next" at bounding box center [981, 404] width 80 height 33
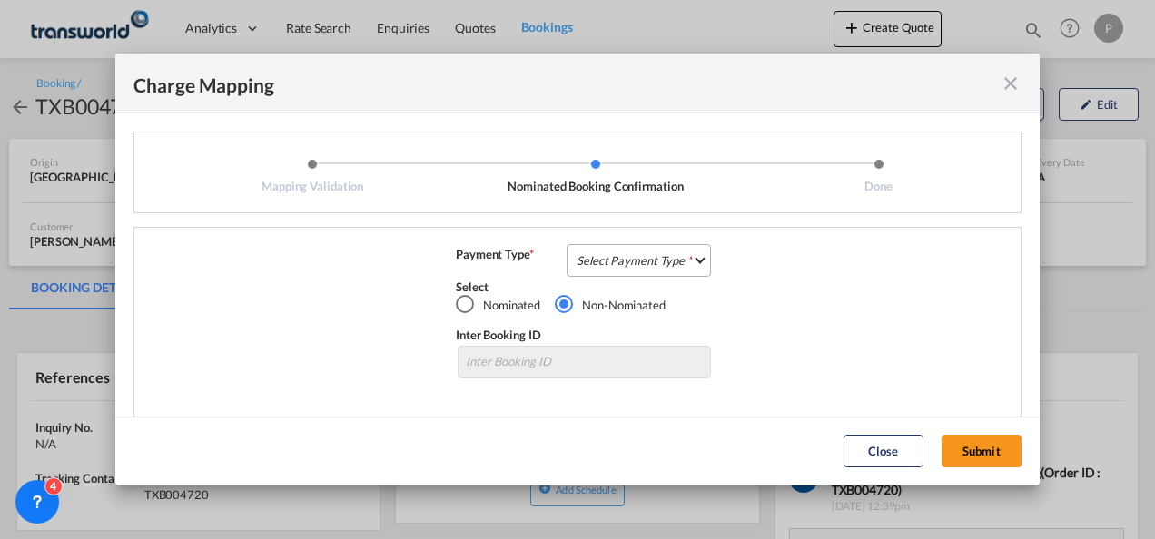
click at [665, 263] on md-select "Select Payment Type COLLECT PREPAID" at bounding box center [638, 260] width 144 height 33
click at [665, 263] on md-option "COLLECT" at bounding box center [636, 261] width 161 height 44
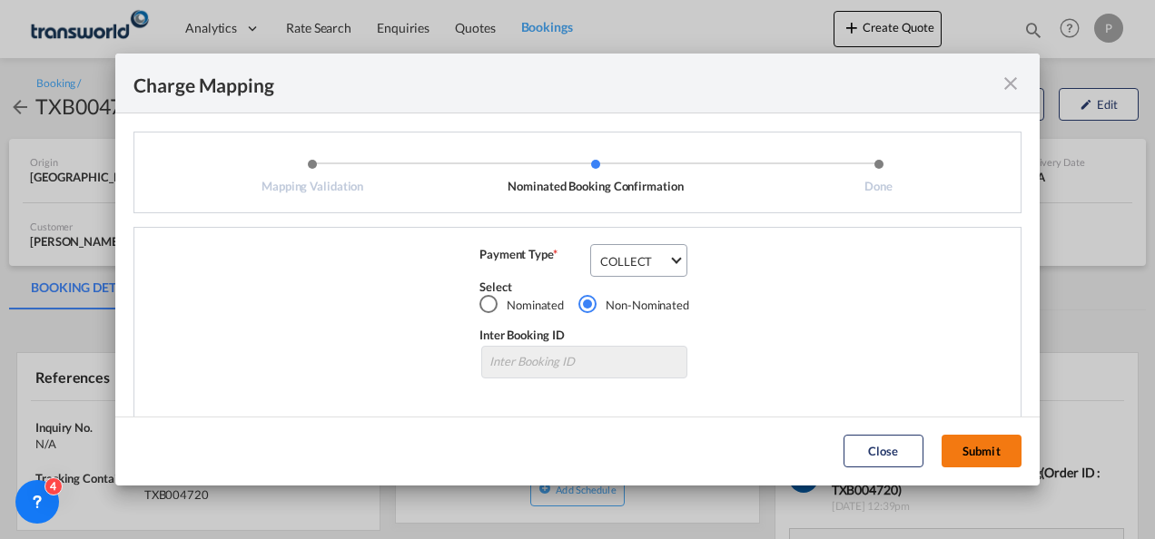
click at [978, 451] on button "Submit" at bounding box center [981, 451] width 80 height 33
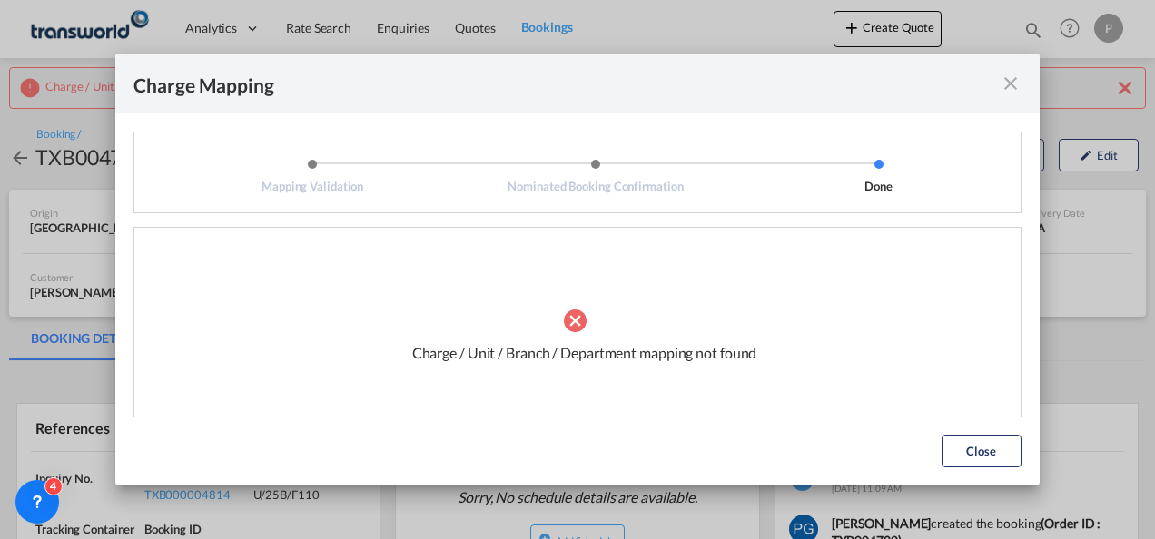
click at [1012, 74] on md-icon "icon-close fg-AAA8AD cursor" at bounding box center [1010, 84] width 22 height 22
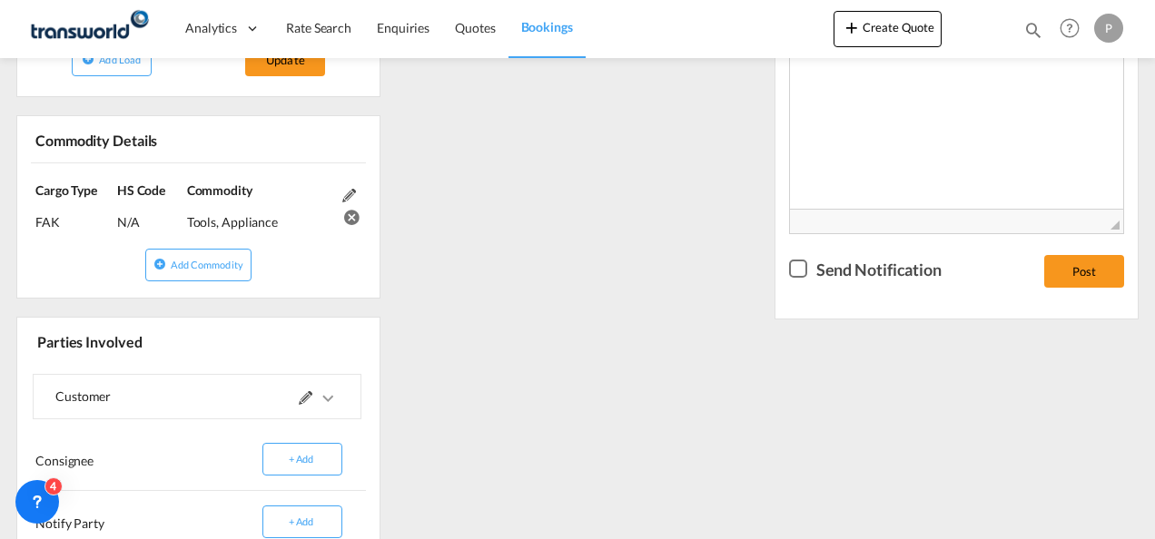
scroll to position [685, 0]
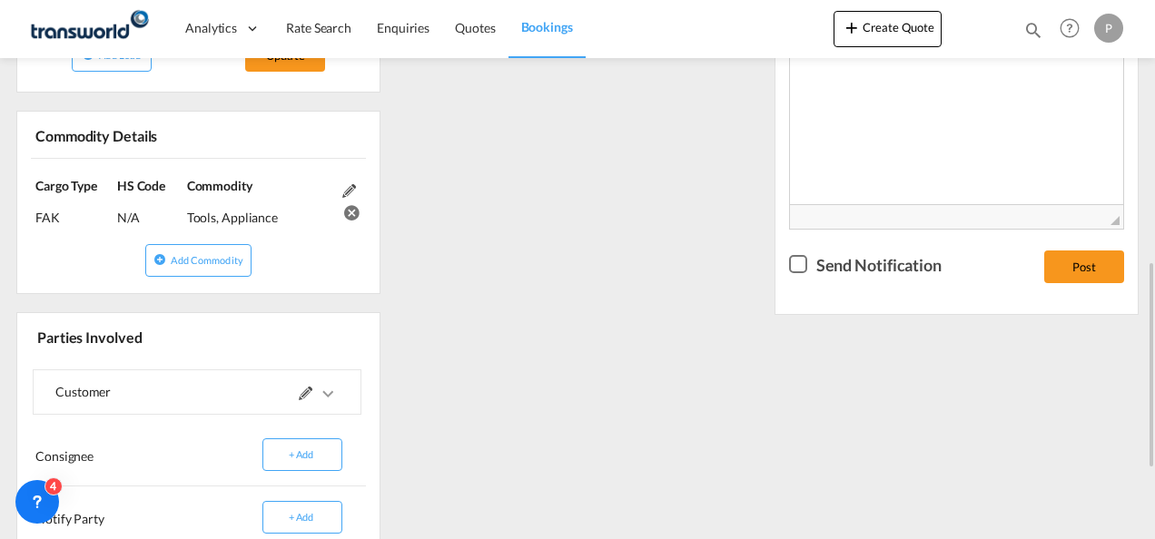
click at [303, 392] on md-icon at bounding box center [306, 394] width 14 height 14
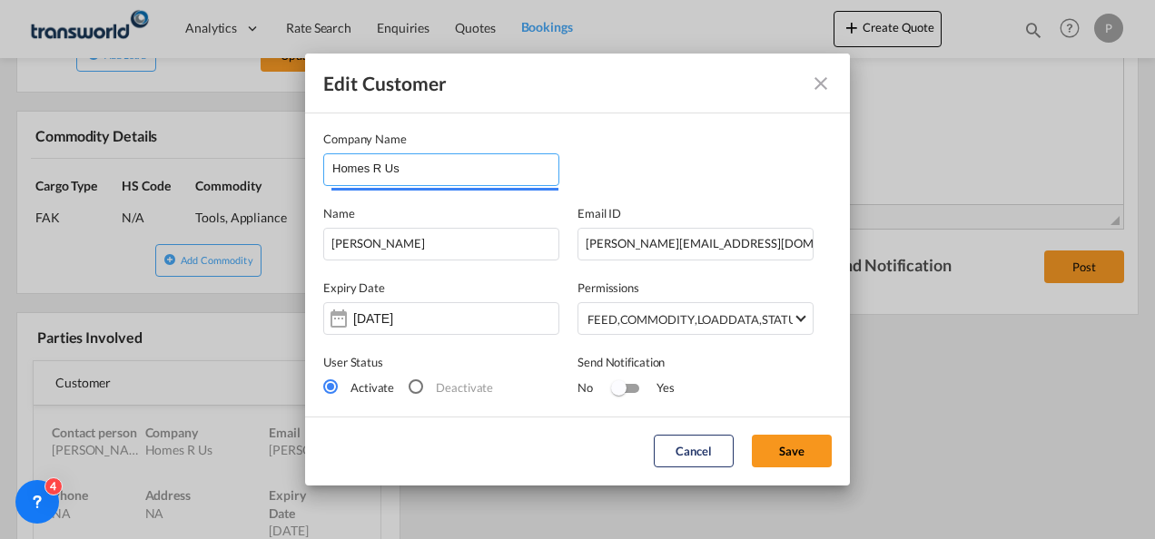
click at [419, 169] on input "Homes R Us" at bounding box center [445, 167] width 226 height 27
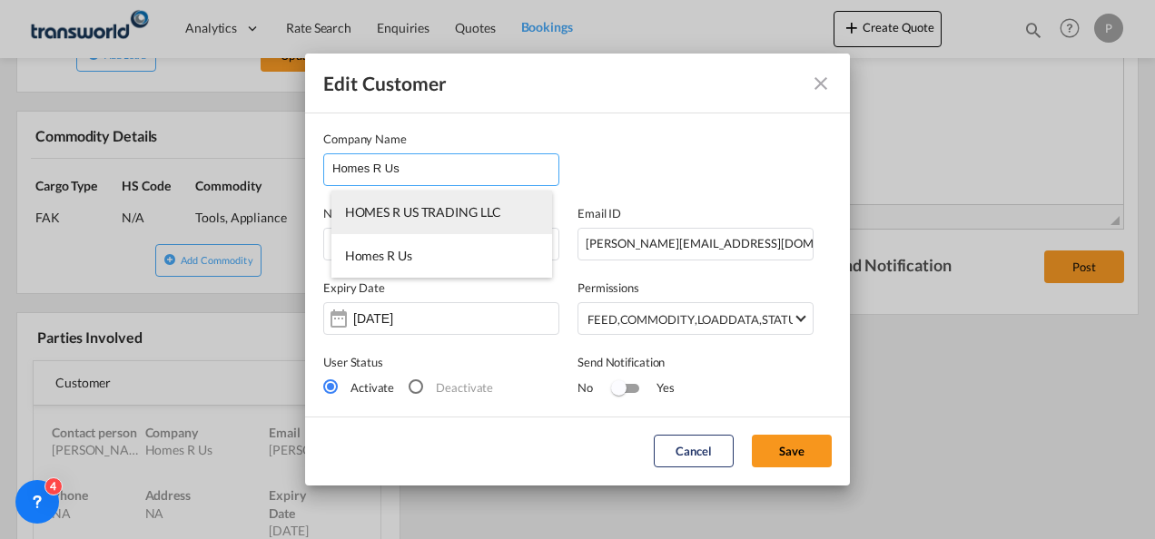
click at [433, 211] on span "HOMES R US TRADING LLC" at bounding box center [423, 211] width 156 height 15
type input "HOMES R US TRADING LLC"
type input "[EMAIL_ADDRESS][PERSON_NAME][DOMAIN_NAME]"
type input "048215568"
type input "70372"
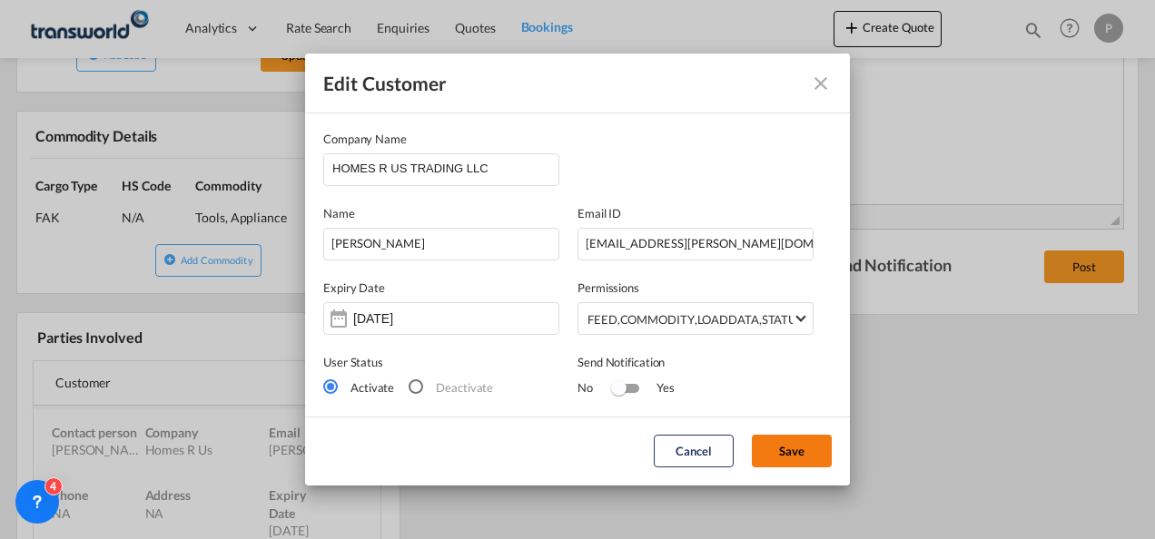
click at [782, 455] on button "Save" at bounding box center [792, 451] width 80 height 33
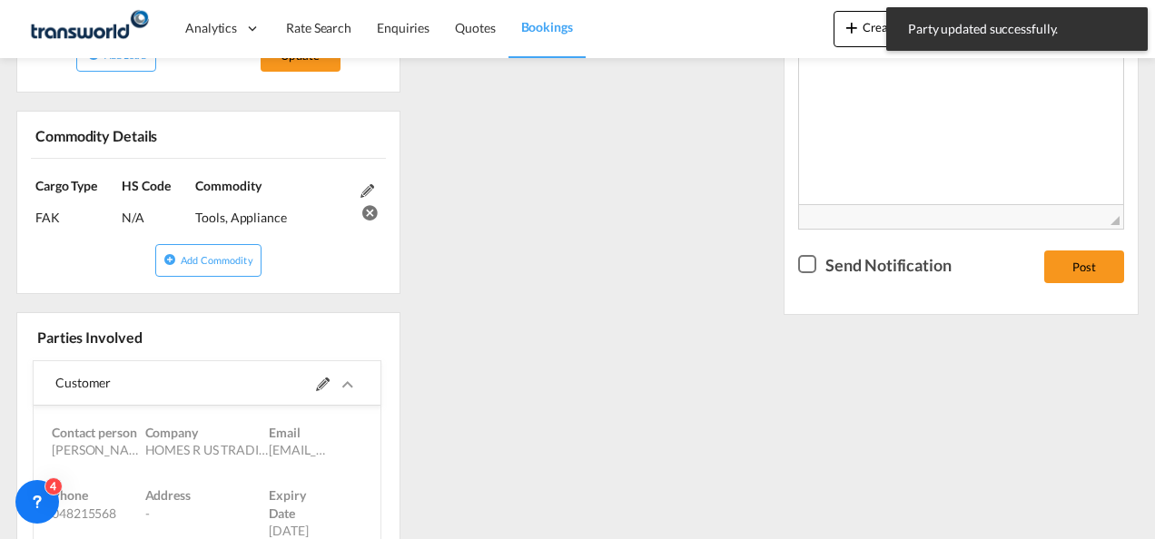
scroll to position [0, 0]
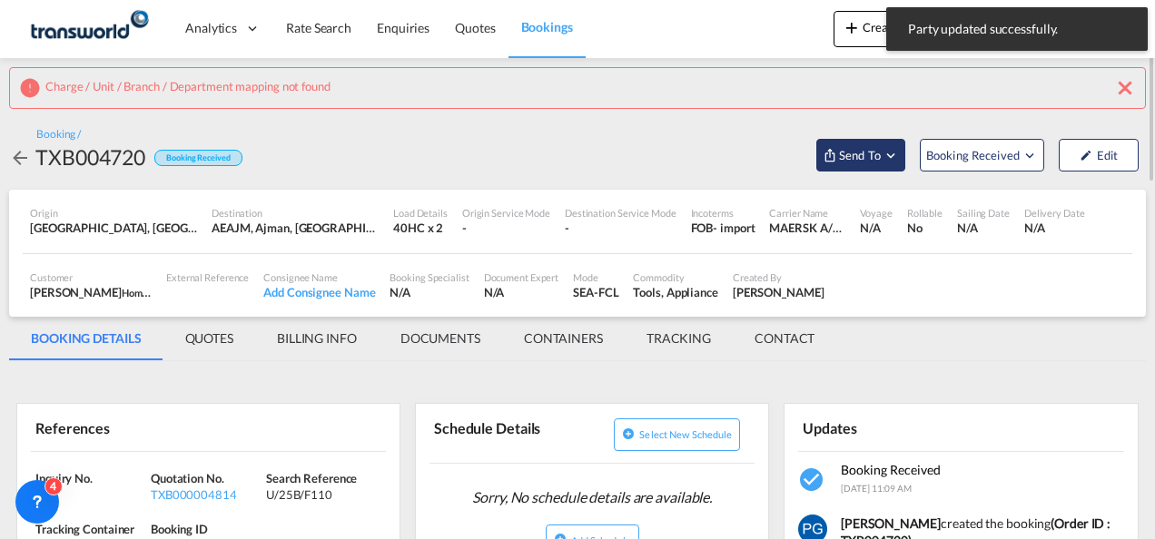
click at [856, 149] on span "Send To" at bounding box center [859, 155] width 45 height 18
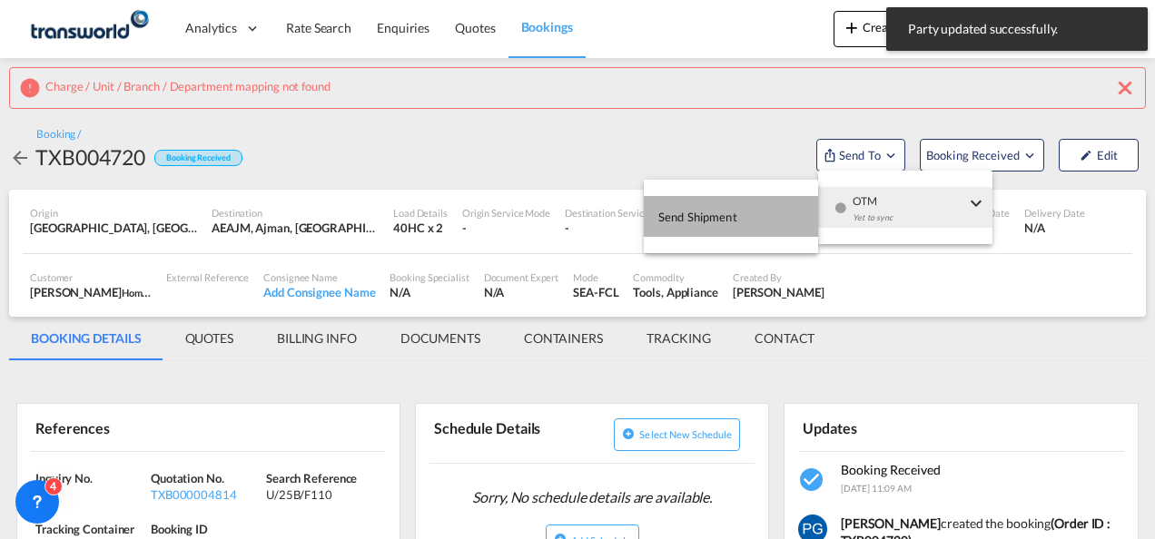
click at [753, 203] on button "Send Shipment" at bounding box center [731, 216] width 174 height 41
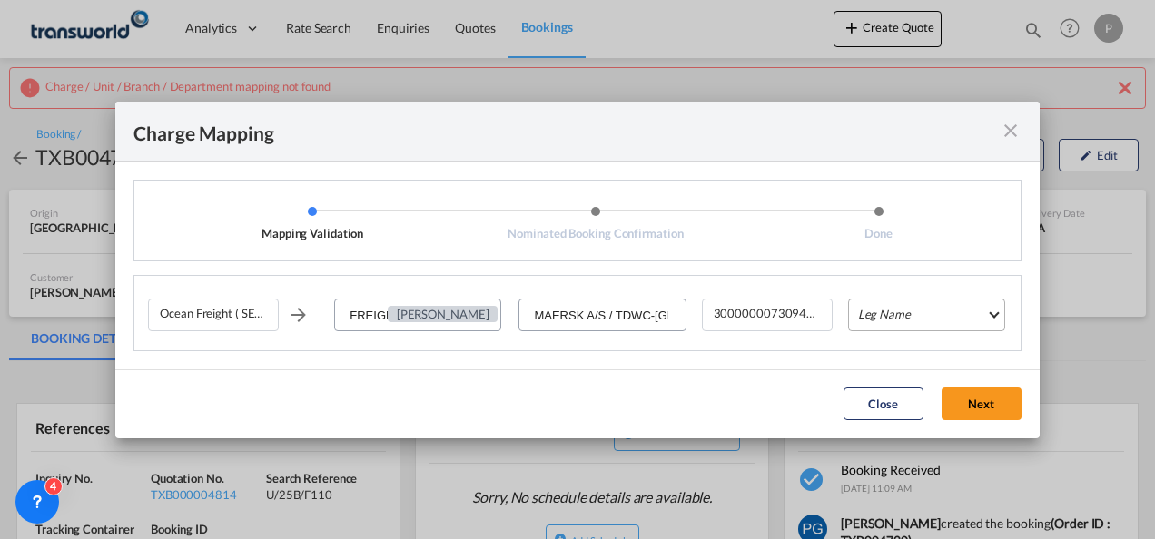
click at [893, 321] on md-select "Leg Name HANDLING ORIGIN VESSEL HANDLING DESTINATION OTHERS TL PICK UP CUSTOMS …" at bounding box center [926, 315] width 157 height 33
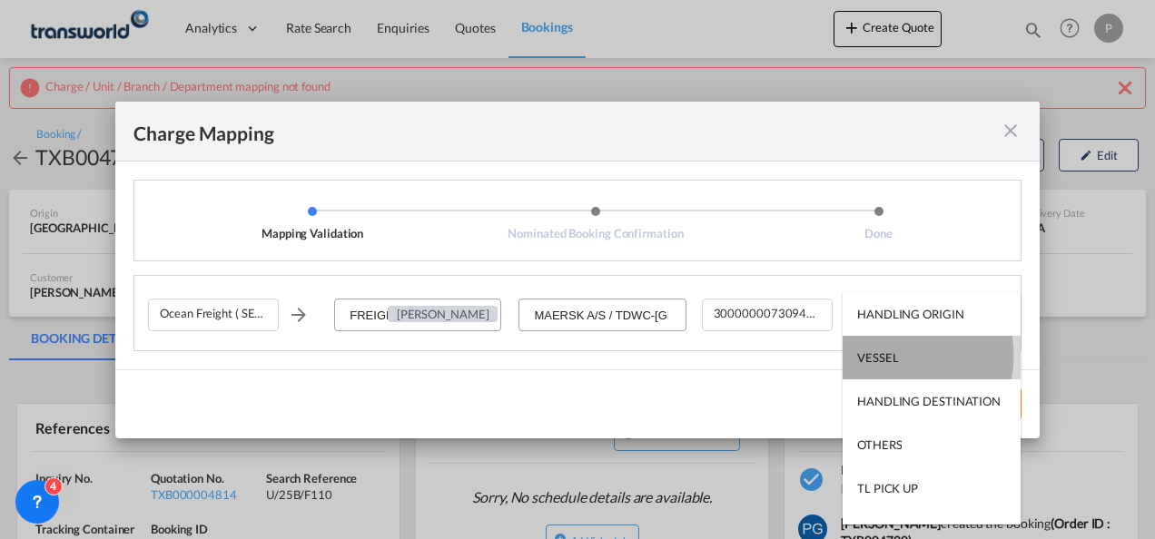
click at [891, 356] on div "VESSEL" at bounding box center [877, 357] width 41 height 16
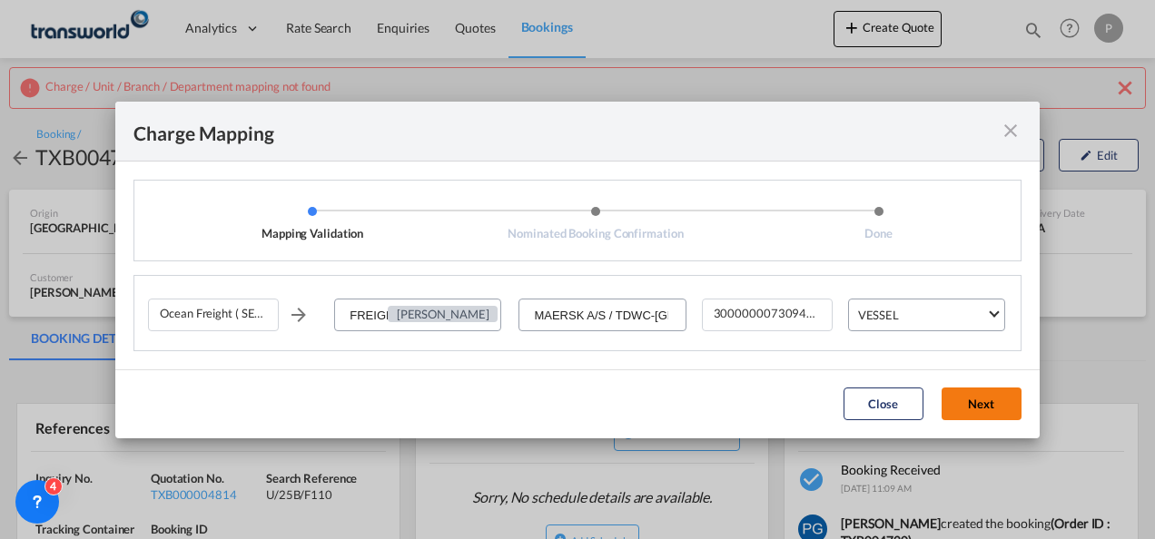
click at [967, 408] on button "Next" at bounding box center [981, 404] width 80 height 33
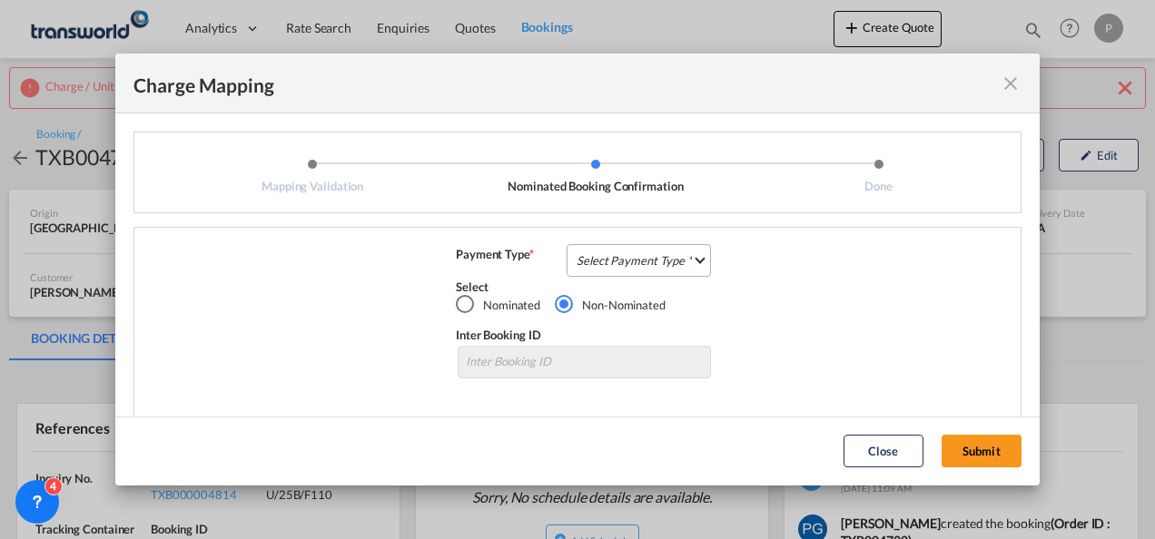
click at [660, 260] on md-select "Select Payment Type COLLECT PREPAID" at bounding box center [638, 260] width 144 height 33
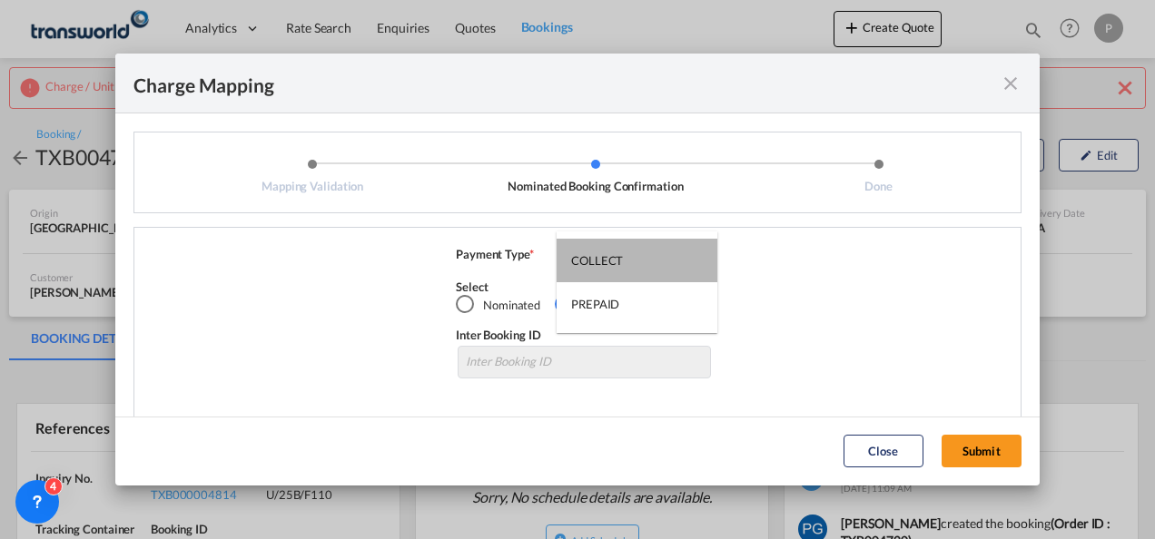
click at [660, 260] on md-option "COLLECT" at bounding box center [636, 261] width 161 height 44
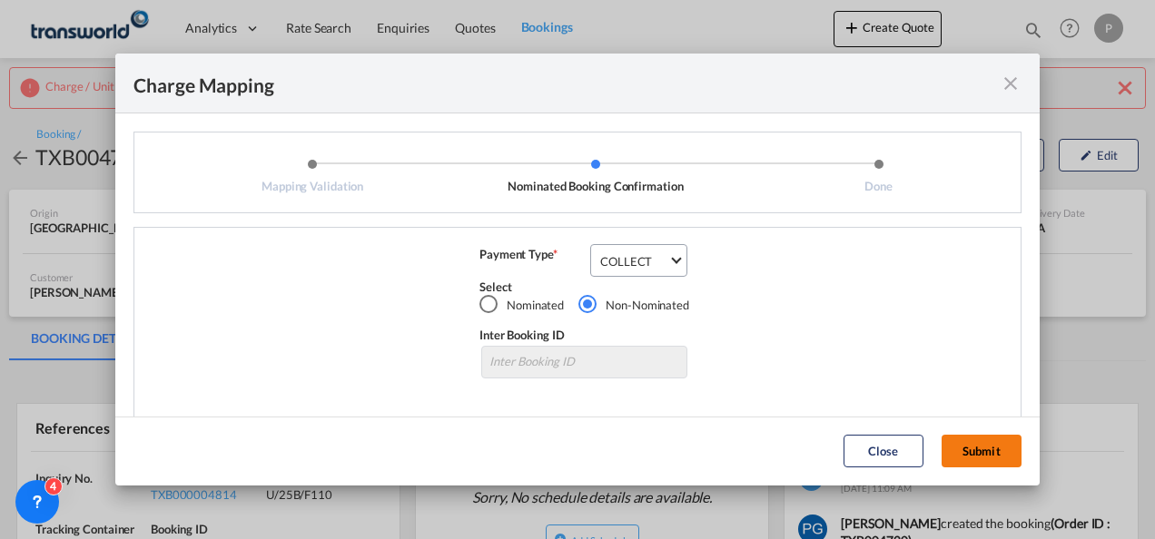
click at [970, 454] on button "Submit" at bounding box center [981, 451] width 80 height 33
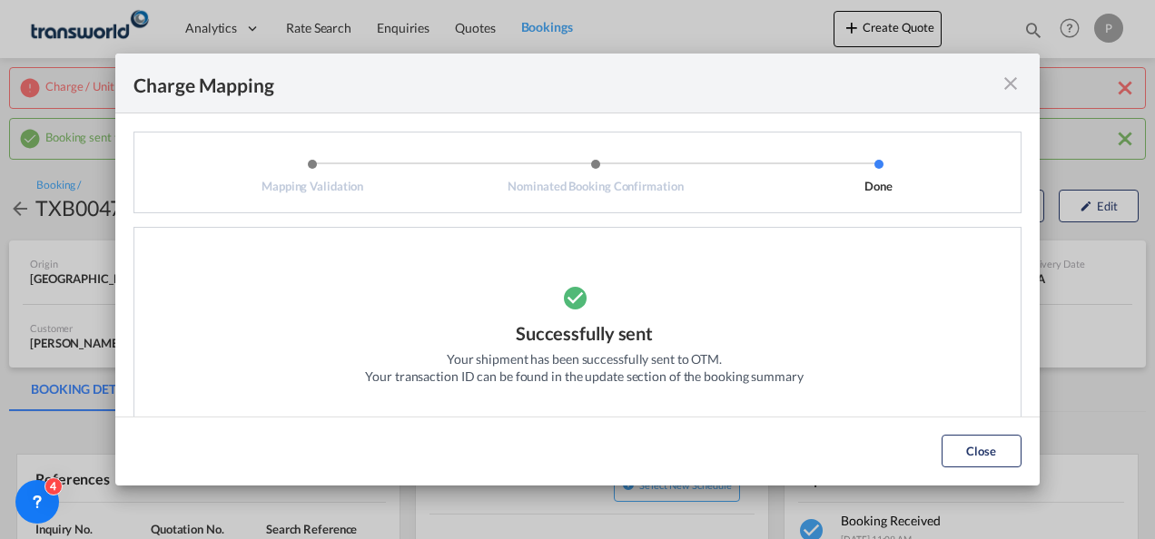
click at [1015, 93] on md-icon "icon-close fg-AAA8AD cursor" at bounding box center [1010, 84] width 22 height 22
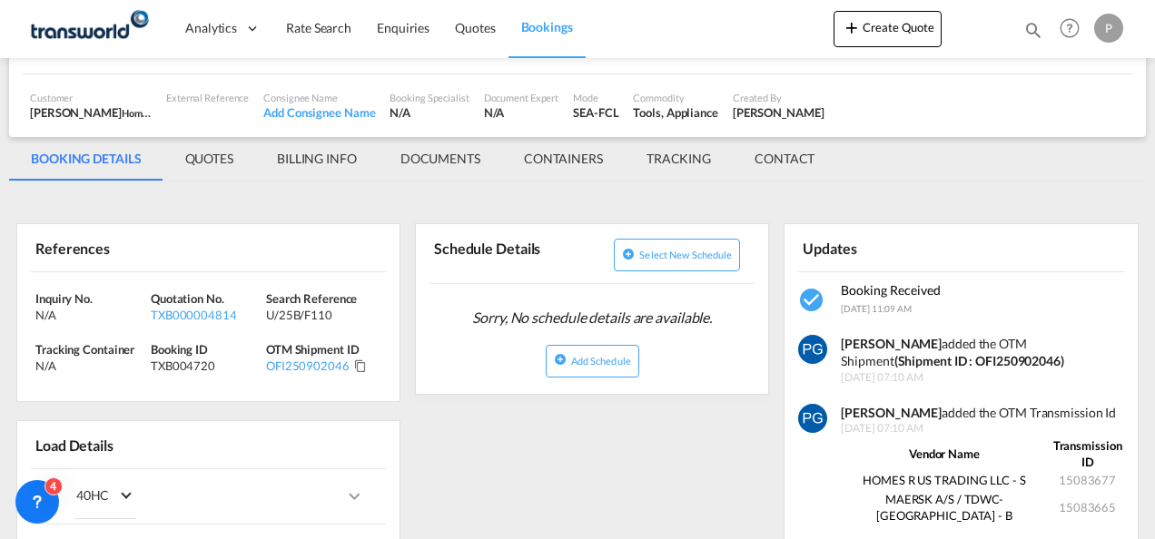
scroll to position [232, 0]
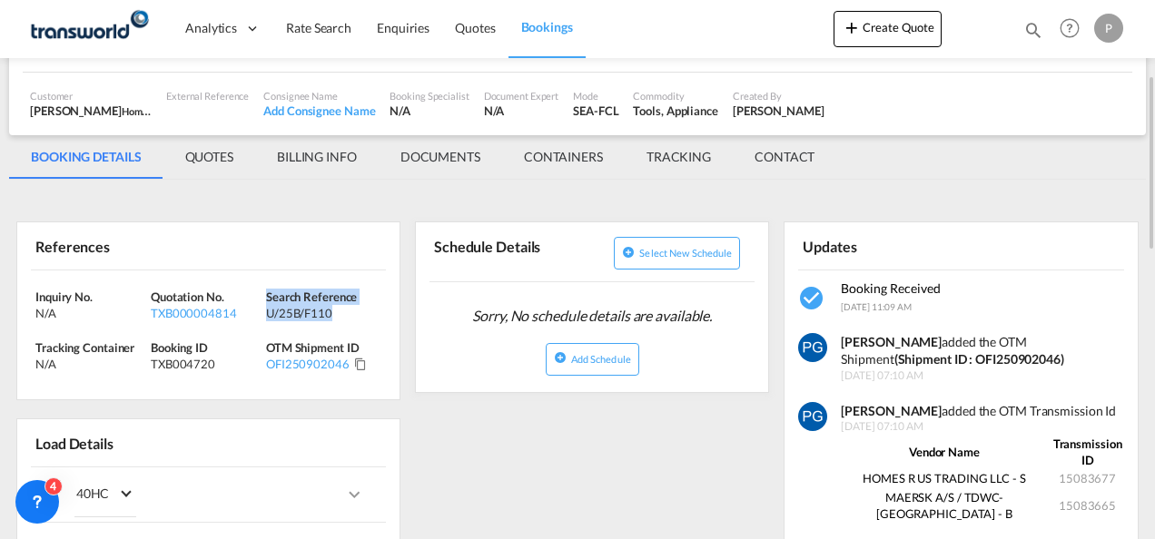
drag, startPoint x: 254, startPoint y: 289, endPoint x: 320, endPoint y: 311, distance: 69.2
click at [320, 311] on div "Search Reference U/25B/F110" at bounding box center [323, 305] width 115 height 33
copy div "Search Reference U/25B/F110"
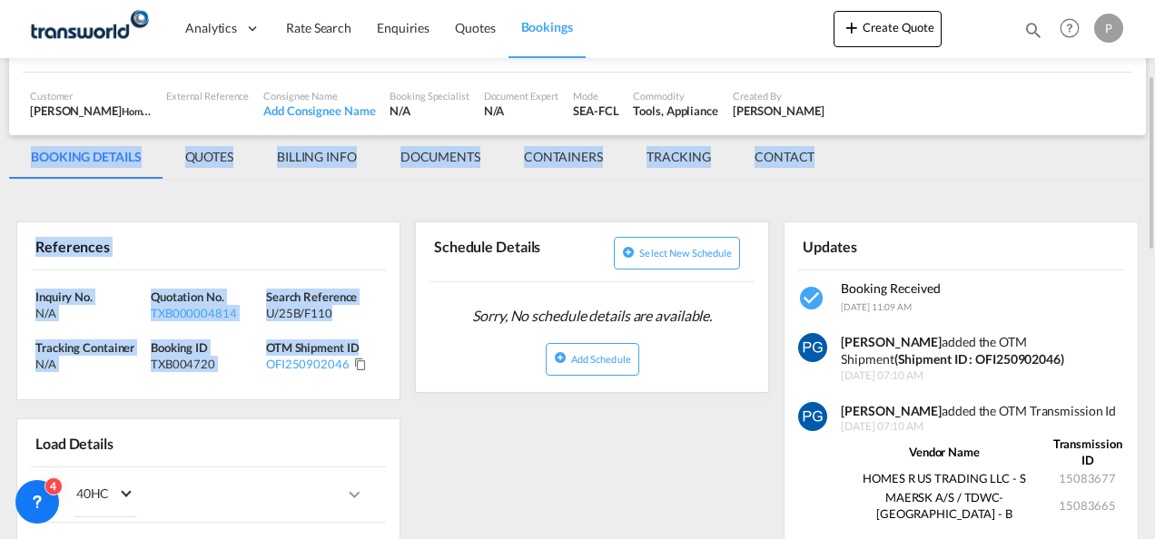
drag, startPoint x: 360, startPoint y: 350, endPoint x: 25, endPoint y: 163, distance: 383.6
copy md-tabs "BOOKING DETAILS QUOTES BILLING INFO DOCUMENTS CONTAINERS TRACKING CONTACT BOOKI…"
click at [135, 276] on div "Inquiry No. N/A Quotation No. TXB000004814 Search Reference U/25B/F110 Tracking…" at bounding box center [208, 335] width 382 height 130
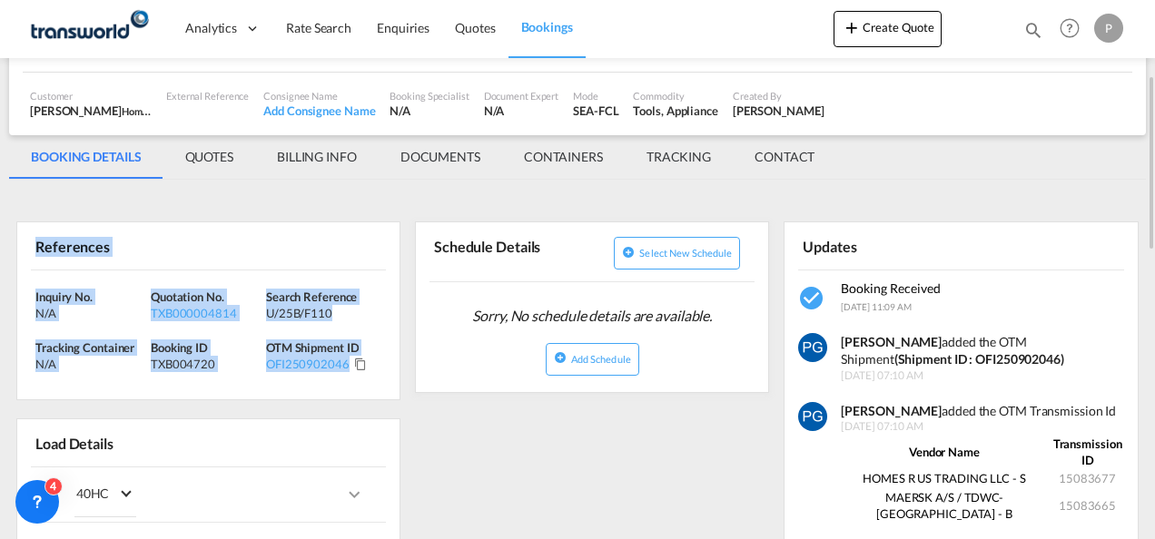
drag, startPoint x: 349, startPoint y: 365, endPoint x: 36, endPoint y: 249, distance: 333.2
click at [36, 249] on div "References Inquiry No. N/A Quotation No. TXB000004814 Search Reference U/25B/F1…" at bounding box center [208, 310] width 384 height 179
copy div "References Inquiry No. N/A Quotation No. TXB000004814 Search Reference U/25B/F1…"
click at [877, 23] on button "Create Quote" at bounding box center [887, 29] width 108 height 36
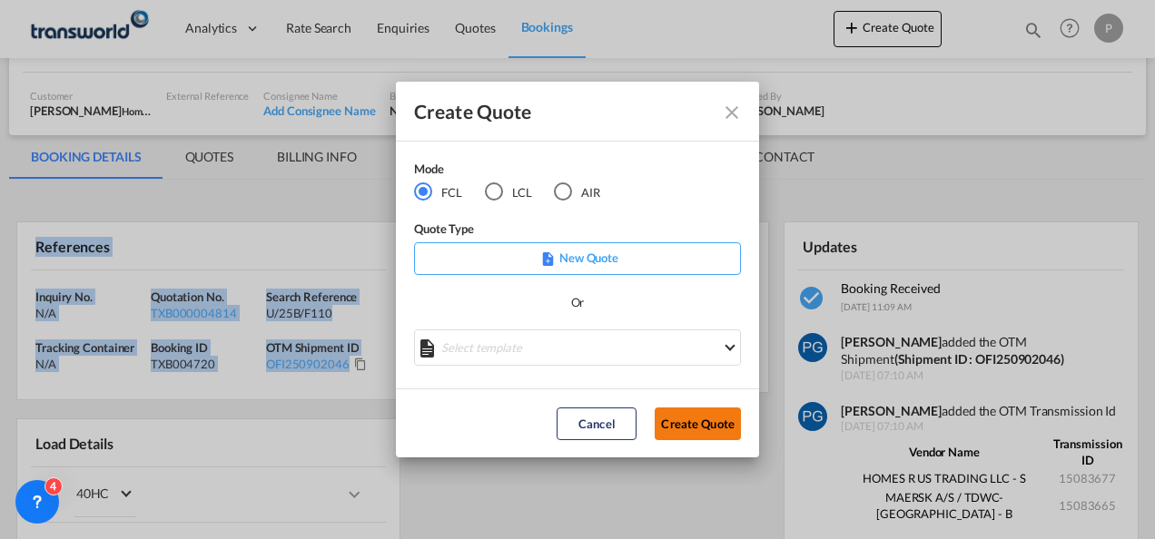
click at [685, 422] on button "Create Quote" at bounding box center [697, 424] width 86 height 33
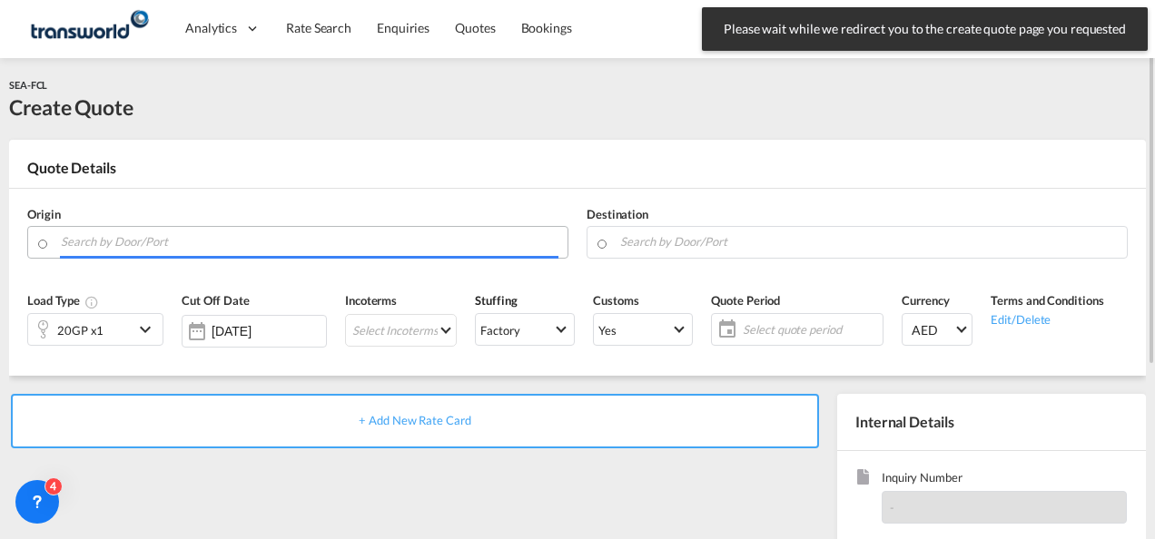
click at [244, 243] on input "Search by Door/Port" at bounding box center [309, 242] width 497 height 32
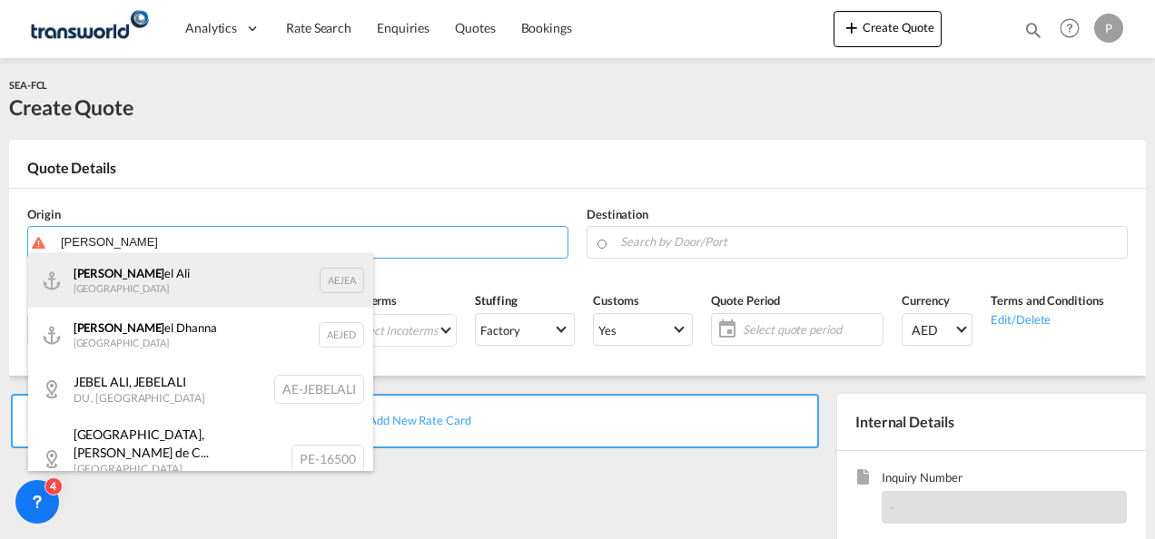
click at [208, 267] on div "[PERSON_NAME] el Ali [GEOGRAPHIC_DATA] AEJEA" at bounding box center [200, 280] width 345 height 54
type input "[GEOGRAPHIC_DATA], [GEOGRAPHIC_DATA]"
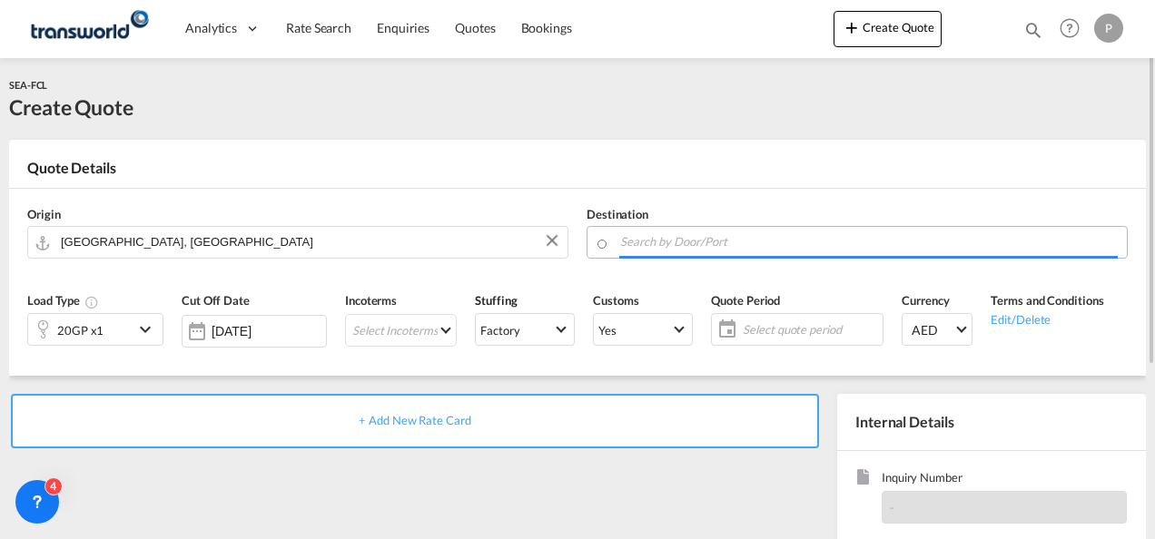
click at [695, 249] on input "Search by Door/Port" at bounding box center [868, 242] width 497 height 32
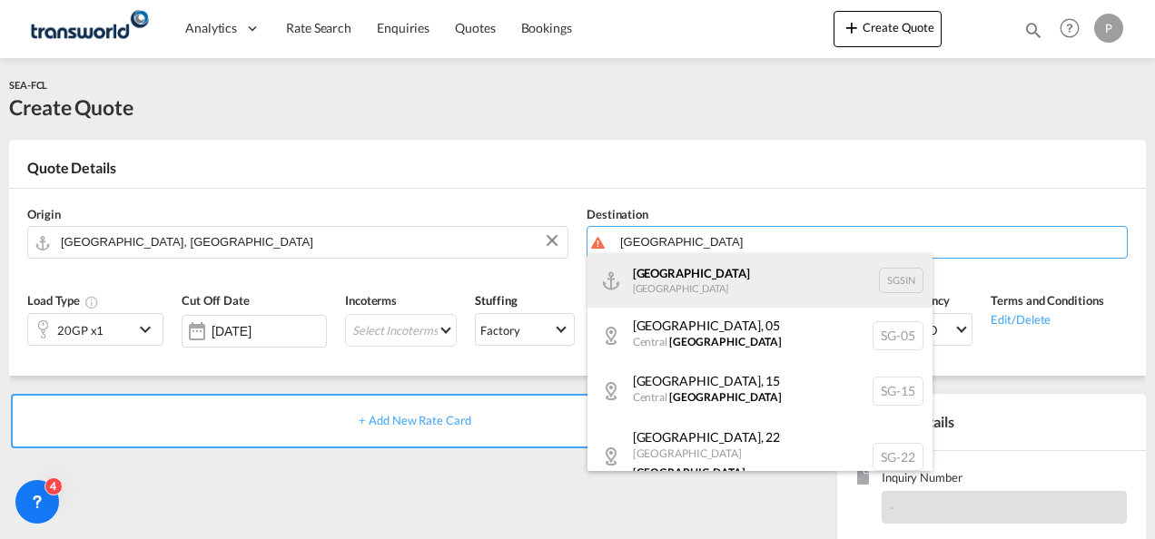
click at [691, 280] on div "Singapore [GEOGRAPHIC_DATA] [GEOGRAPHIC_DATA]" at bounding box center [759, 280] width 345 height 54
type input "[GEOGRAPHIC_DATA], SGSIN"
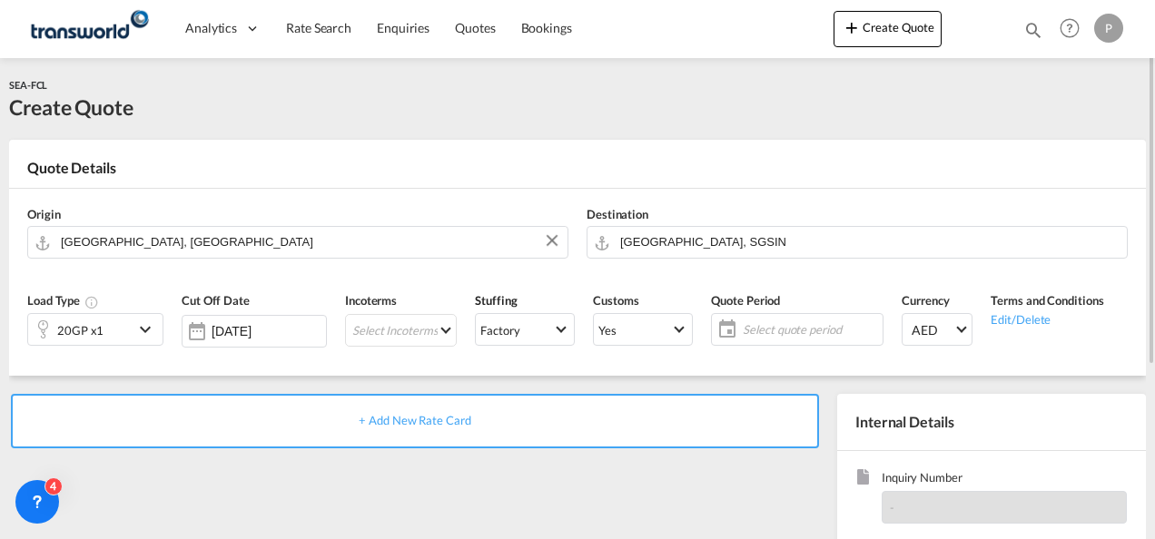
click at [115, 335] on div "20GP x1" at bounding box center [80, 329] width 105 height 31
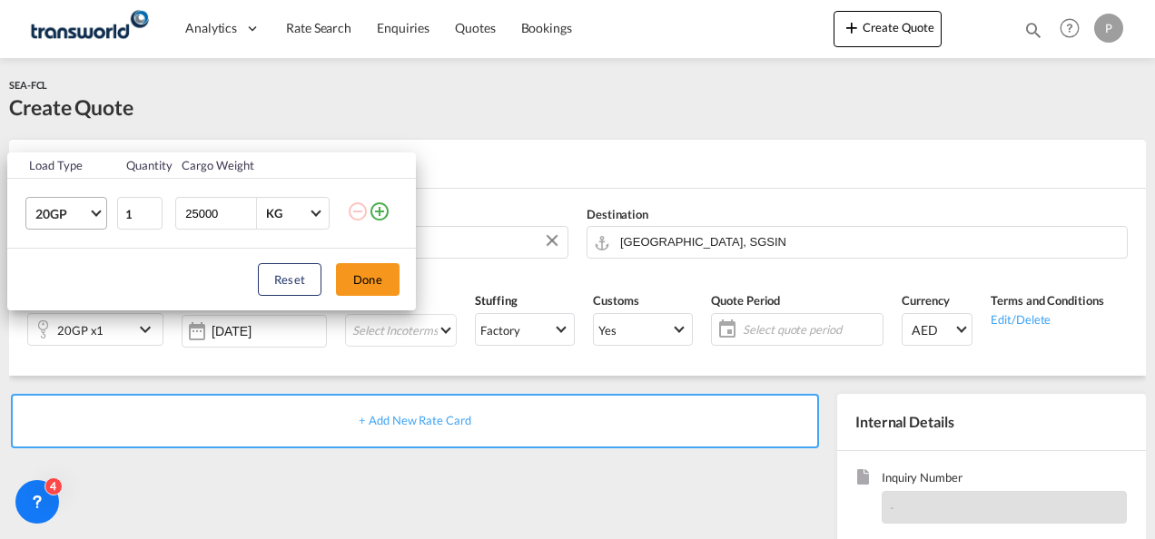
click at [85, 209] on span "20GP" at bounding box center [61, 214] width 53 height 18
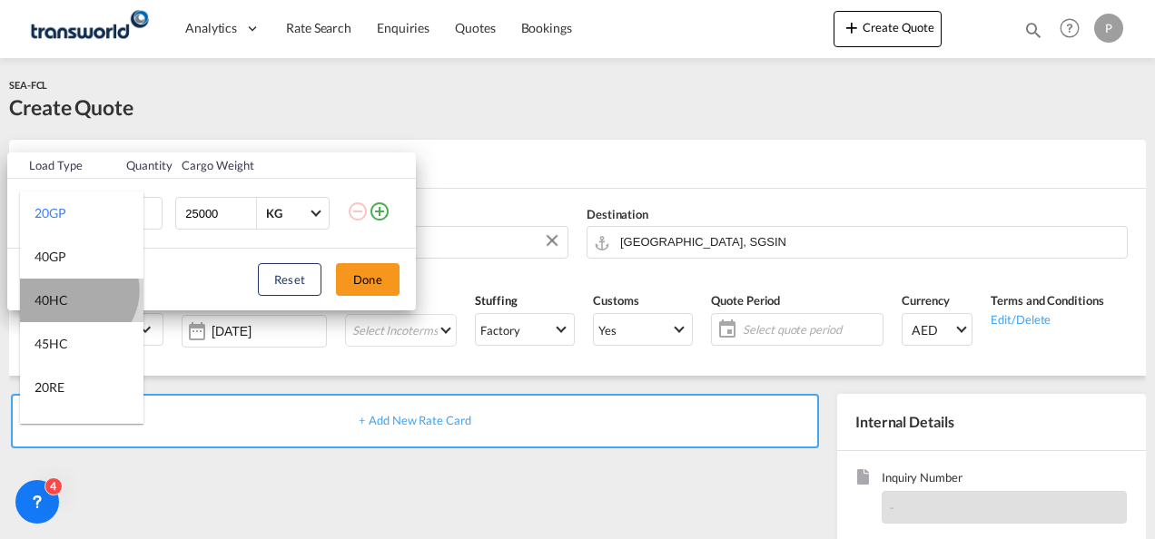
click at [75, 290] on md-option "40HC" at bounding box center [81, 301] width 123 height 44
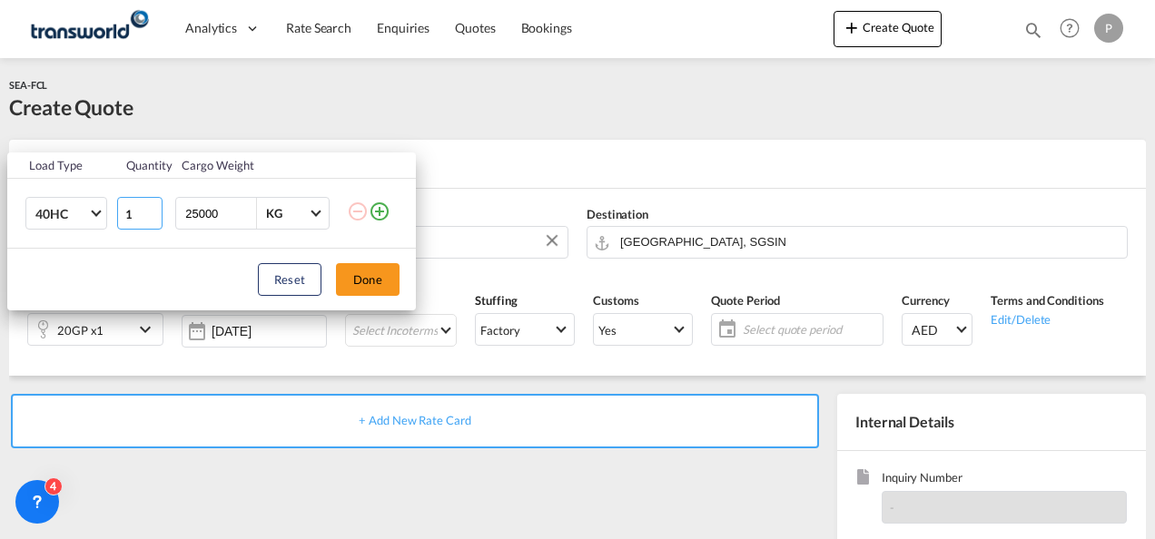
click at [137, 214] on input "1" at bounding box center [139, 213] width 45 height 33
type input "5"
click at [385, 215] on md-icon "icon-plus-circle-outline" at bounding box center [380, 212] width 22 height 22
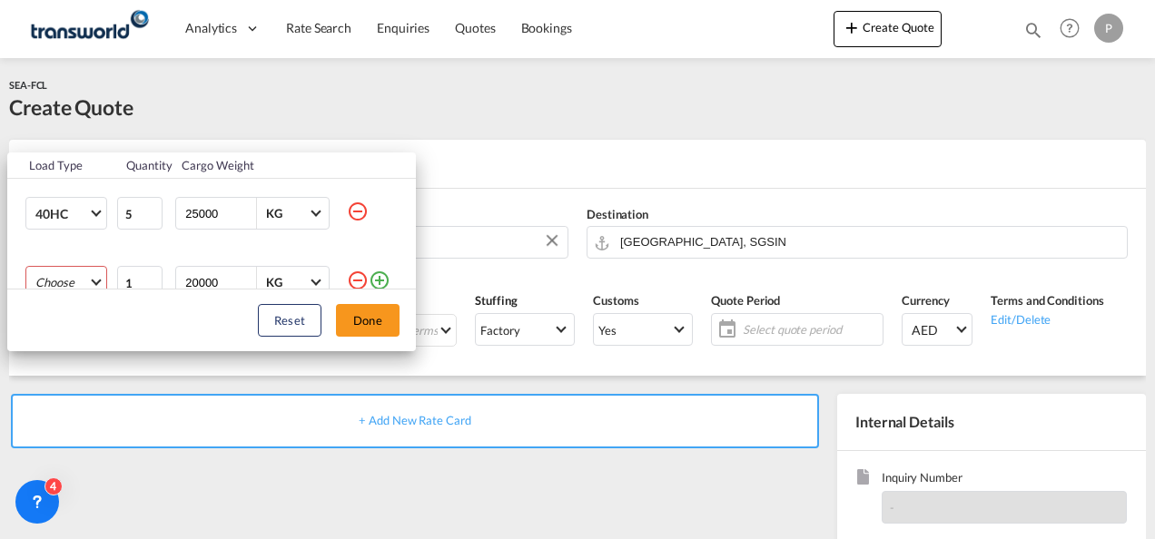
click at [68, 278] on md-select "Choose 20GP 40GP 40HC 45HC 20RE 40RE 40HR 20OT 40OT 20FR 40FR 40NR 20NR 45S 20T…" at bounding box center [66, 282] width 82 height 33
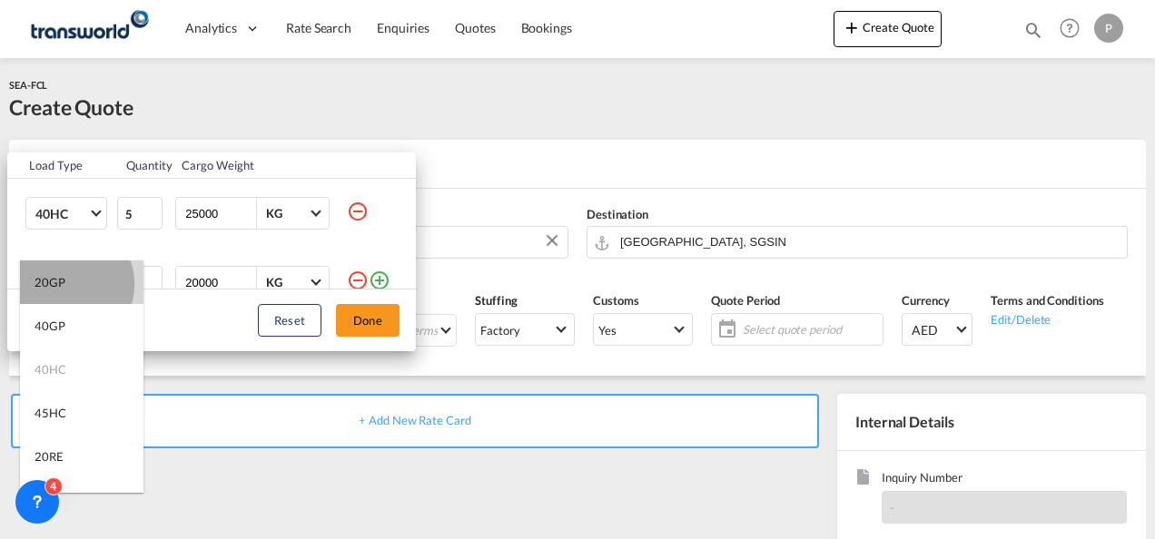
click at [68, 284] on md-option "20GP" at bounding box center [81, 283] width 123 height 44
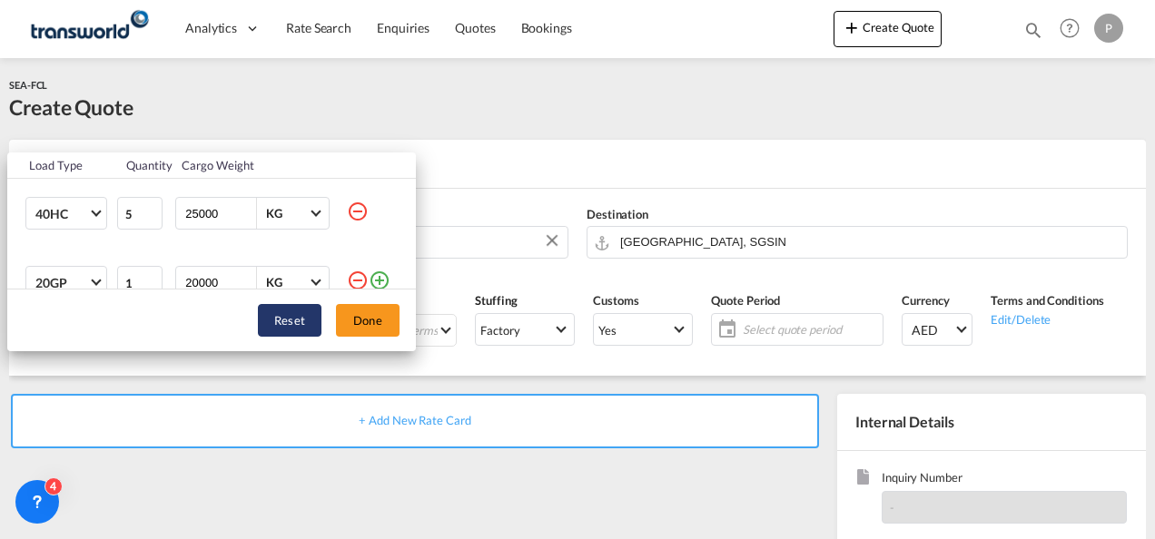
scroll to position [9, 0]
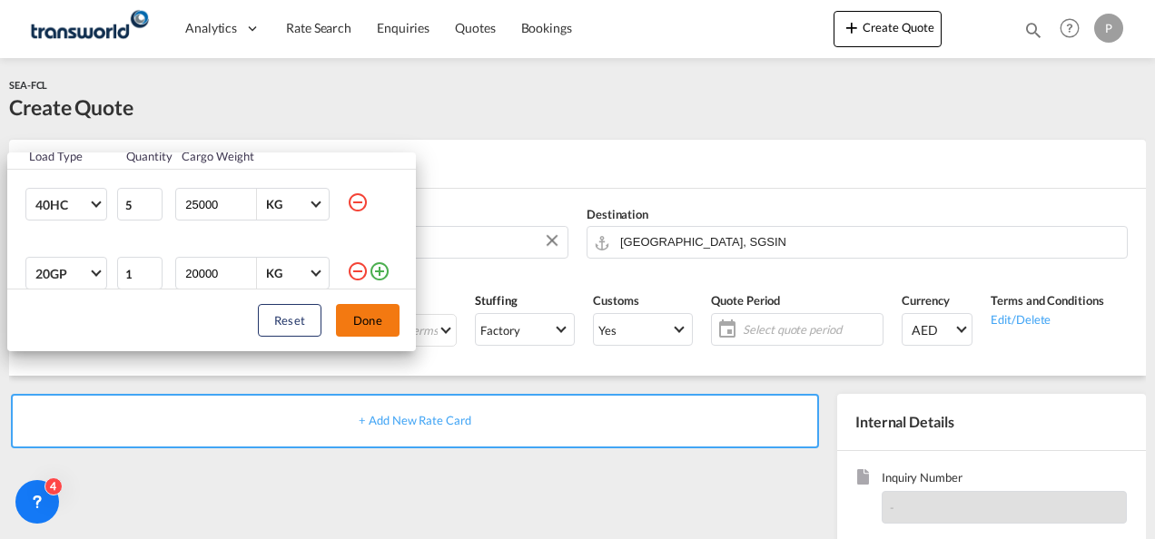
click at [369, 323] on button "Done" at bounding box center [368, 320] width 64 height 33
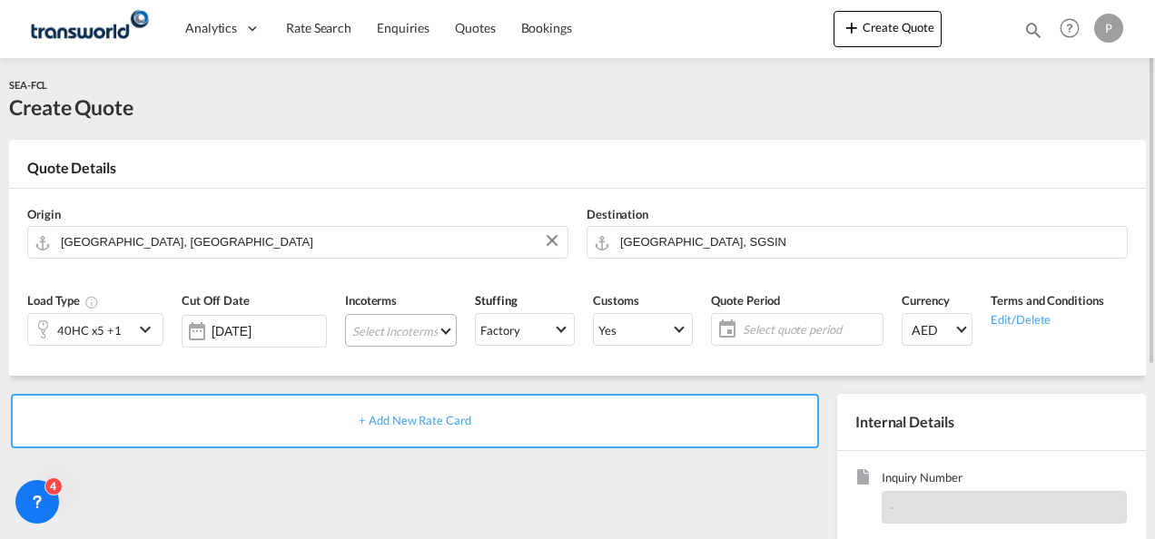
click at [376, 332] on md-select "Select Incoterms CPT - import Carrier Paid to DPU - export Delivery at Place Un…" at bounding box center [401, 330] width 112 height 33
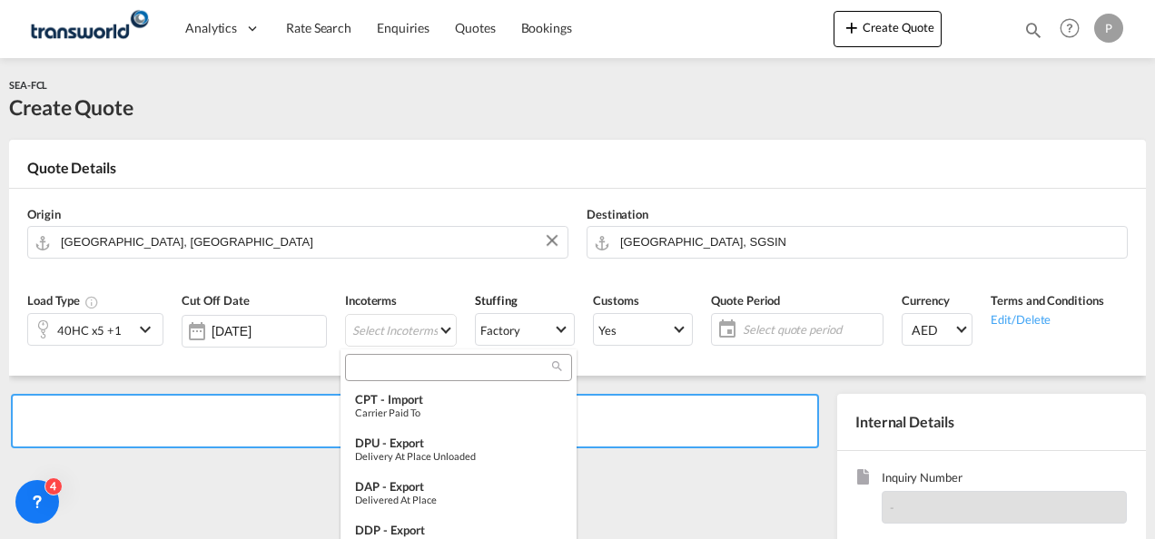
click at [383, 368] on input "search" at bounding box center [451, 367] width 202 height 16
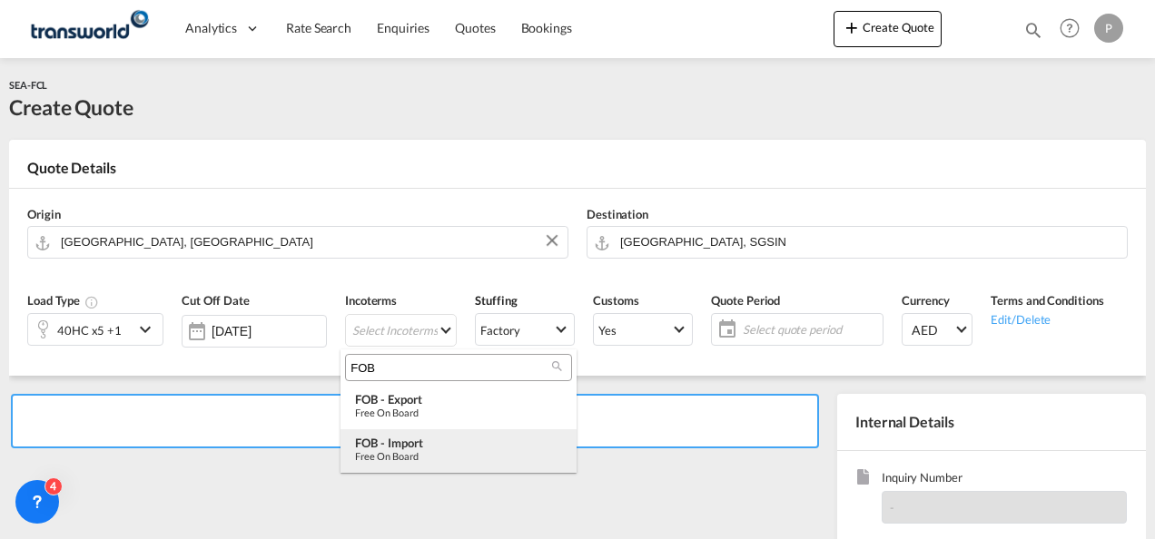
type input "FOB"
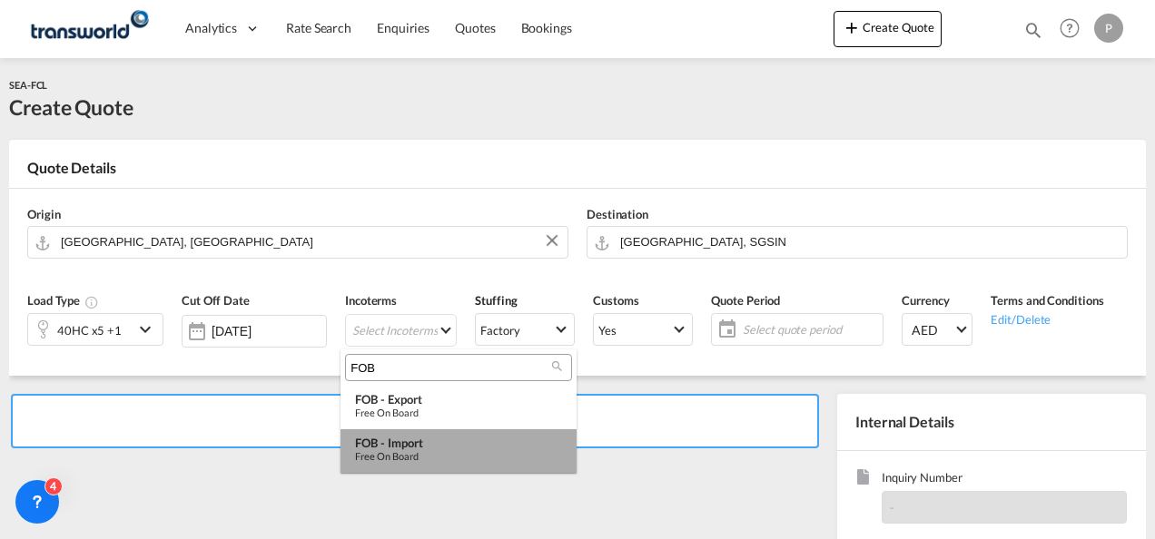
click at [414, 447] on div "FOB - import" at bounding box center [458, 443] width 207 height 15
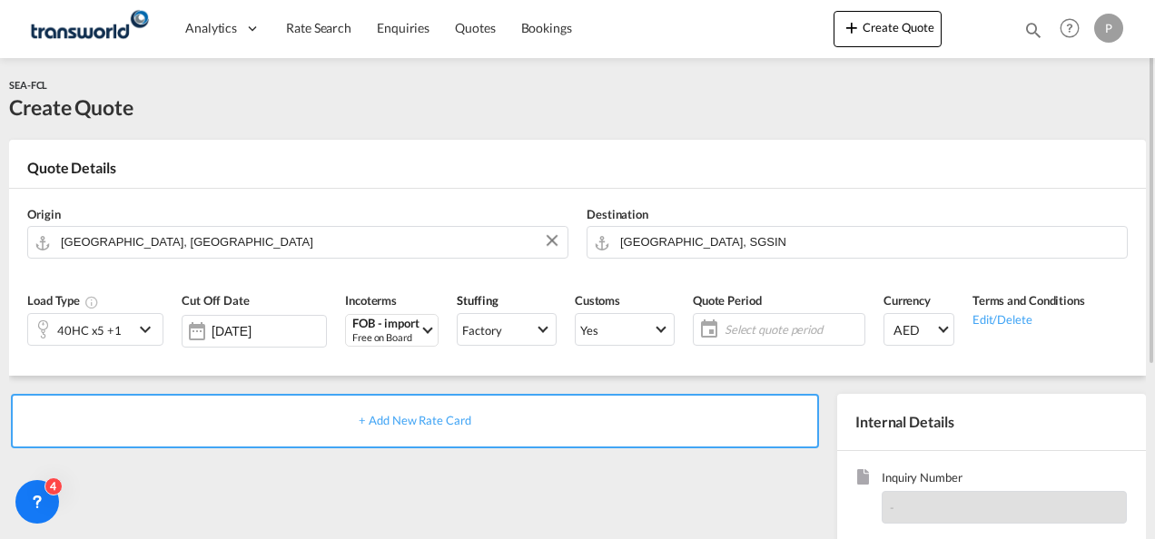
click at [748, 320] on span "Select quote period" at bounding box center [792, 329] width 144 height 25
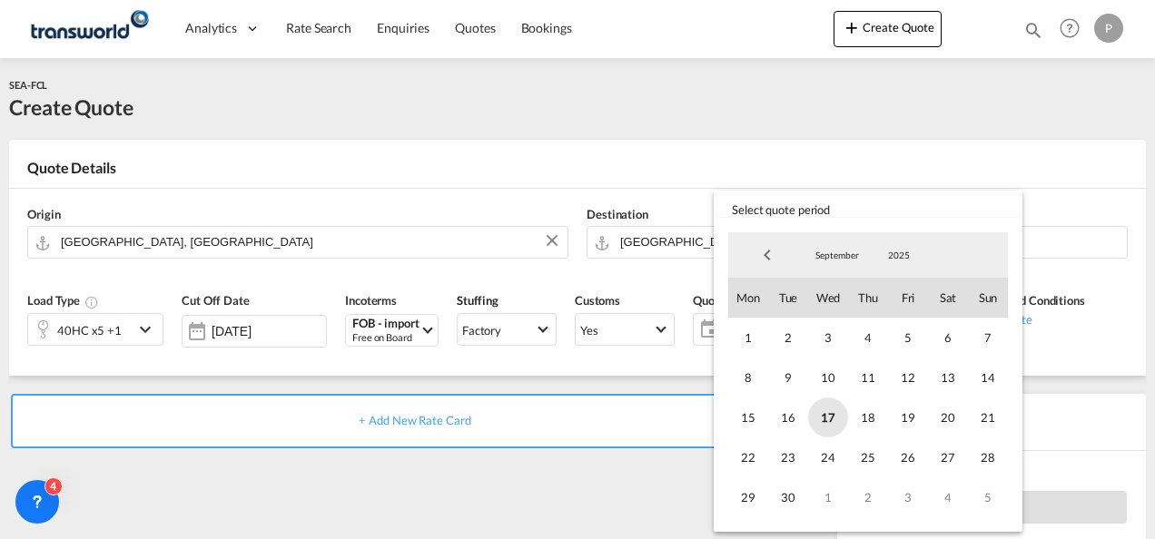
click at [841, 420] on span "17" at bounding box center [828, 418] width 40 height 40
click at [796, 485] on span "30" at bounding box center [788, 497] width 40 height 40
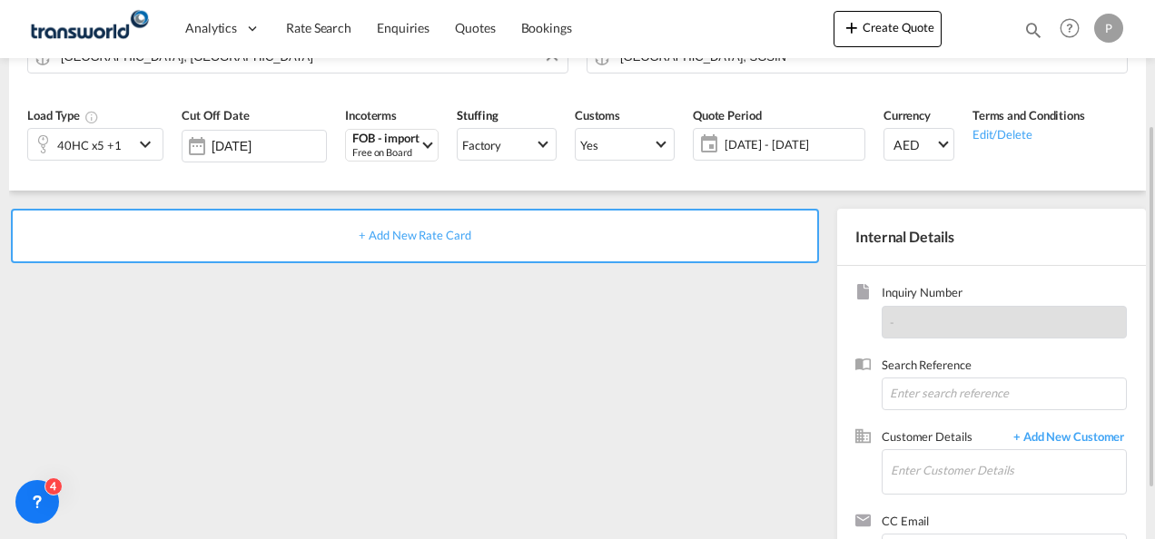
scroll to position [187, 0]
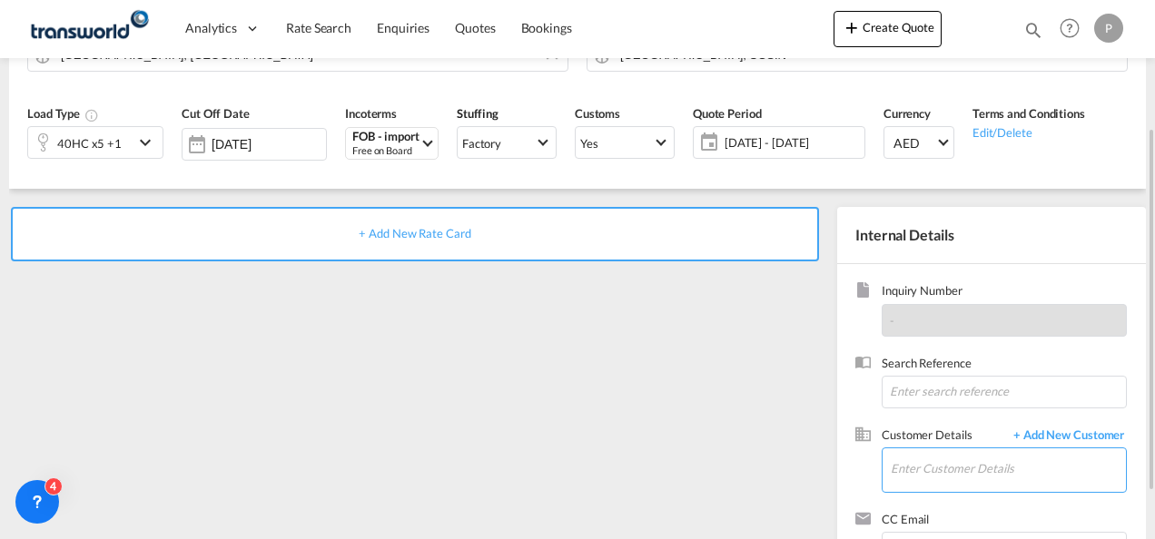
click at [935, 472] on input "Enter Customer Details" at bounding box center [1007, 468] width 235 height 41
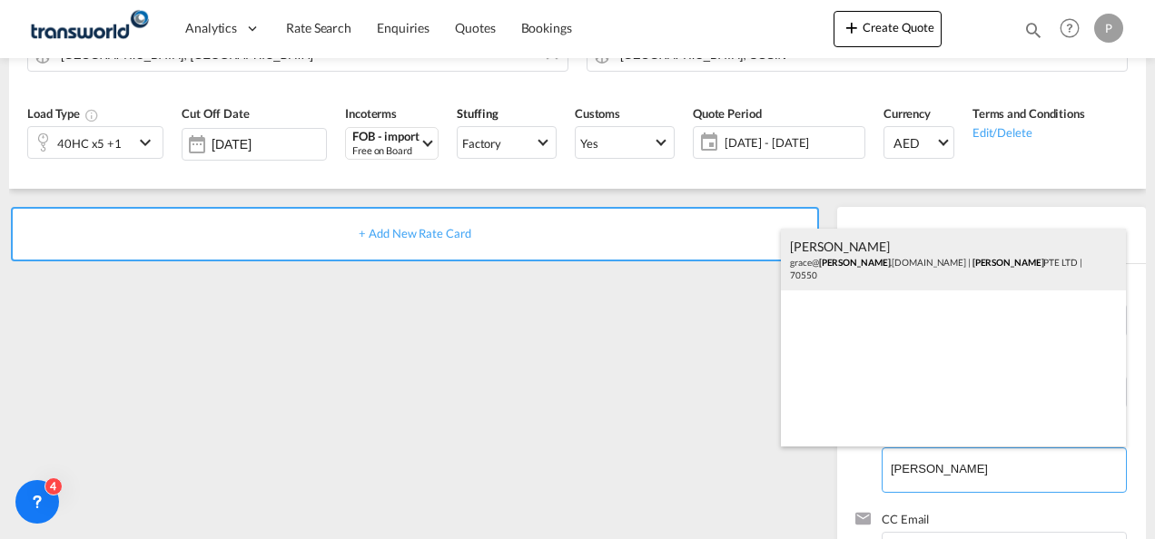
click at [973, 270] on div "[PERSON_NAME] [PERSON_NAME]@ [PERSON_NAME] .[DOMAIN_NAME] | [PERSON_NAME] PTE L…" at bounding box center [953, 260] width 345 height 62
type input "[PERSON_NAME] PTE LTD, [PERSON_NAME], [PERSON_NAME][EMAIL_ADDRESS][PERSON_NAME]…"
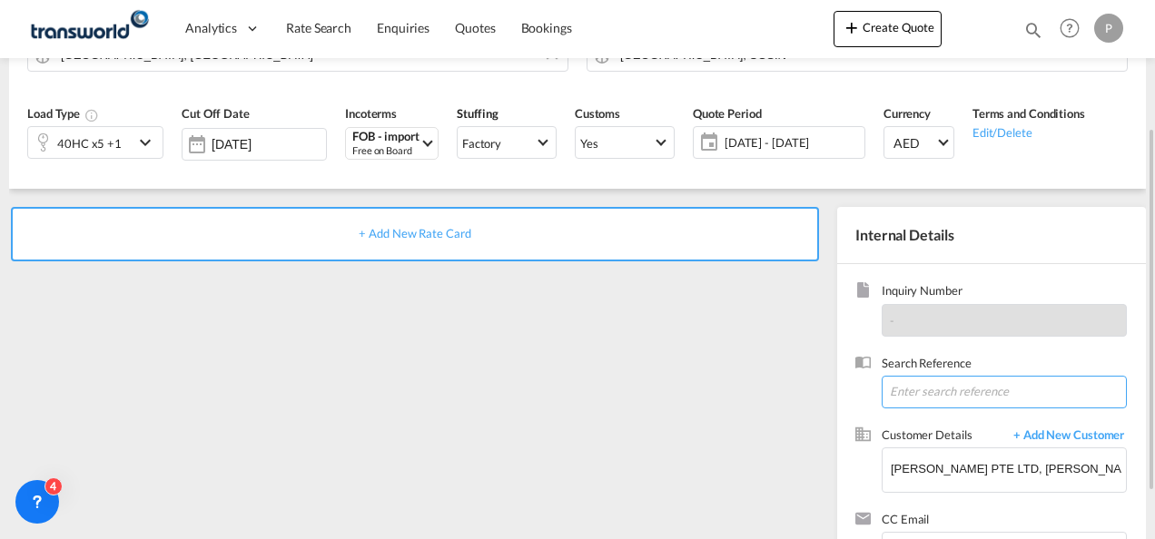
click at [932, 378] on input at bounding box center [1003, 392] width 245 height 33
type input "TWI 21433"
click at [451, 231] on span "+ Add New Rate Card" at bounding box center [415, 233] width 112 height 15
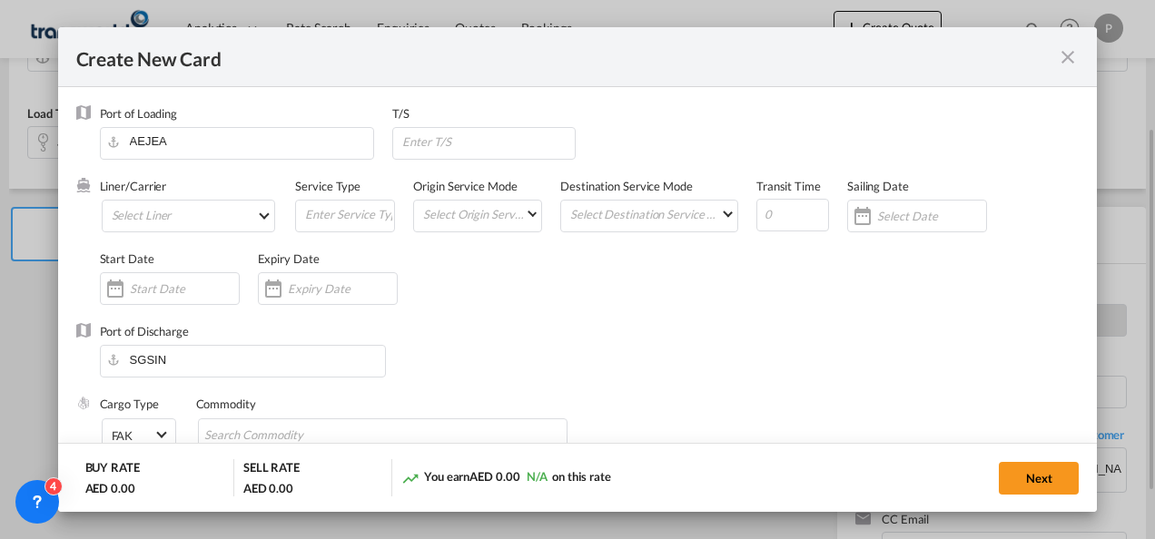
type input "Basic Ocean Freight"
select select "per equipment"
click at [205, 205] on md-select "Select Liner 2HM LOGISTICS D.O.O 2HM LOGISTICS D.O.O. / TDWC-CAPODISTRI 2HM LOG…" at bounding box center [189, 216] width 174 height 33
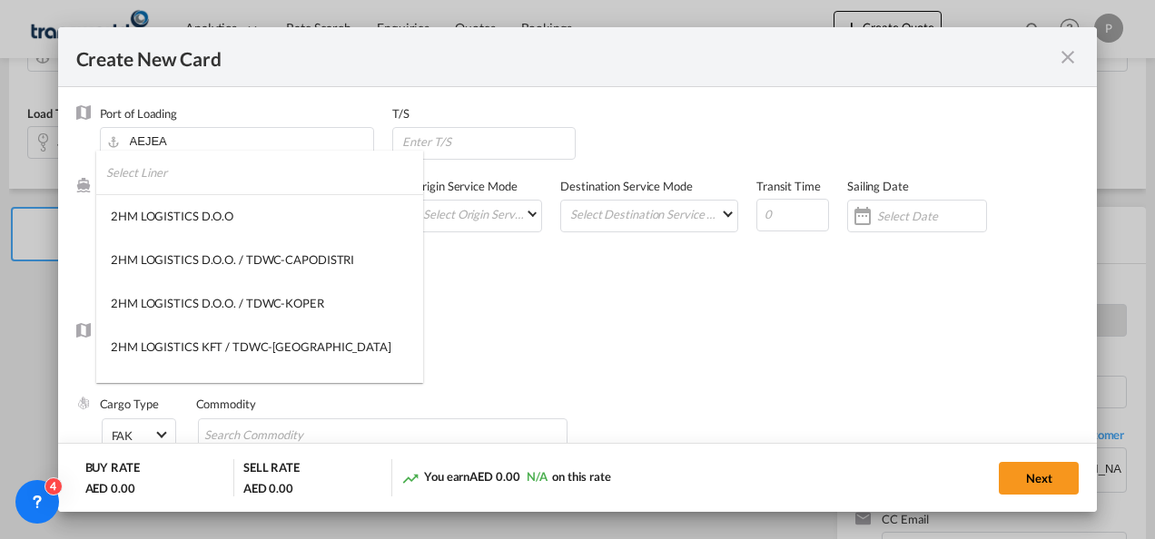
click at [205, 178] on input "search" at bounding box center [264, 173] width 317 height 44
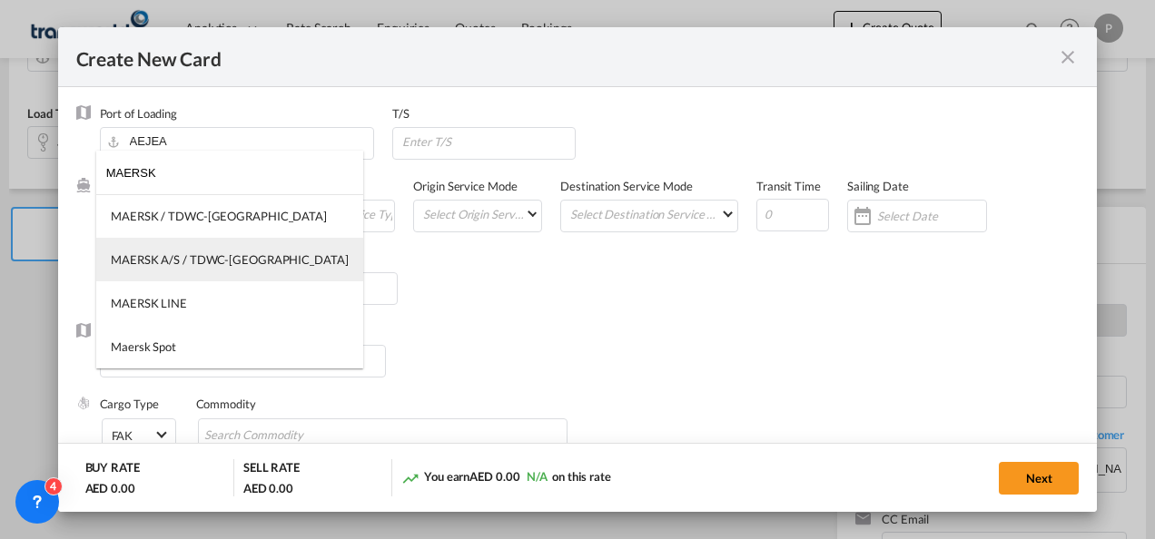
type input "MAERSK"
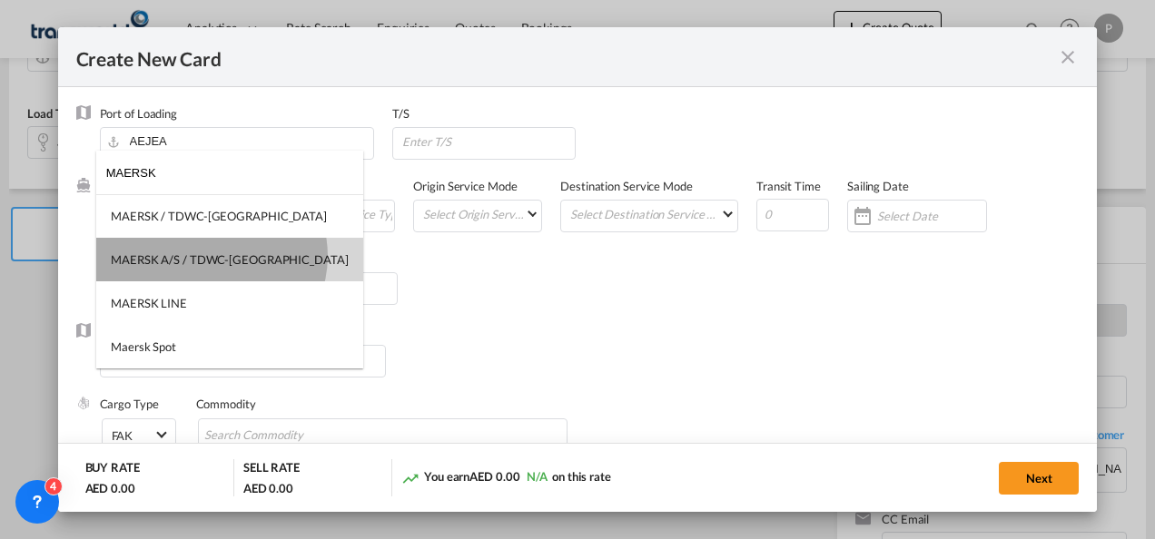
click at [211, 256] on div "MAERSK A/S / TDWC-[GEOGRAPHIC_DATA]" at bounding box center [230, 259] width 238 height 16
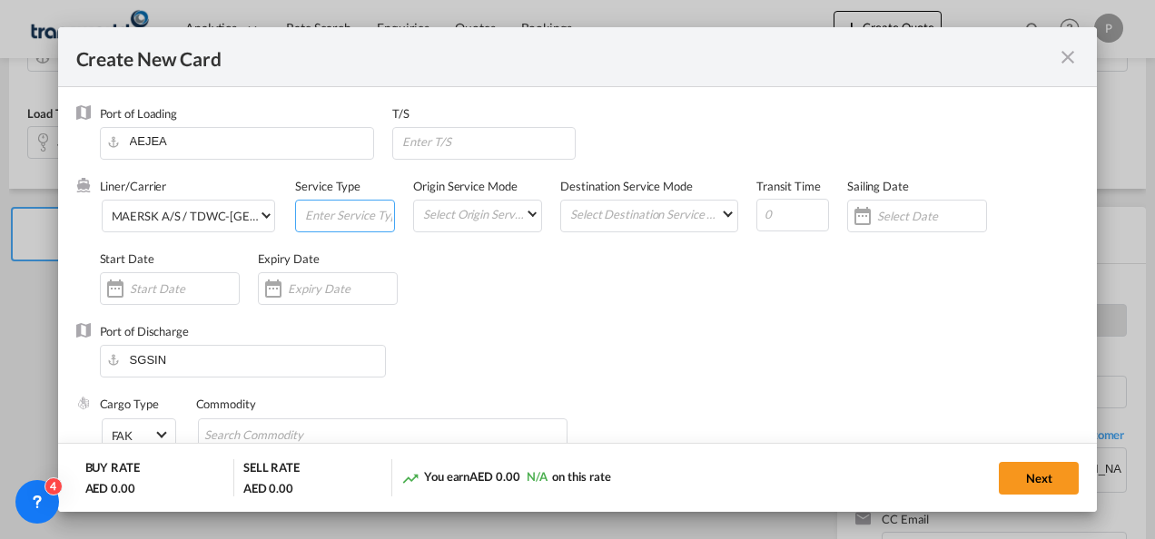
click at [313, 220] on input "Create New Card ..." at bounding box center [348, 214] width 91 height 27
type input "FOB EXPORT"
click at [309, 288] on input "Create New Card ..." at bounding box center [342, 288] width 109 height 15
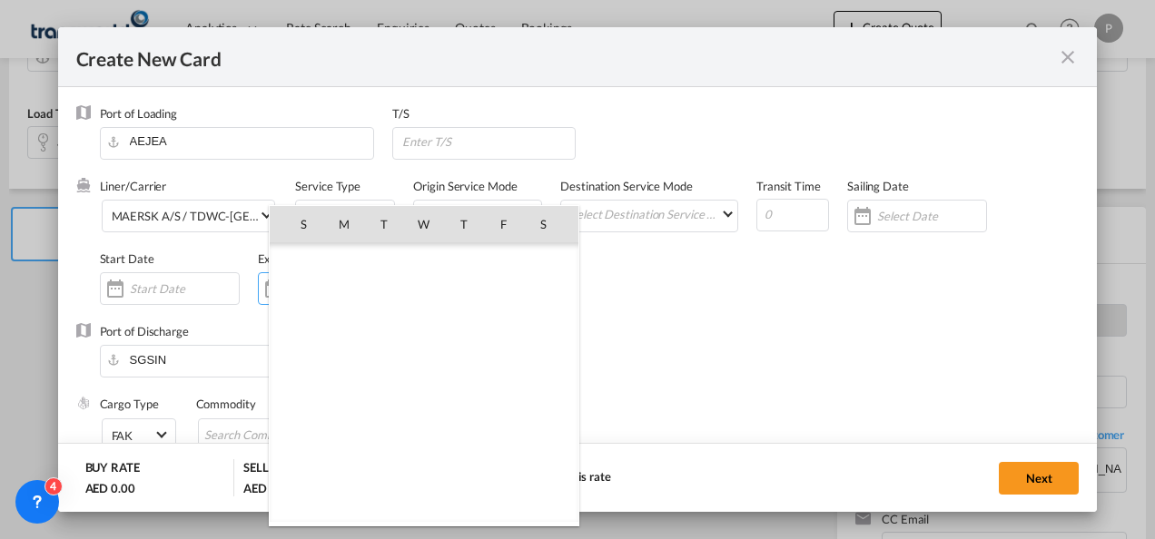
scroll to position [420461, 0]
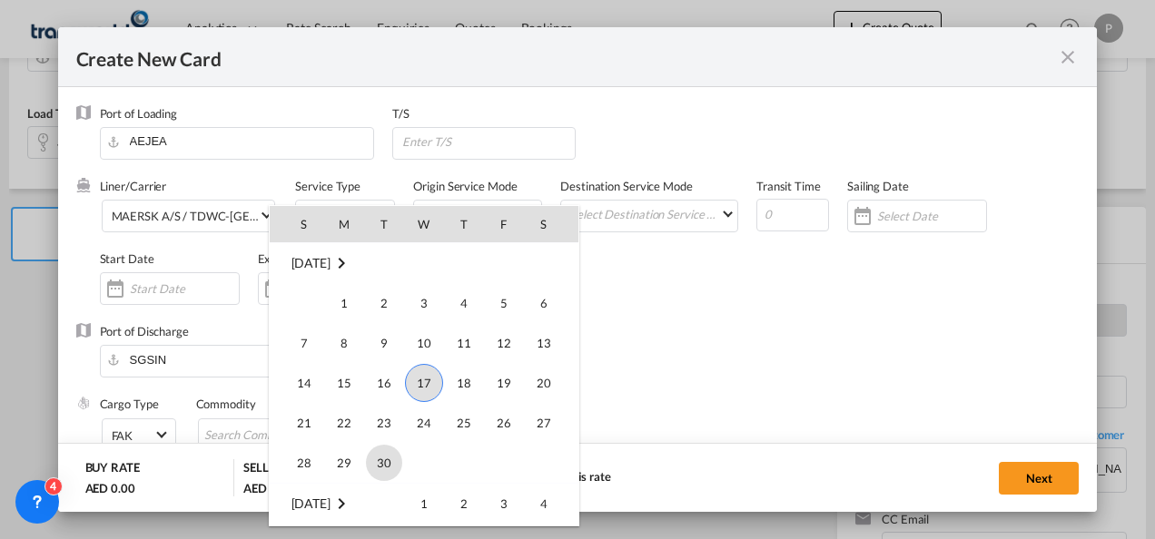
click at [381, 452] on span "30" at bounding box center [384, 463] width 36 height 36
type input "[DATE]"
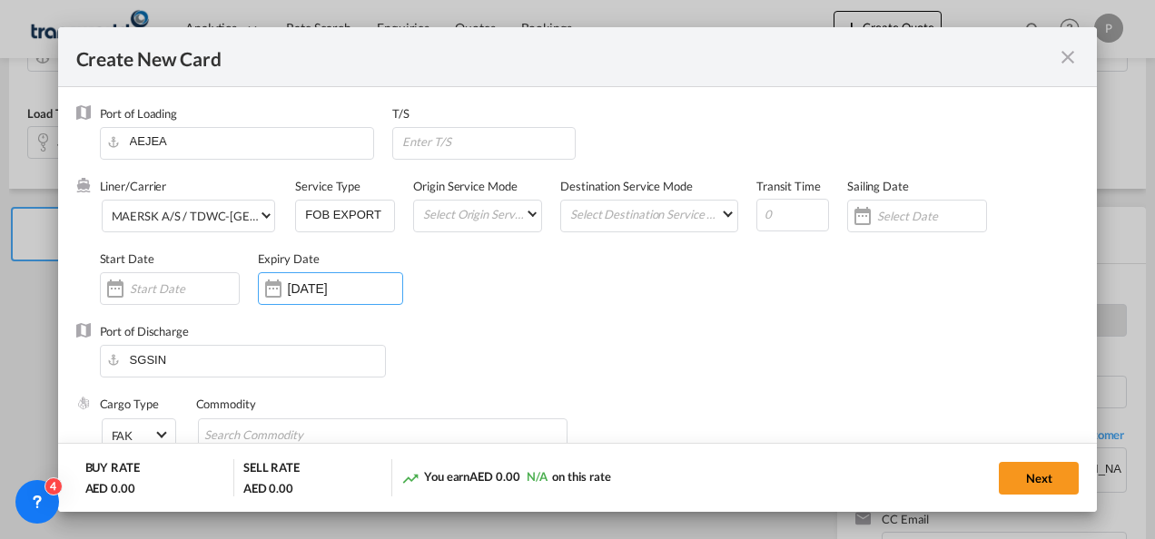
scroll to position [139, 0]
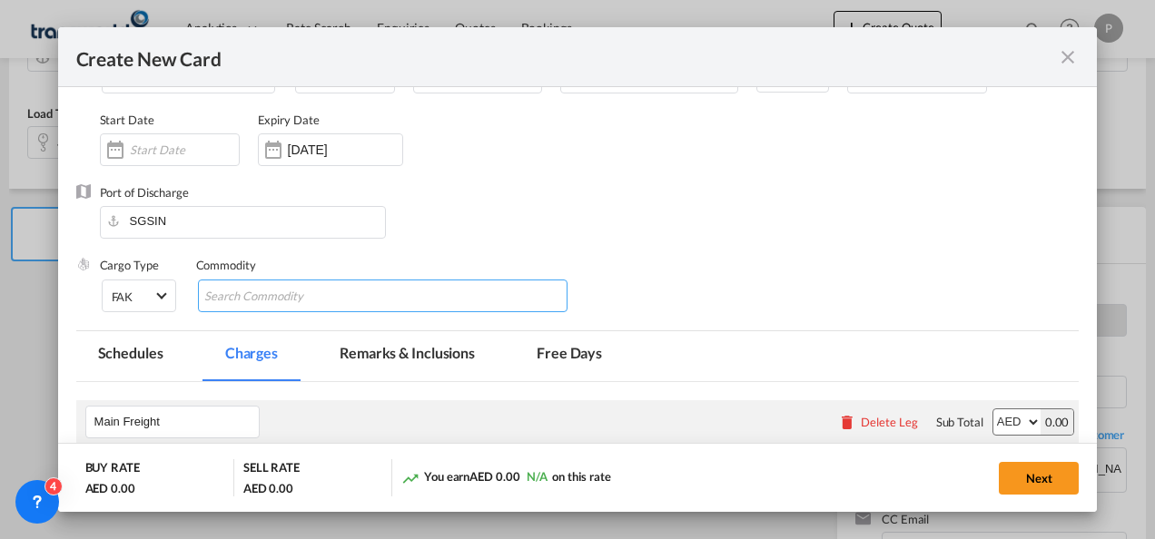
click at [354, 299] on md-chips-wrap "Chips container with autocompletion. Enter the text area, type text to search, …" at bounding box center [383, 296] width 370 height 33
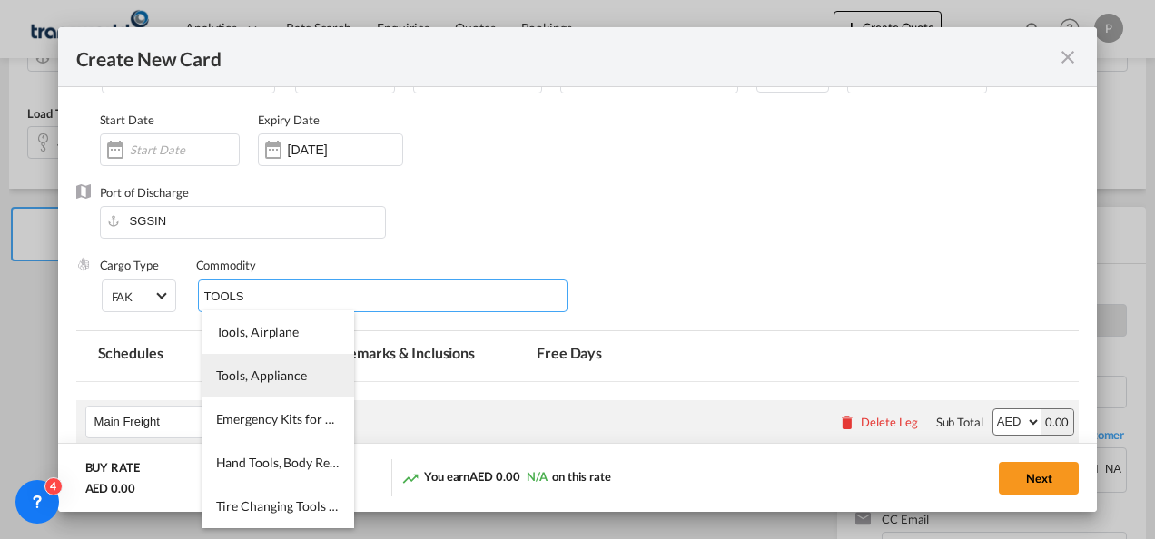
type input "TOOLS"
click at [263, 387] on li "Tools, Appliance" at bounding box center [278, 376] width 152 height 44
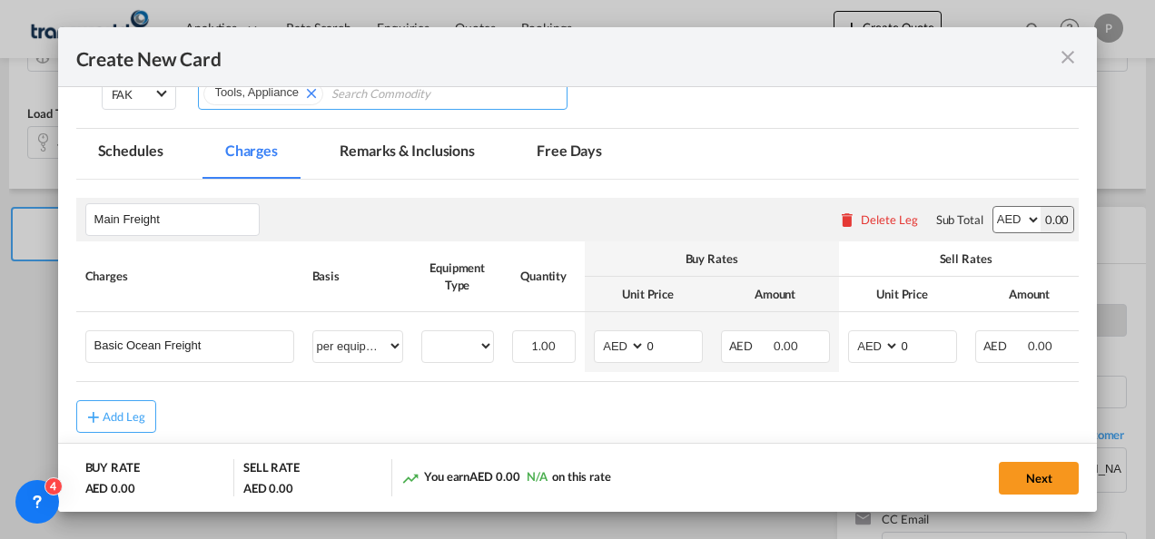
scroll to position [342, 0]
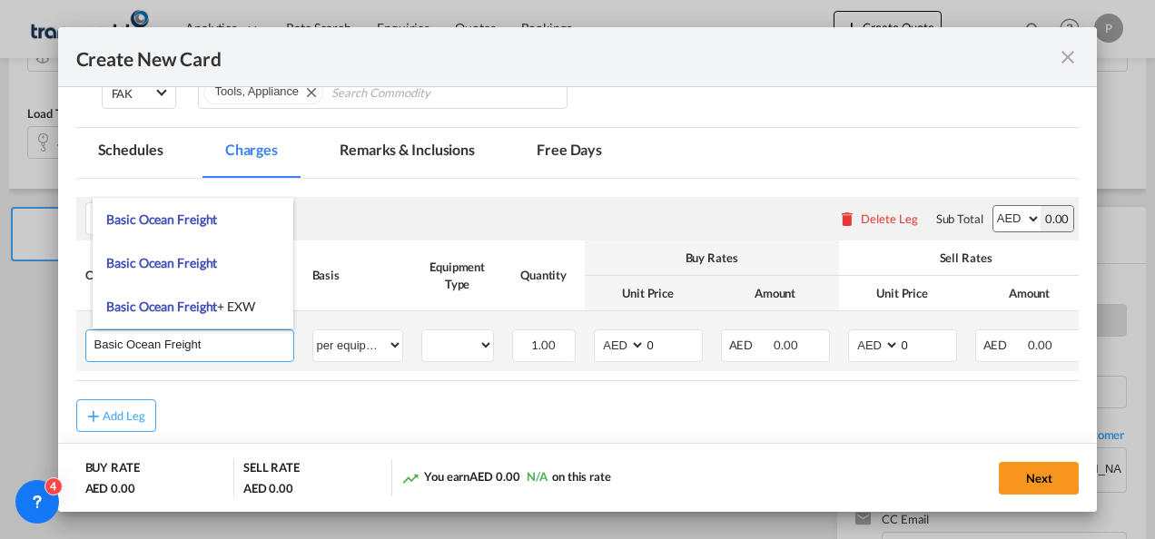
click at [212, 344] on input "Basic Ocean Freight" at bounding box center [193, 343] width 199 height 27
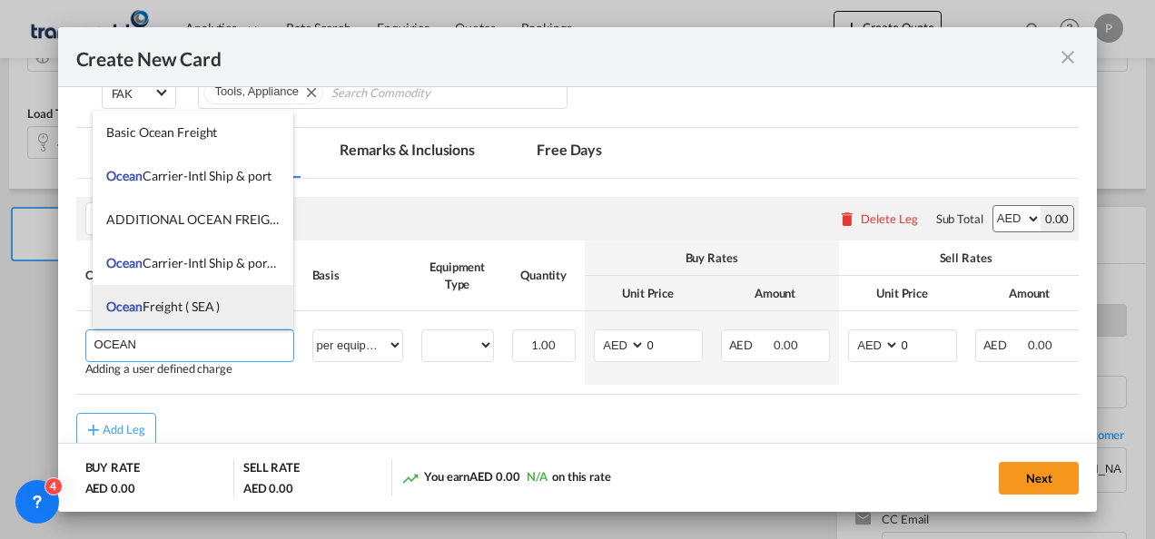
click at [187, 310] on span "Ocean Freight ( SEA )" at bounding box center [162, 306] width 113 height 15
type input "Ocean Freight ( SEA )"
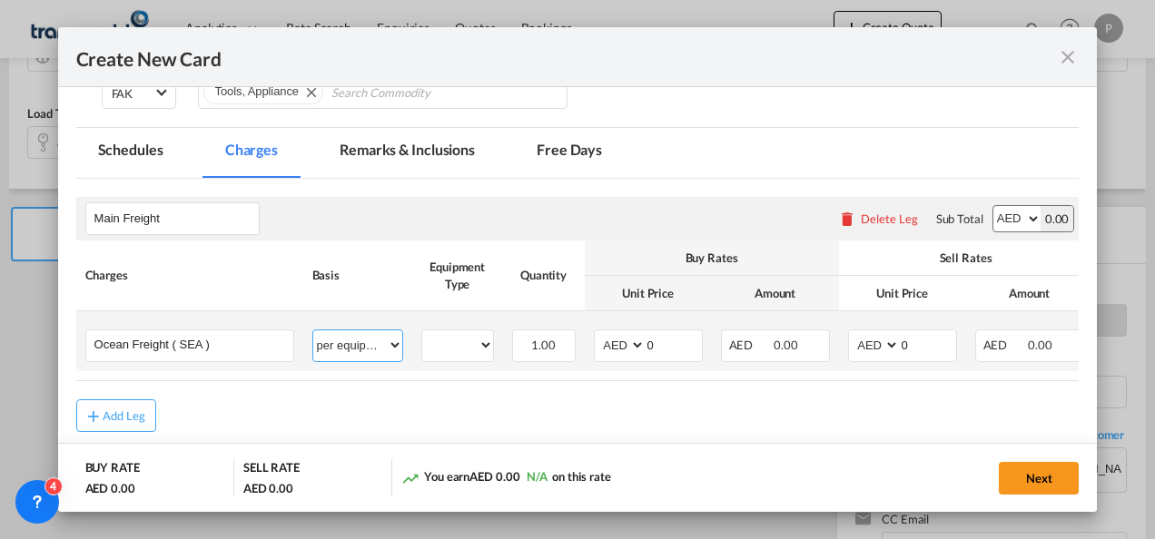
click at [352, 344] on select "per equipment per container per B/L per shipping bill per shipment % on freight…" at bounding box center [357, 344] width 89 height 29
select select "per shipment"
click at [313, 330] on select "per equipment per container per B/L per shipping bill per shipment % on freight…" at bounding box center [357, 344] width 89 height 29
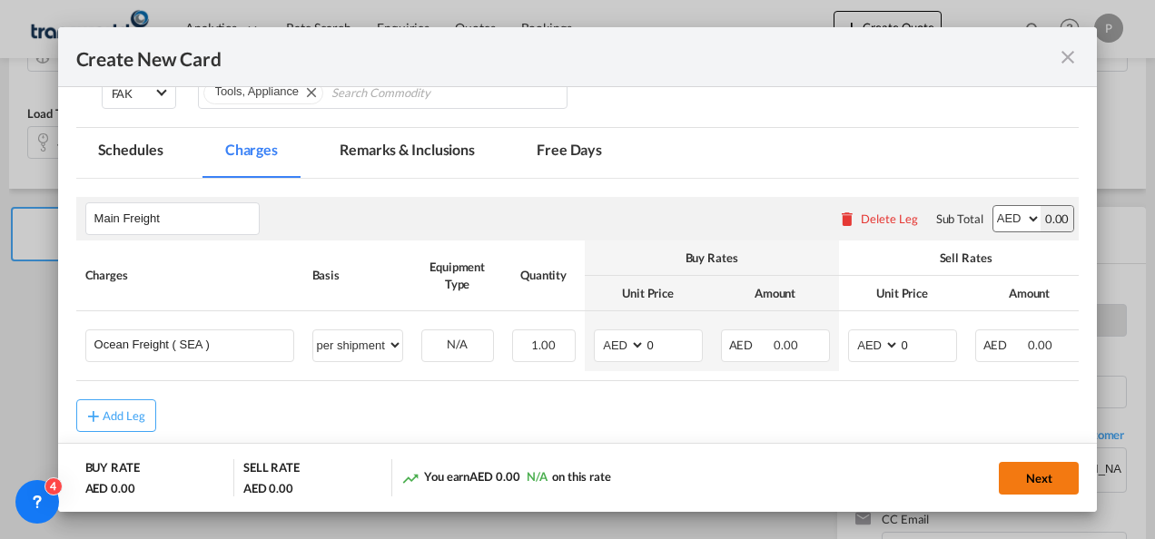
click at [1039, 473] on button "Next" at bounding box center [1038, 478] width 80 height 33
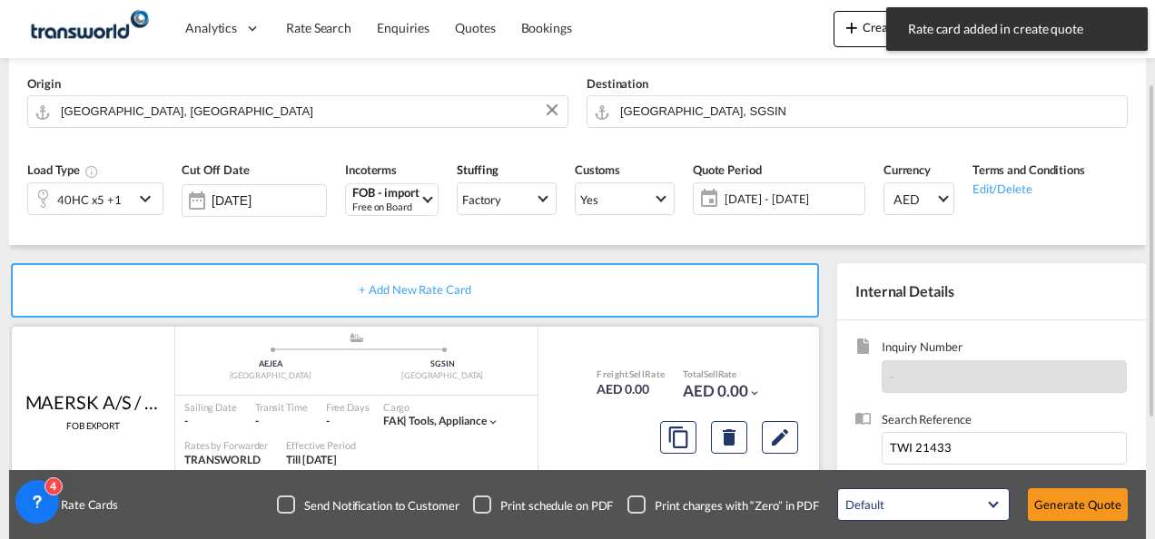
scroll to position [131, 0]
click at [411, 208] on div "Free on Board" at bounding box center [385, 208] width 67 height 14
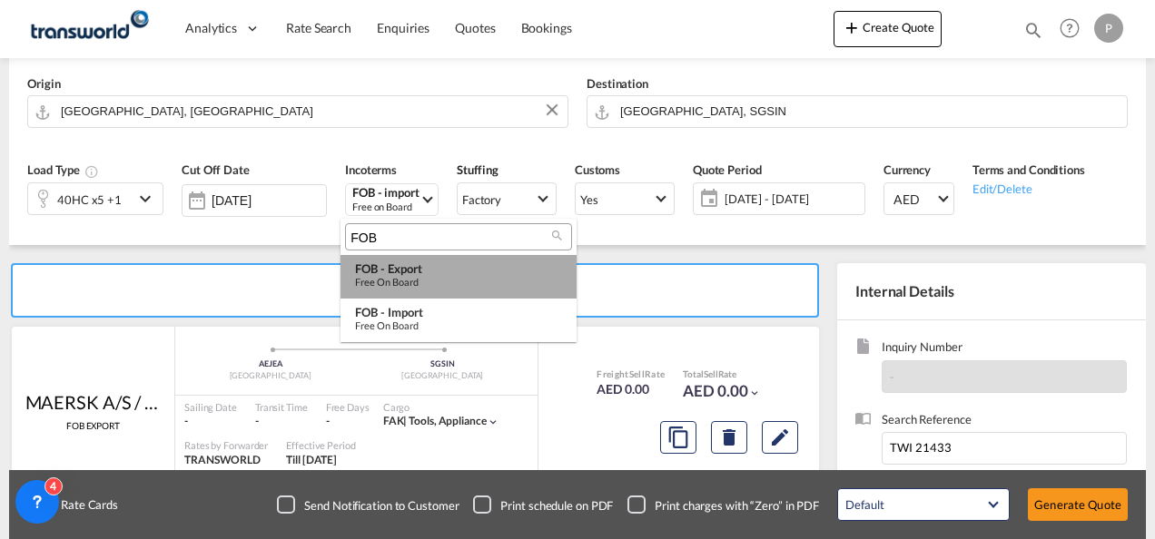
click at [412, 269] on div "FOB - export" at bounding box center [458, 268] width 207 height 15
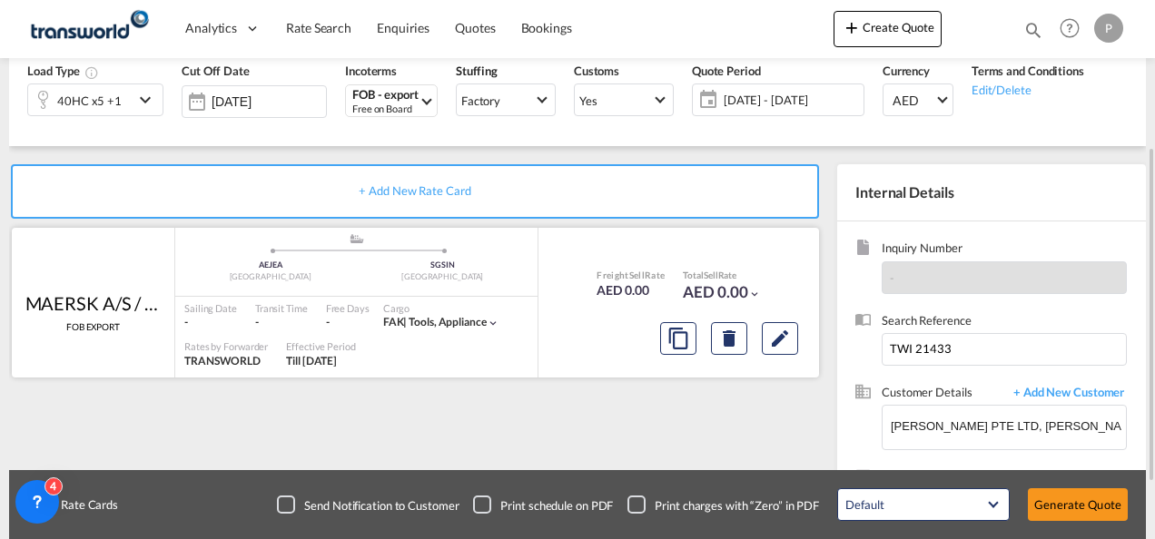
scroll to position [233, 0]
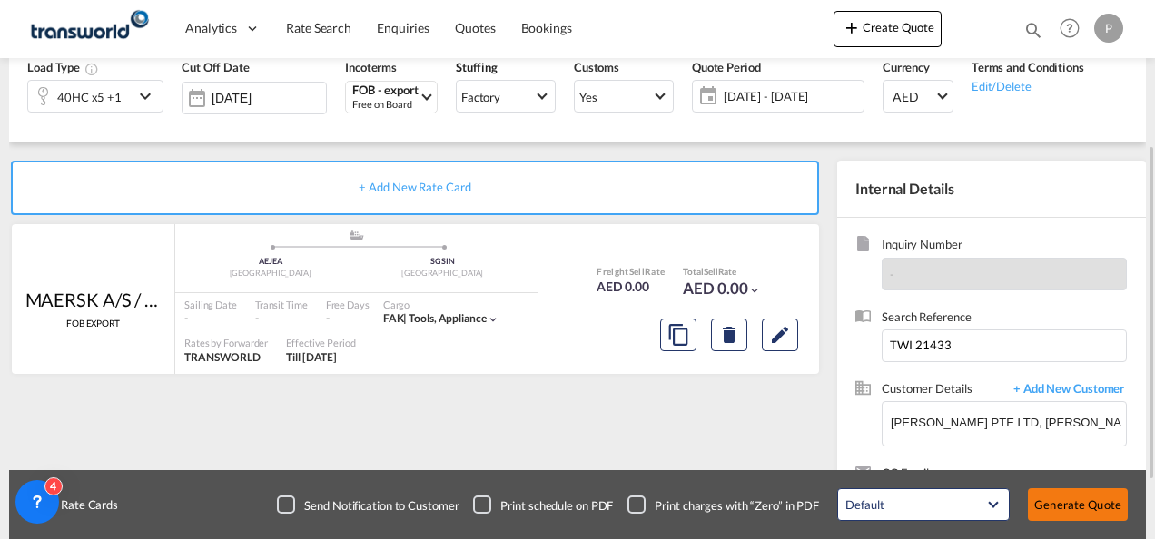
click at [1063, 515] on button "Generate Quote" at bounding box center [1078, 504] width 100 height 33
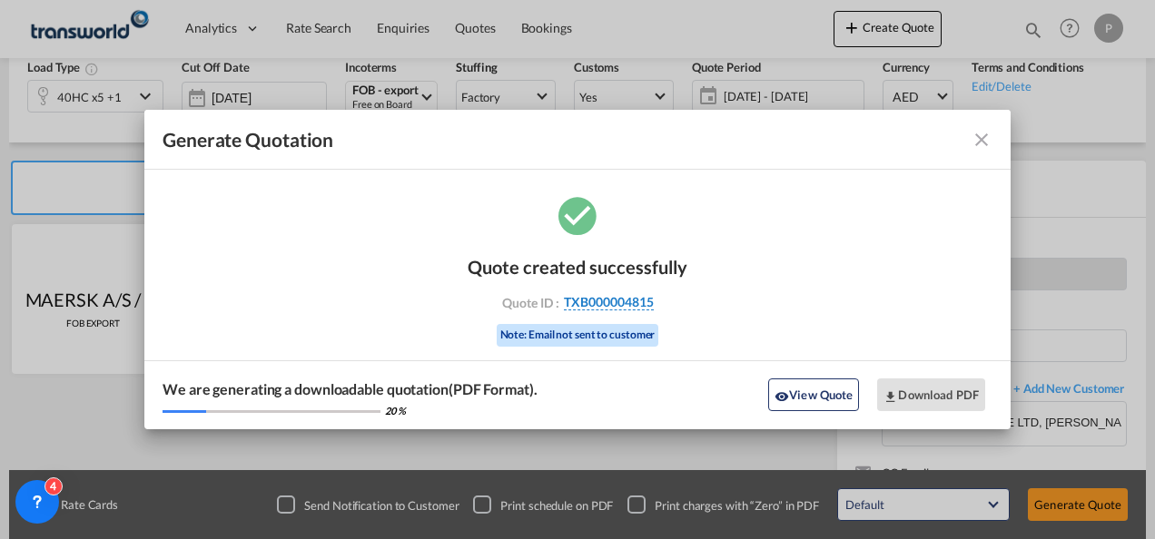
click at [635, 300] on span "TXB000004815" at bounding box center [609, 302] width 90 height 16
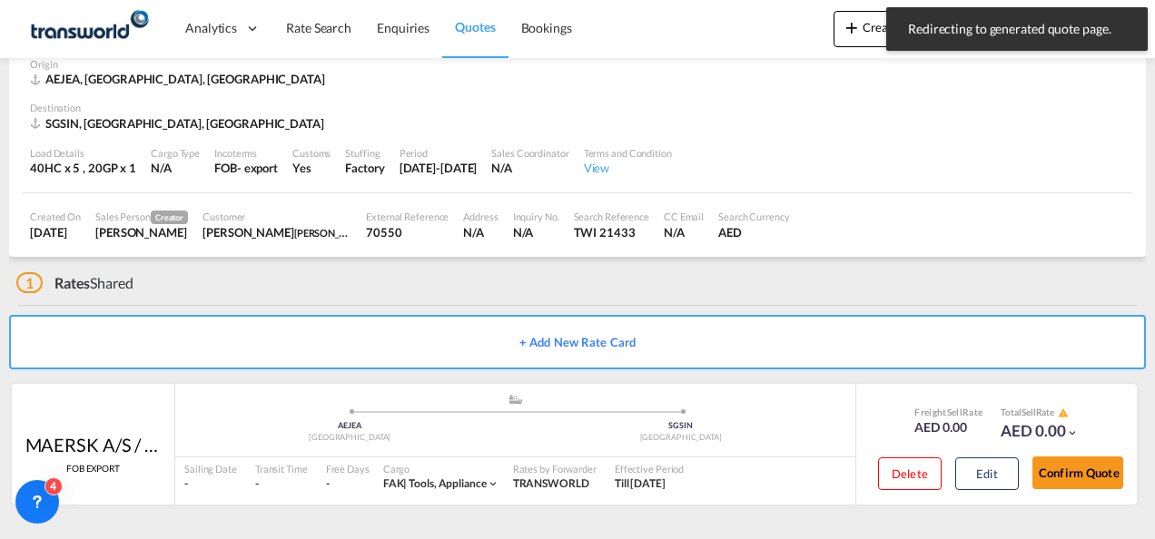
scroll to position [91, 0]
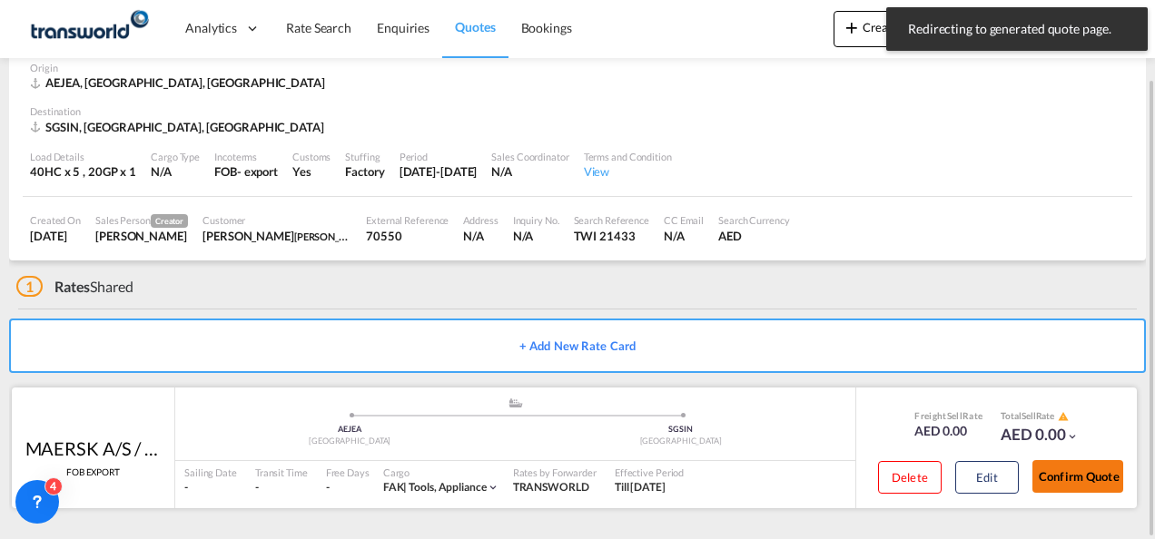
click at [1082, 483] on button "Confirm Quote" at bounding box center [1077, 476] width 91 height 33
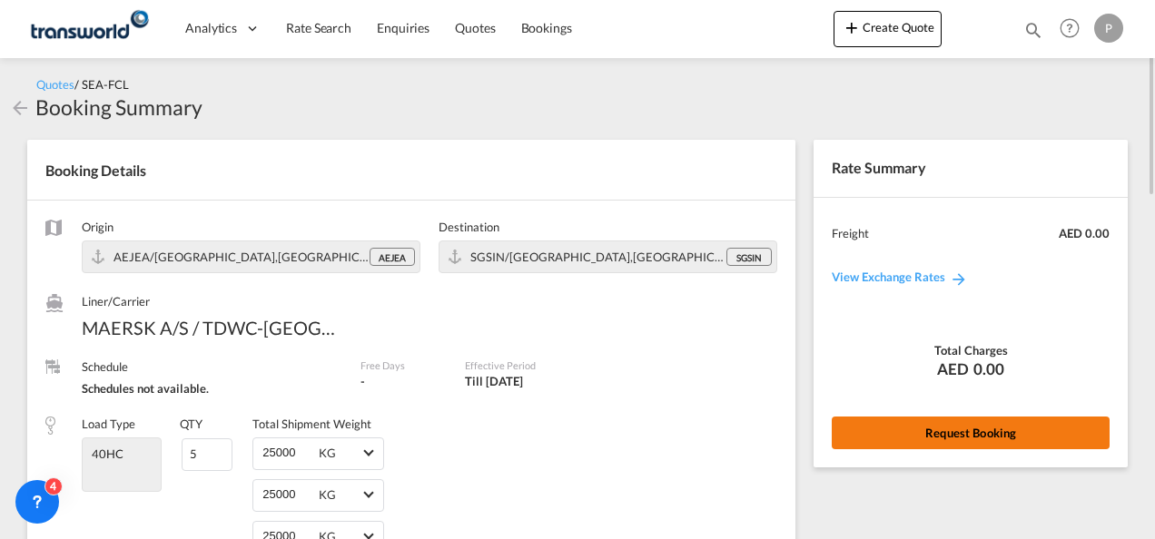
click at [984, 427] on button "Request Booking" at bounding box center [970, 433] width 278 height 33
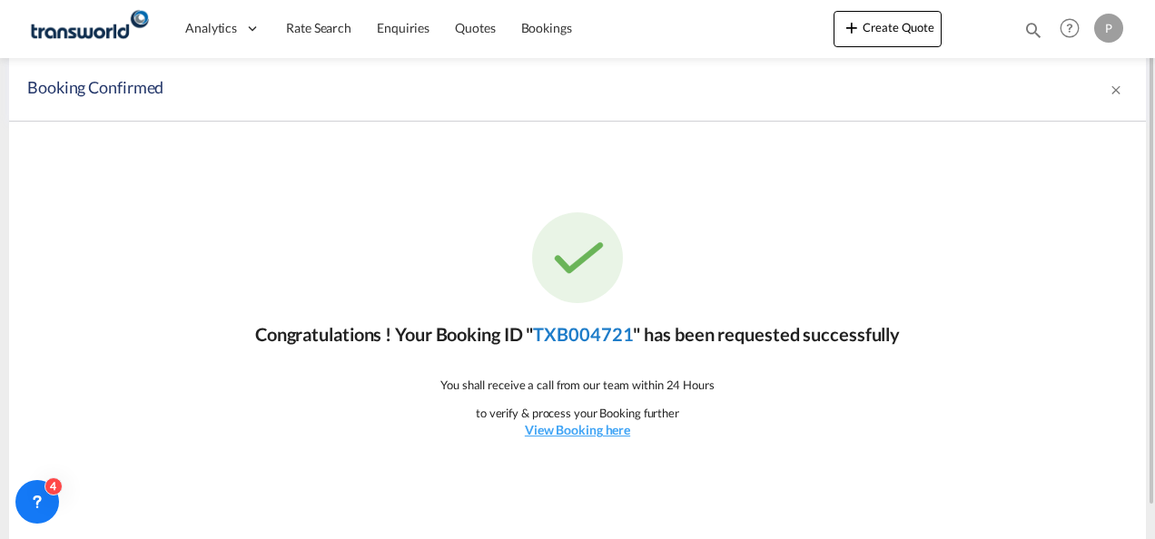
click at [594, 329] on link "TXB004721" at bounding box center [583, 334] width 100 height 22
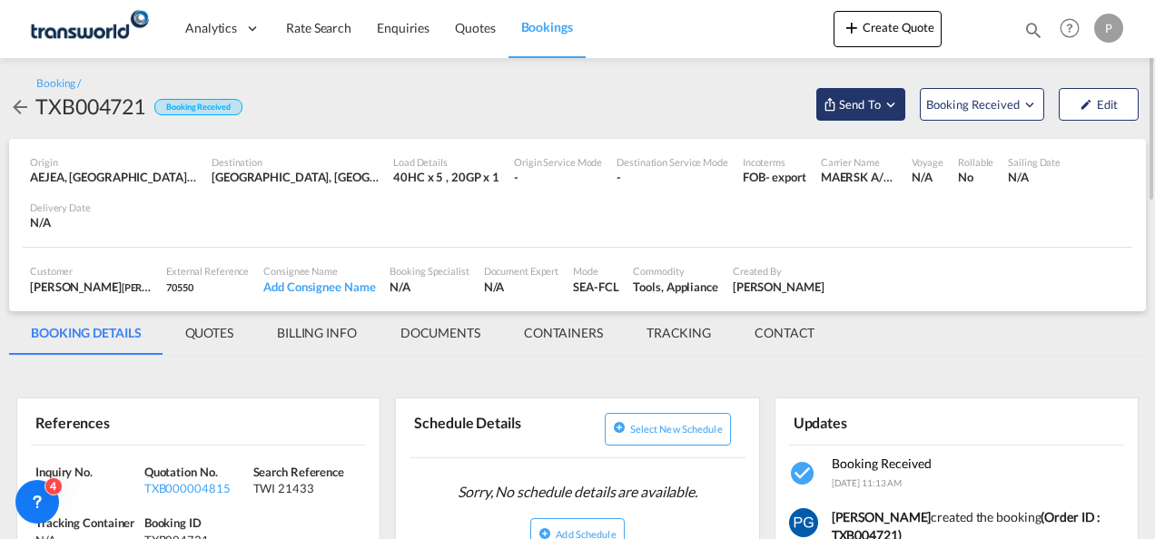
click at [844, 113] on button "Send To" at bounding box center [860, 104] width 89 height 33
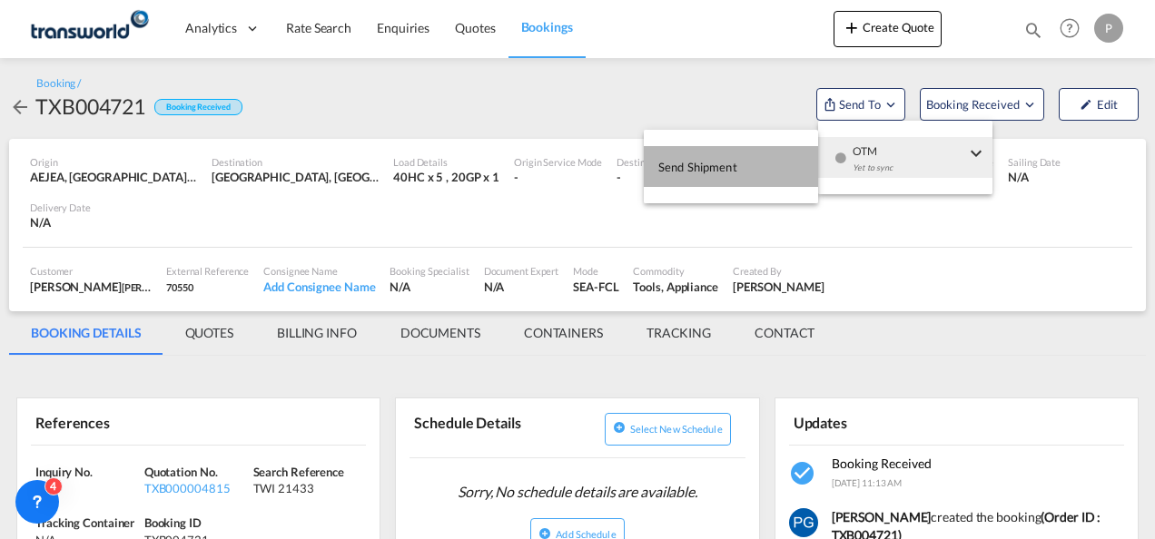
click at [752, 162] on button "Send Shipment" at bounding box center [731, 166] width 174 height 41
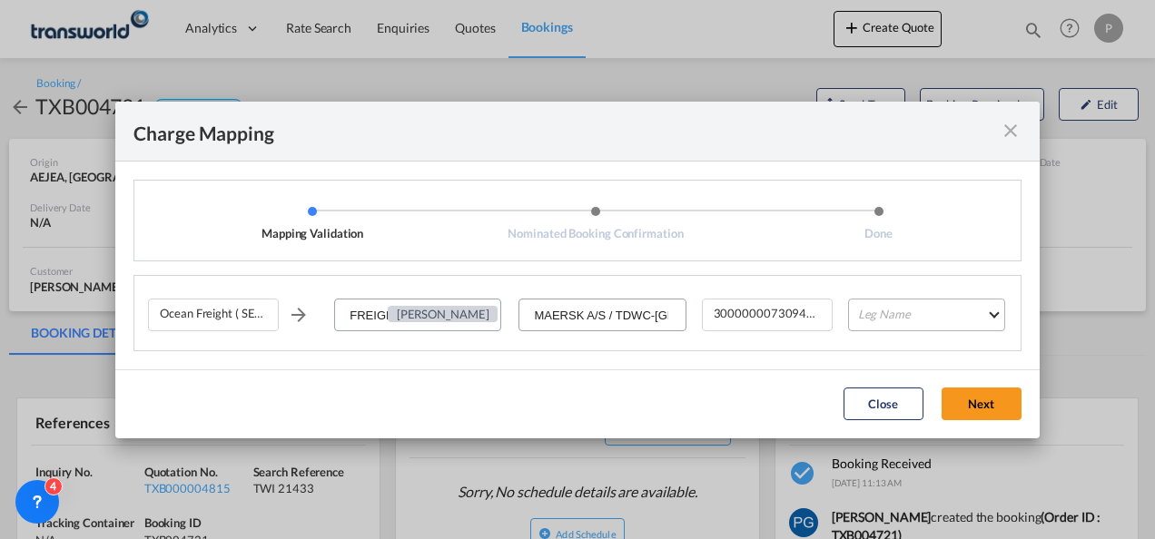
click at [902, 316] on md-select "Leg Name HANDLING ORIGIN VESSEL HANDLING DESTINATION OTHERS TL PICK UP CUSTOMS …" at bounding box center [926, 315] width 157 height 33
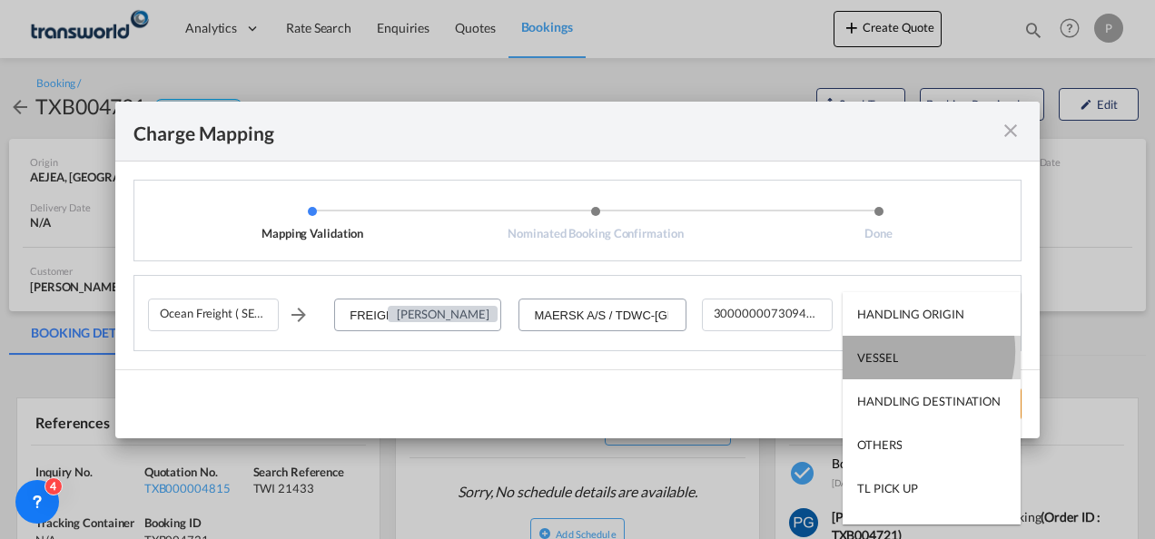
click at [898, 351] on md-option "VESSEL" at bounding box center [931, 358] width 178 height 44
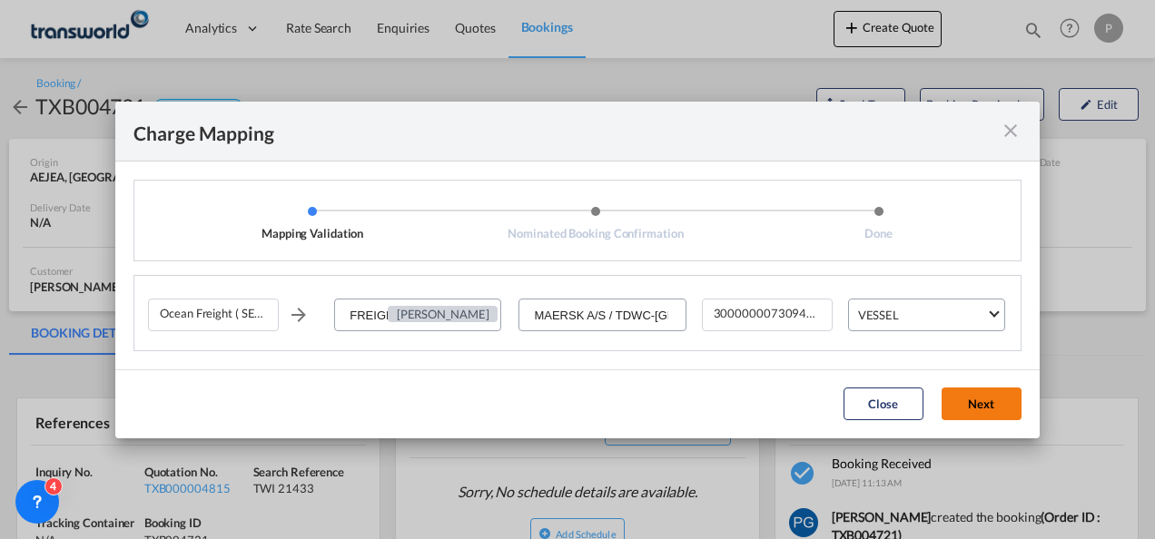
click at [968, 404] on button "Next" at bounding box center [981, 404] width 80 height 33
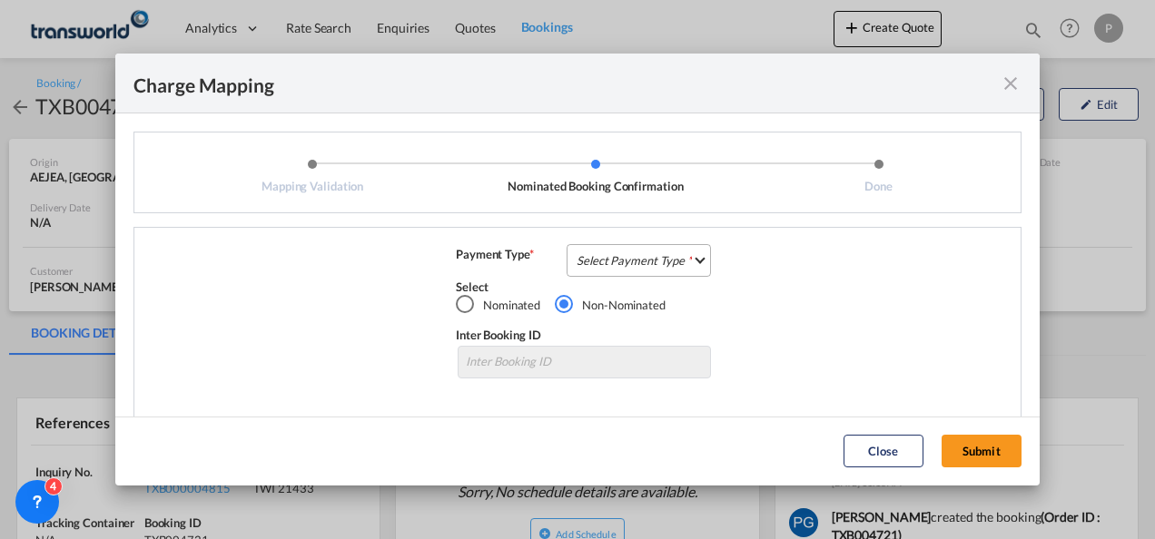
click at [617, 258] on md-select "Select Payment Type COLLECT PREPAID" at bounding box center [638, 260] width 144 height 33
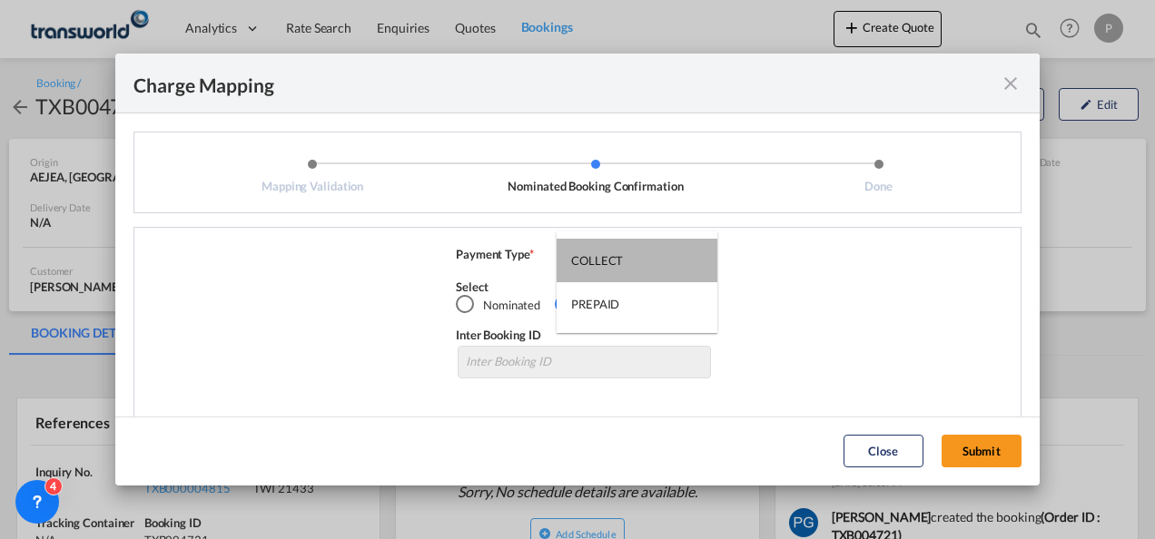
click at [617, 258] on div "COLLECT" at bounding box center [597, 260] width 52 height 16
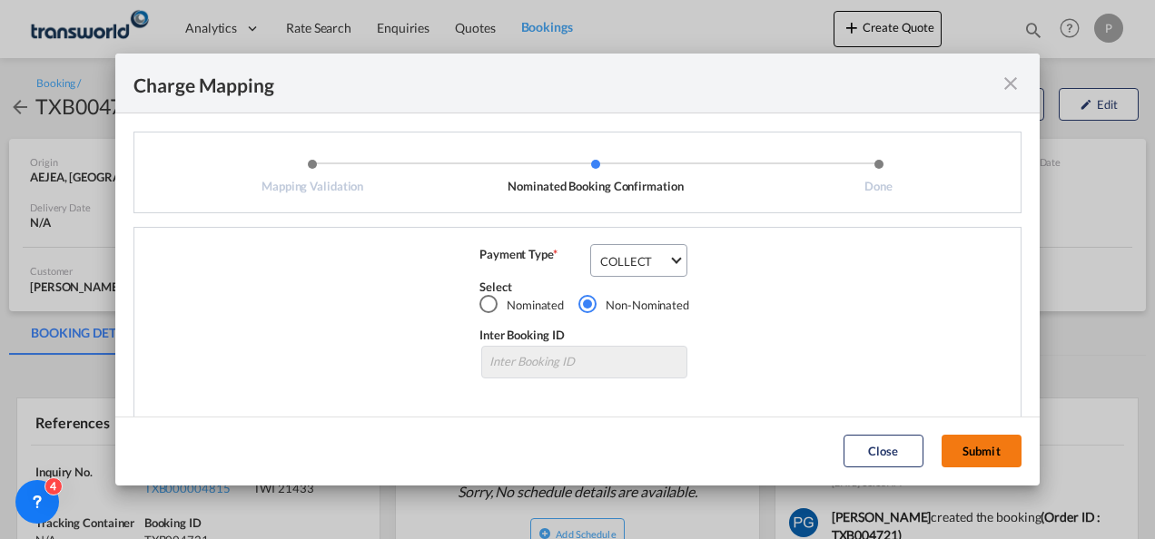
click at [978, 447] on button "Submit" at bounding box center [981, 451] width 80 height 33
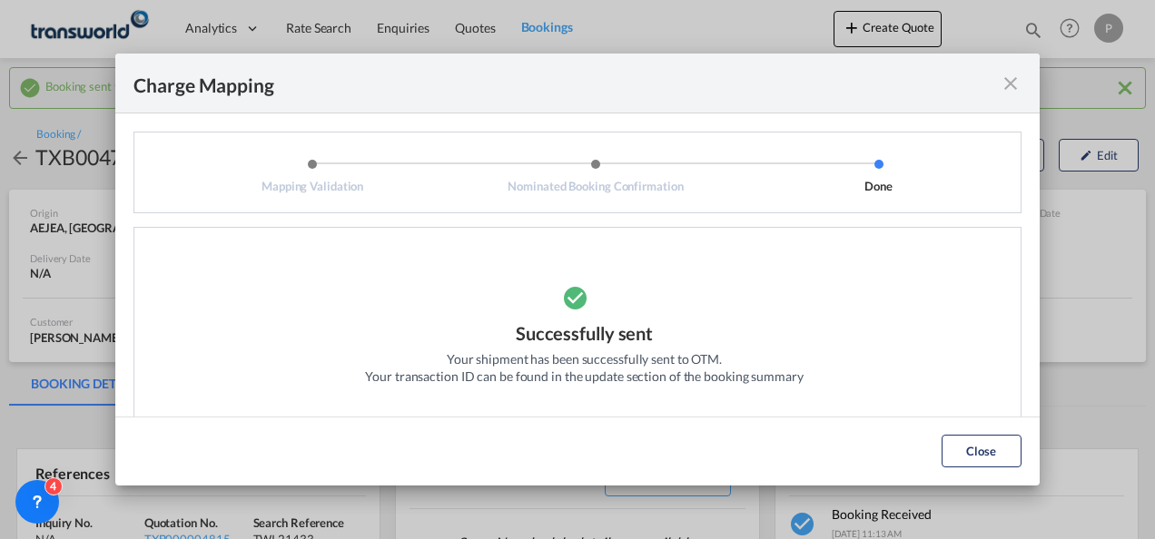
click at [1009, 84] on md-icon "icon-close fg-AAA8AD cursor" at bounding box center [1010, 84] width 22 height 22
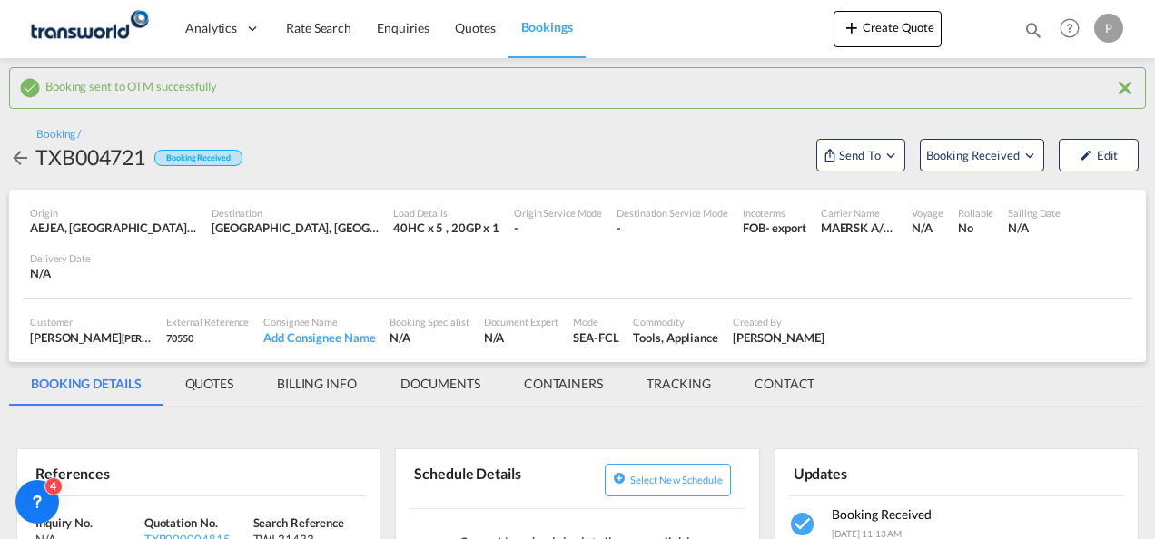
scroll to position [180, 0]
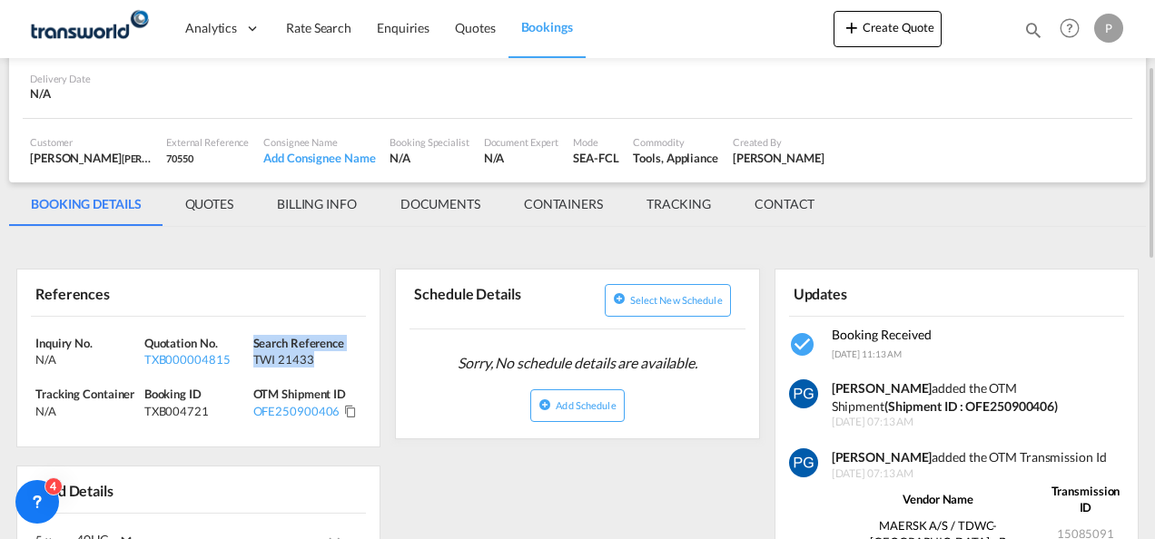
drag, startPoint x: 316, startPoint y: 359, endPoint x: 257, endPoint y: 344, distance: 60.8
click at [257, 344] on div "Search Reference TWI 21433" at bounding box center [307, 351] width 109 height 33
copy div "earch Reference TWI 21433"
click at [314, 362] on div "TWI 21433" at bounding box center [305, 359] width 104 height 16
drag, startPoint x: 314, startPoint y: 356, endPoint x: 254, endPoint y: 343, distance: 61.2
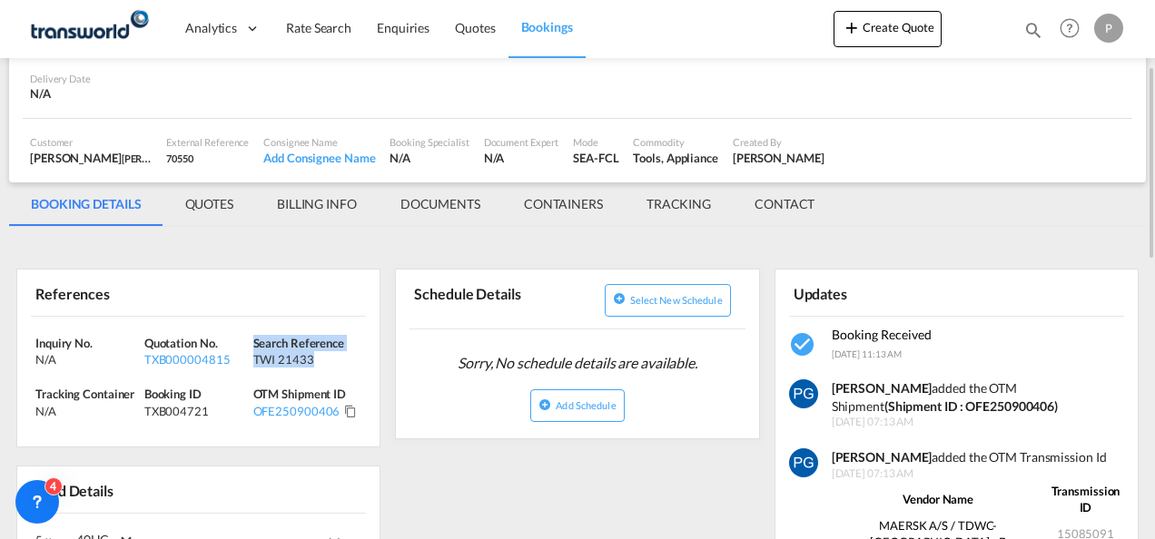
click at [254, 343] on div "Search Reference TWI 21433" at bounding box center [307, 351] width 109 height 33
copy div "Search Reference TWI 21433"
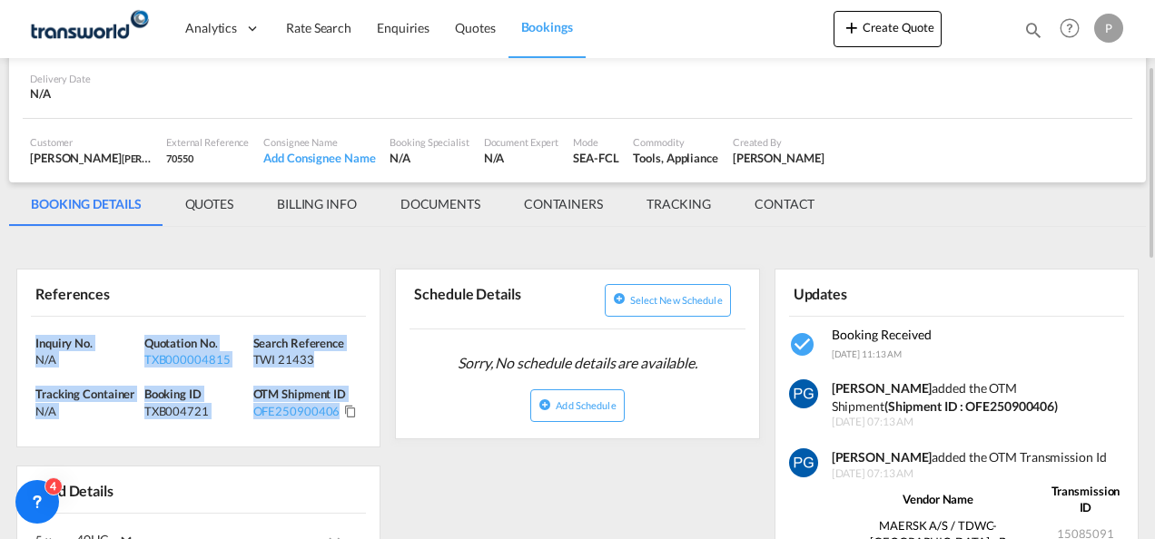
drag, startPoint x: 339, startPoint y: 410, endPoint x: 34, endPoint y: 326, distance: 316.5
click at [34, 326] on div "Inquiry No. N/A Quotation No. TXB000004815 Search Reference TWI 21433 Tracking …" at bounding box center [198, 382] width 362 height 130
copy div "Inquiry No. N/A Quotation No. TXB000004815 Search Reference TWI 21433 Tracking …"
